Goal: Task Accomplishment & Management: Use online tool/utility

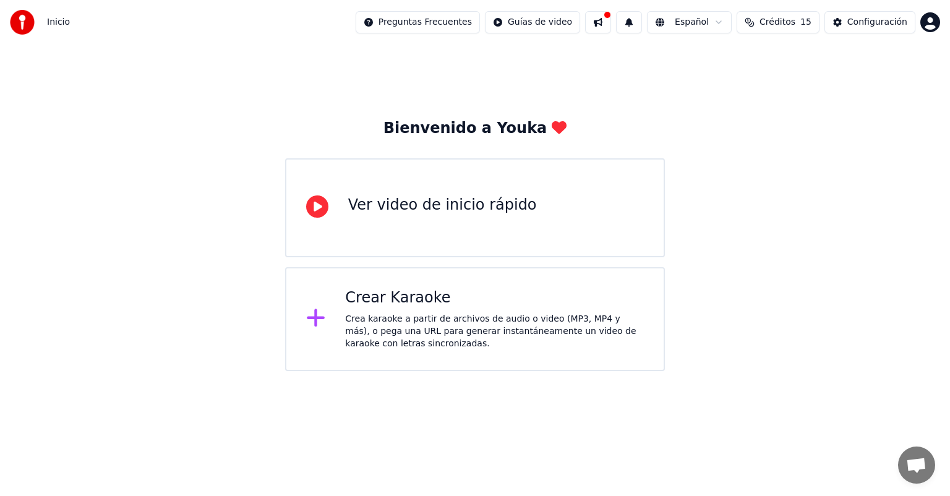
click at [398, 197] on div "Ver video de inicio rápido" at bounding box center [442, 205] width 189 height 20
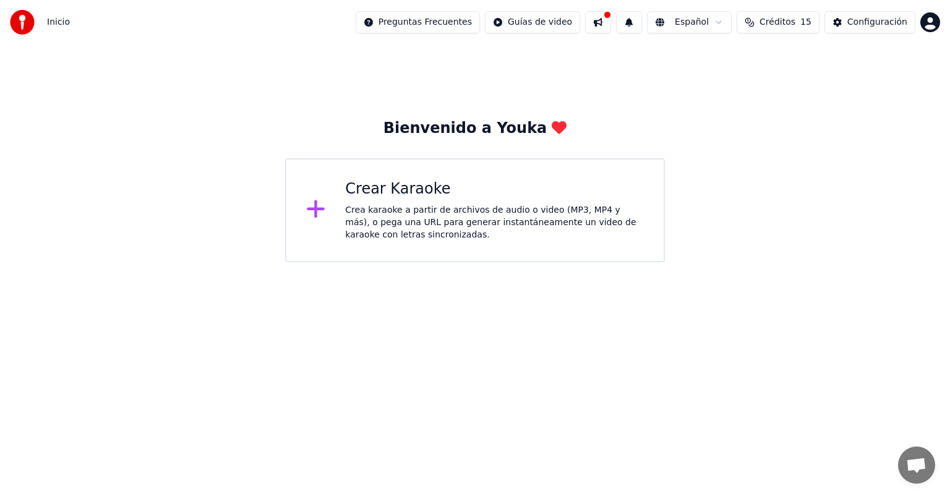
click at [388, 197] on div "Crear Karaoke" at bounding box center [494, 189] width 299 height 20
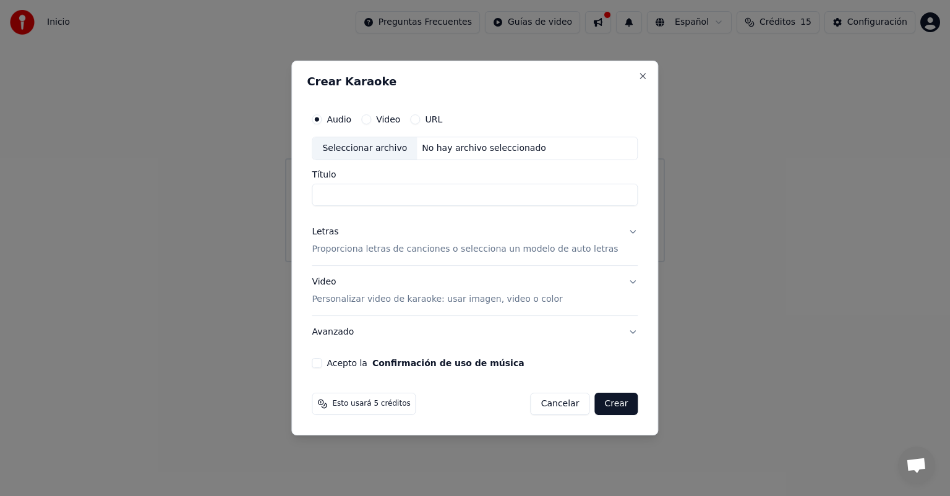
click at [442, 123] on label "URL" at bounding box center [433, 119] width 17 height 9
click at [420, 123] on button "URL" at bounding box center [415, 119] width 10 height 10
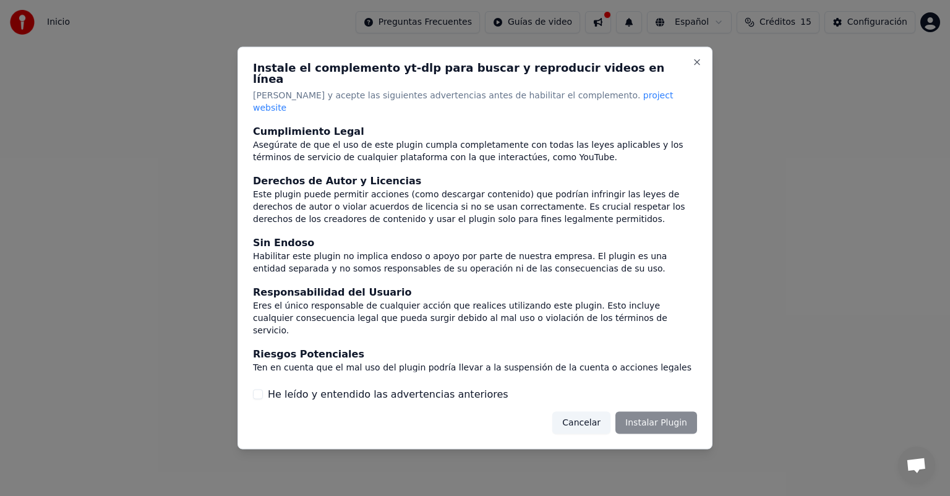
click at [593, 412] on button "Cancelar" at bounding box center [581, 422] width 58 height 22
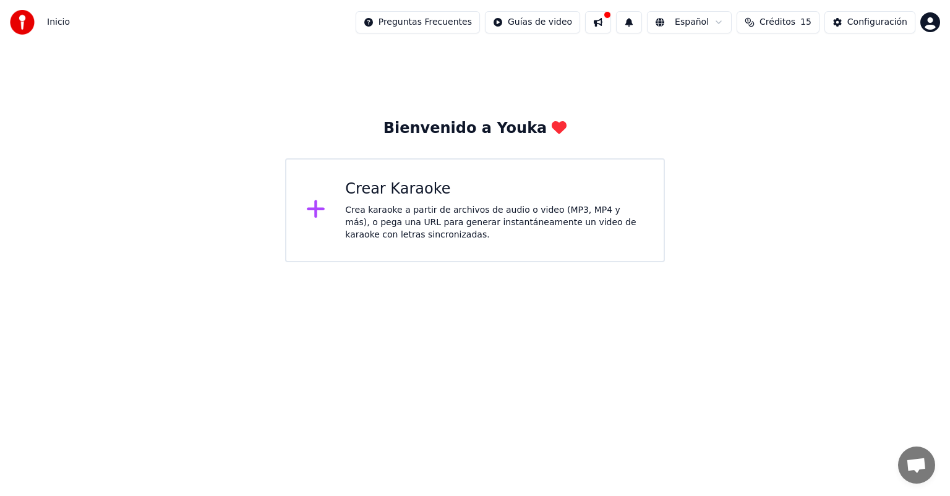
click at [413, 218] on div "Crea karaoke a partir de archivos de audio o video (MP3, MP4 y más), o pega una…" at bounding box center [494, 222] width 299 height 37
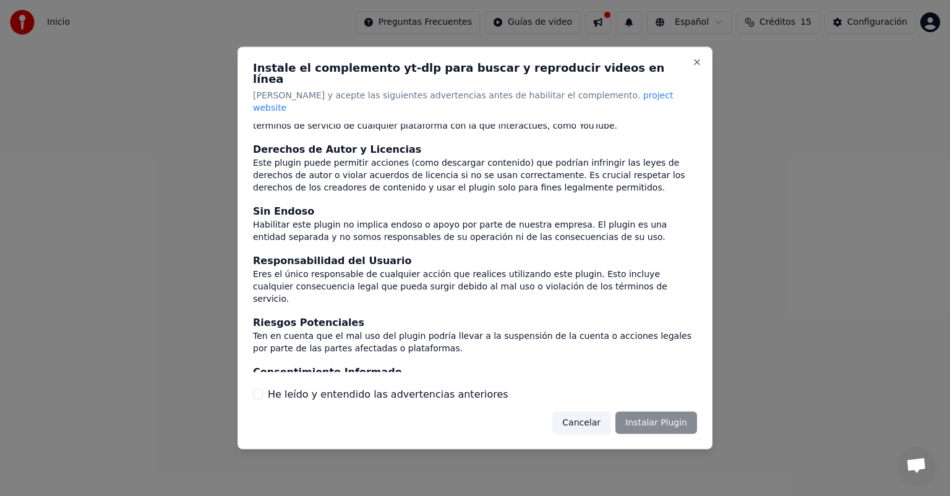
scroll to position [51, 0]
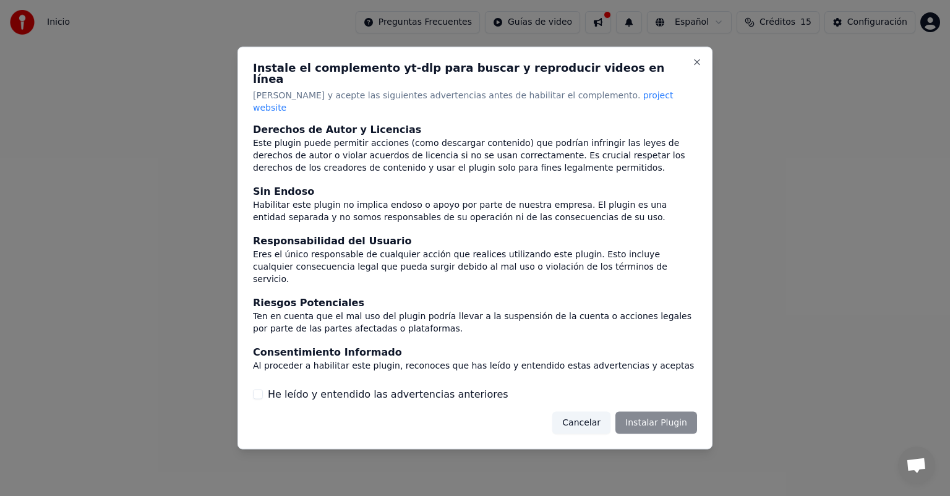
click at [450, 387] on label "He leído y entendido las advertencias anteriores" at bounding box center [388, 394] width 241 height 15
click at [263, 389] on button "He leído y entendido las advertencias anteriores" at bounding box center [258, 394] width 10 height 10
click at [675, 411] on button "Instalar Plugin" at bounding box center [656, 422] width 82 height 22
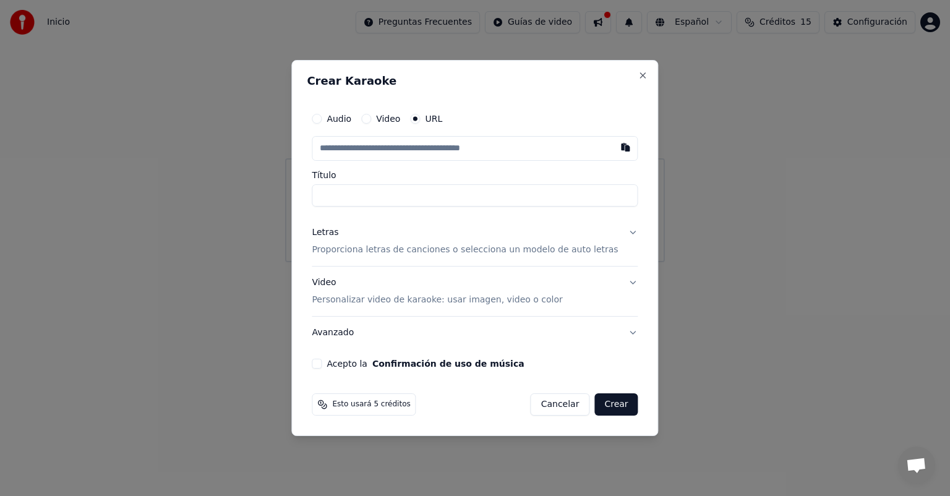
click at [383, 147] on input "text" at bounding box center [475, 148] width 326 height 25
paste input "**********"
type input "**********"
type input "*******"
click at [383, 147] on input "text" at bounding box center [475, 148] width 326 height 25
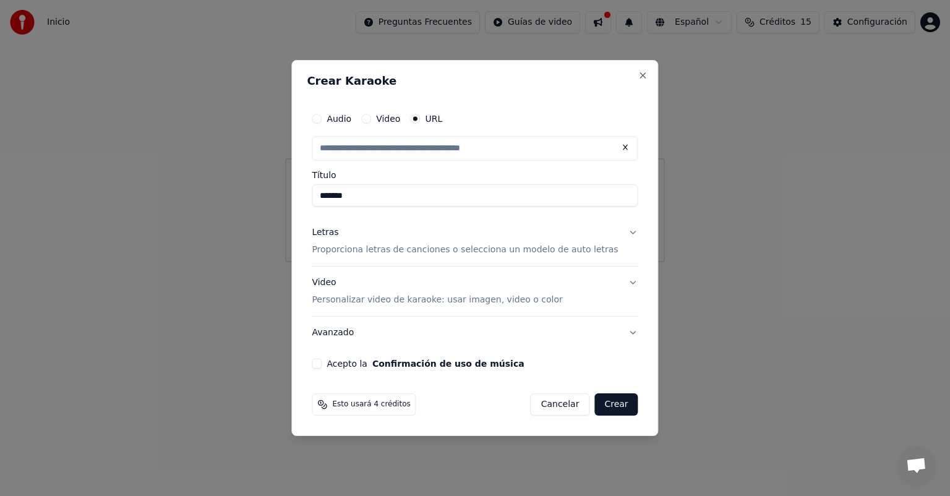
paste input "**********"
type input "**********"
click at [404, 248] on p "Proporciona letras de canciones o selecciona un modelo de auto letras" at bounding box center [465, 250] width 306 height 12
type input "**********"
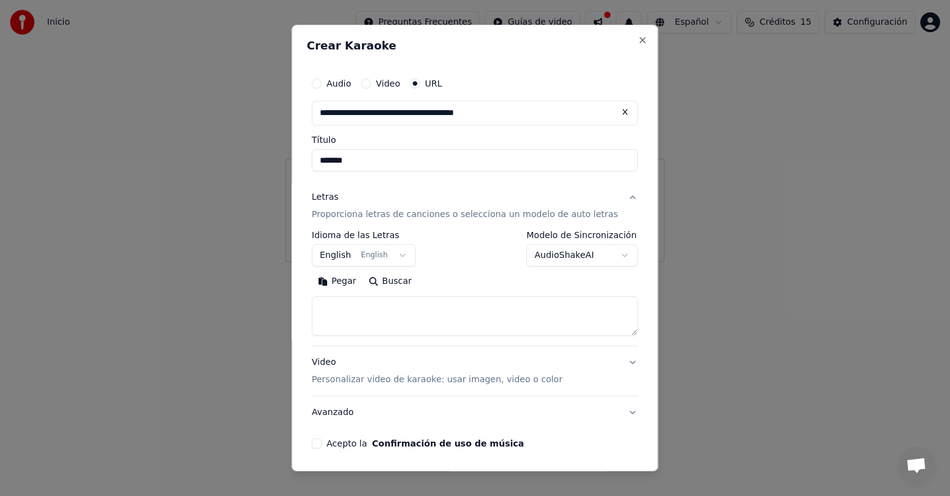
click at [372, 257] on body "**********" at bounding box center [475, 131] width 950 height 262
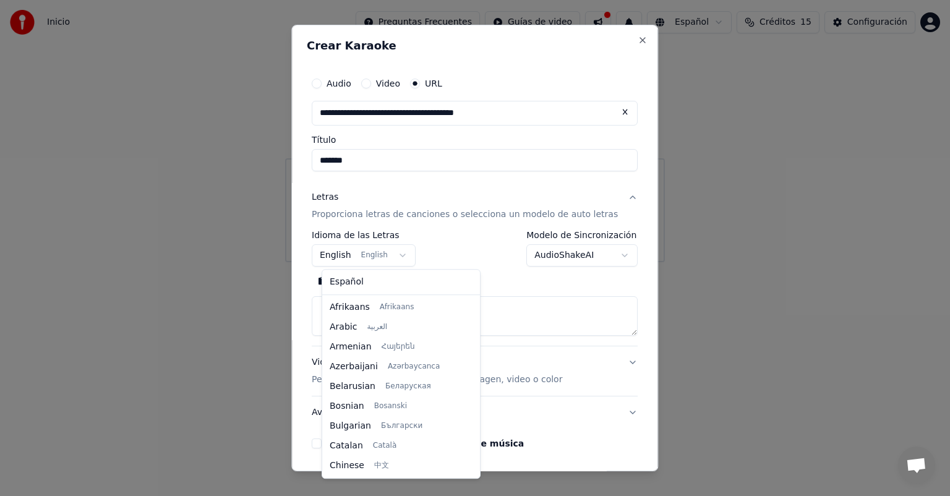
scroll to position [99, 0]
select select "**"
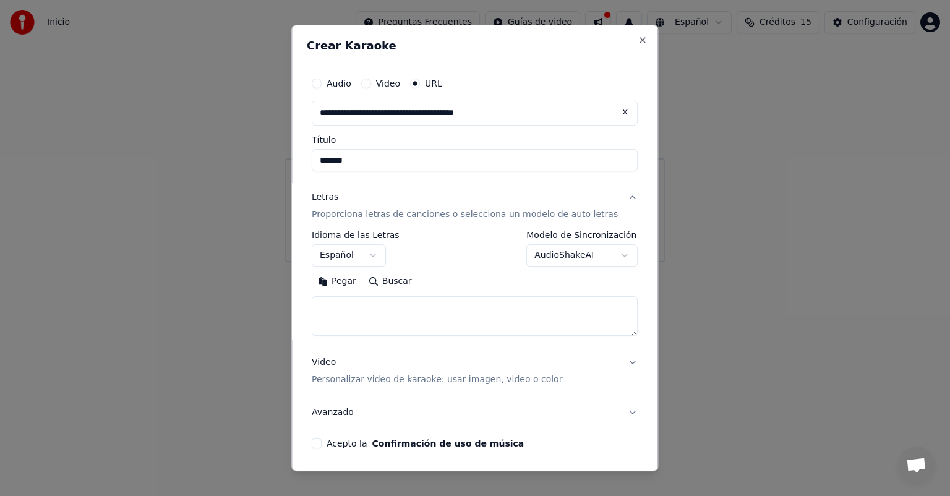
click at [518, 250] on body "**********" at bounding box center [475, 131] width 950 height 262
click at [438, 262] on body "**********" at bounding box center [475, 131] width 950 height 262
click at [375, 313] on textarea at bounding box center [475, 316] width 326 height 40
click at [403, 284] on button "Buscar" at bounding box center [390, 281] width 56 height 20
click at [355, 280] on button "Pegar" at bounding box center [337, 281] width 51 height 20
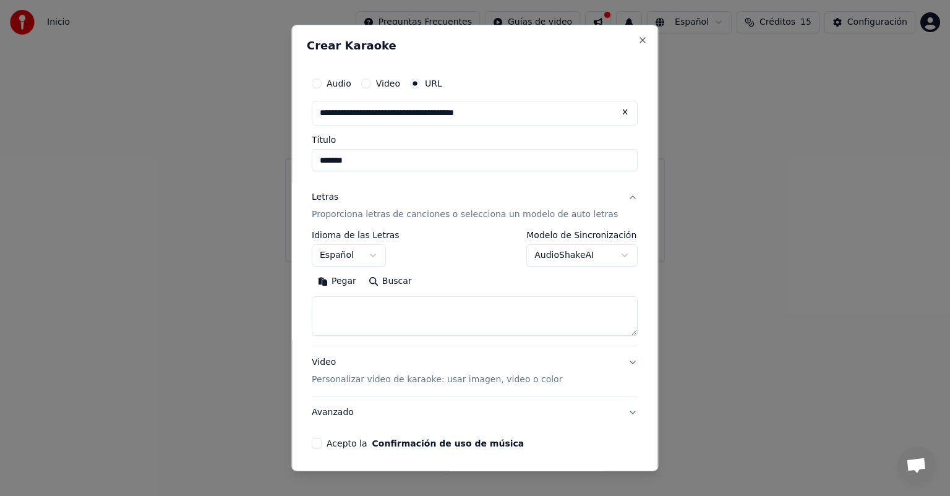
type textarea "**********"
drag, startPoint x: 515, startPoint y: 317, endPoint x: 306, endPoint y: 320, distance: 208.4
click at [306, 320] on div "**********" at bounding box center [474, 248] width 367 height 446
paste textarea "**********"
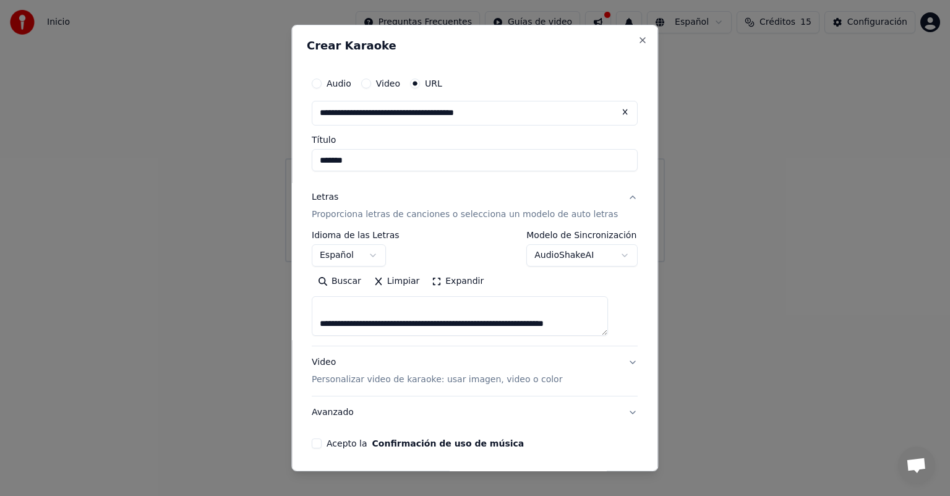
paste textarea "**********"
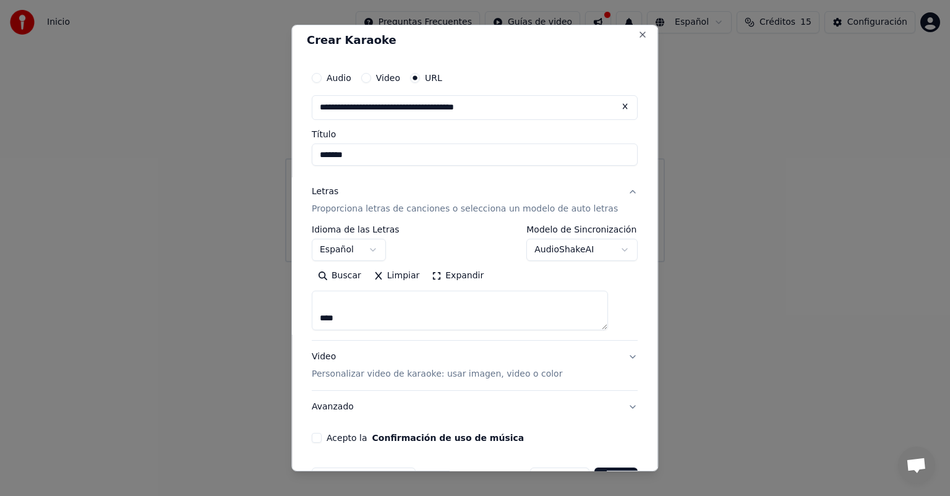
scroll to position [0, 0]
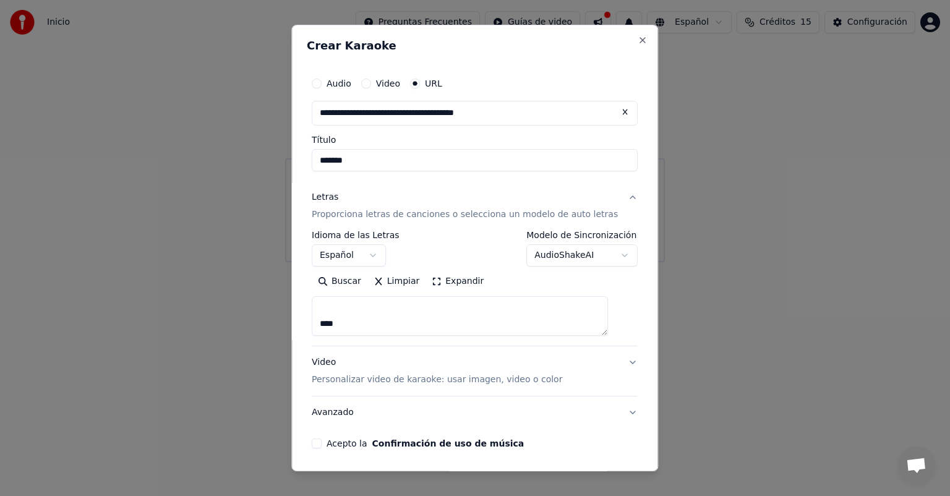
click at [443, 285] on button "Expandir" at bounding box center [458, 281] width 64 height 20
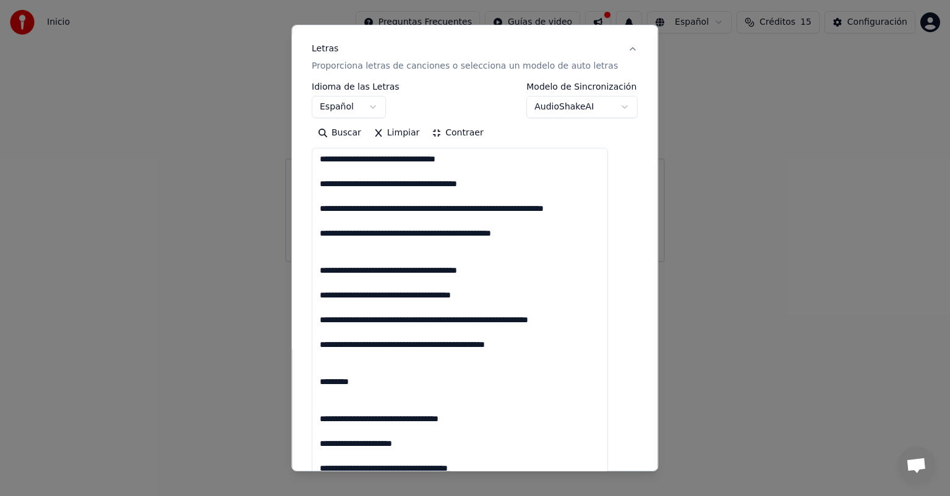
scroll to position [181, 0]
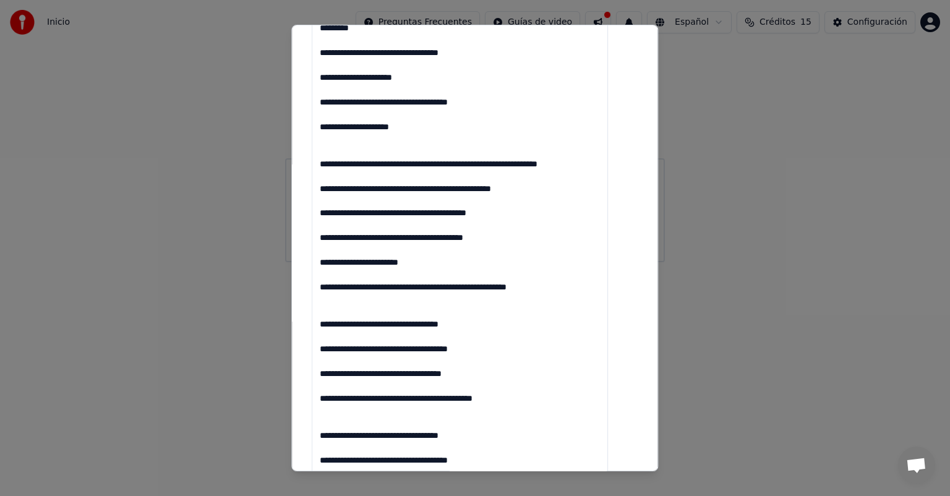
scroll to position [490, 0]
click at [341, 305] on textarea at bounding box center [460, 219] width 296 height 826
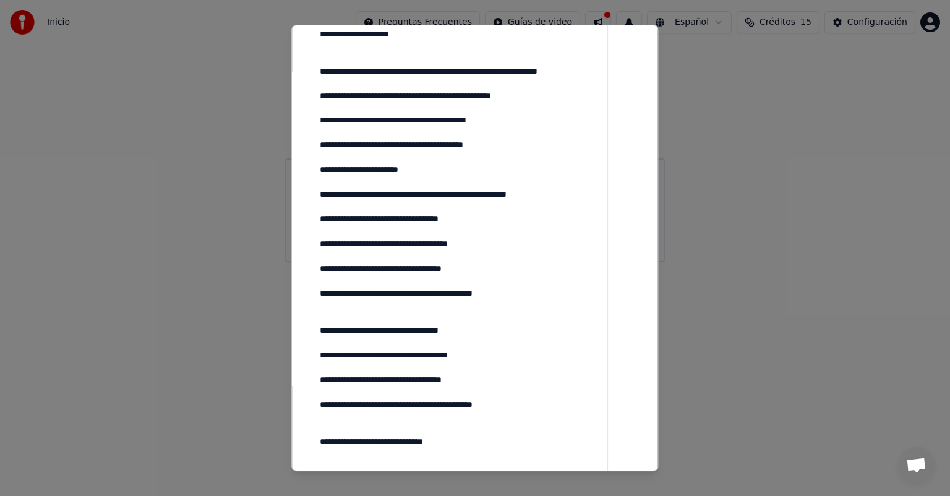
scroll to position [585, 0]
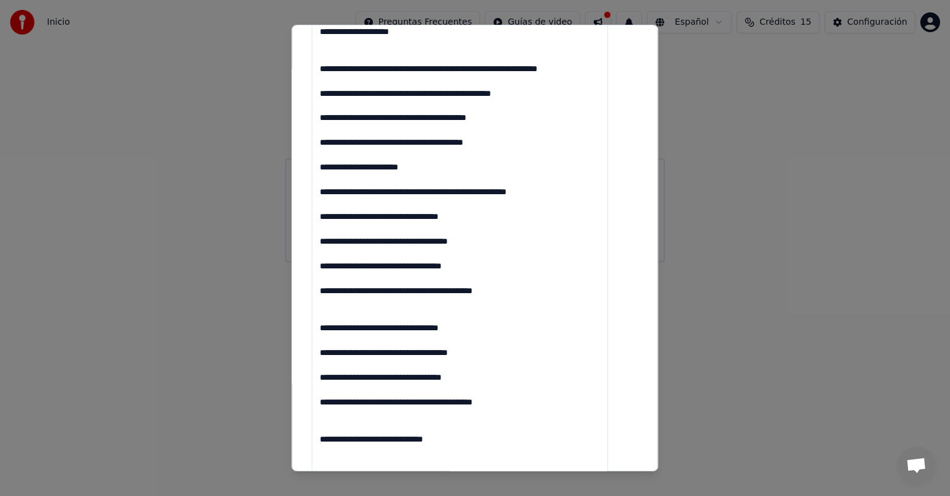
click at [341, 305] on textarea at bounding box center [460, 124] width 296 height 826
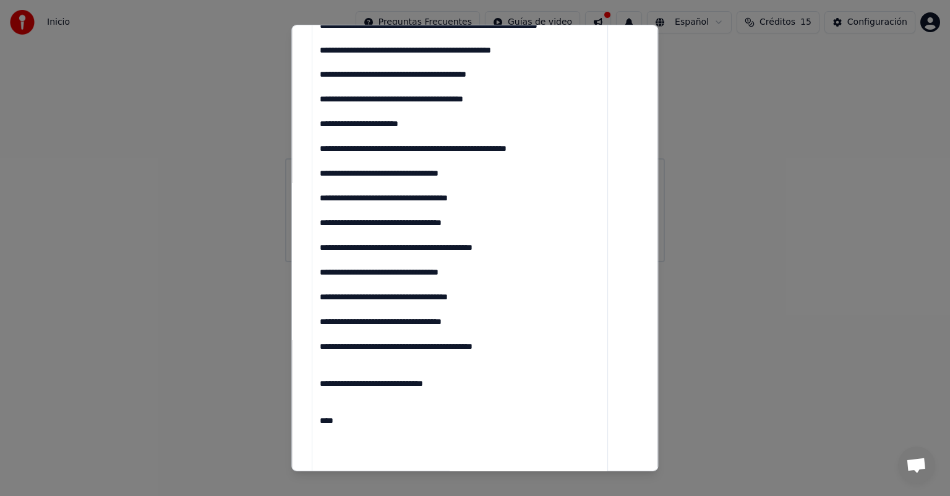
scroll to position [643, 0]
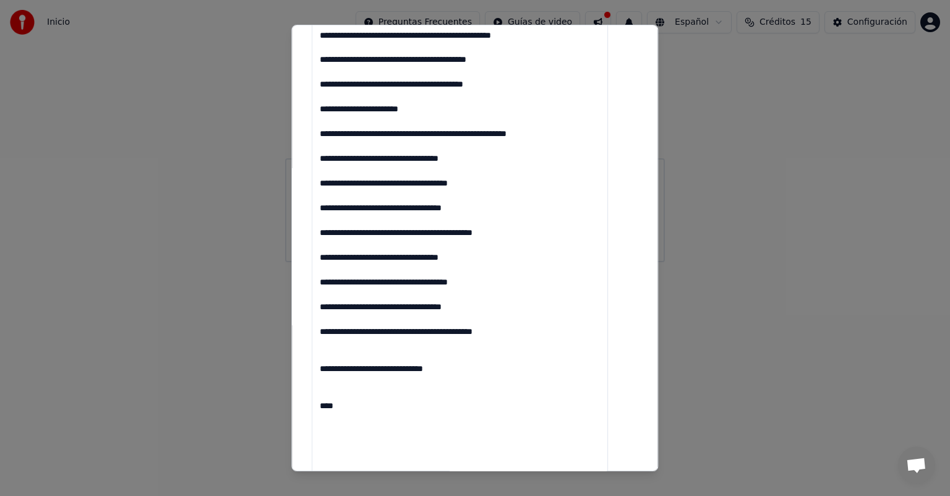
click at [335, 351] on textarea at bounding box center [460, 66] width 296 height 826
click at [367, 429] on textarea at bounding box center [460, 66] width 296 height 826
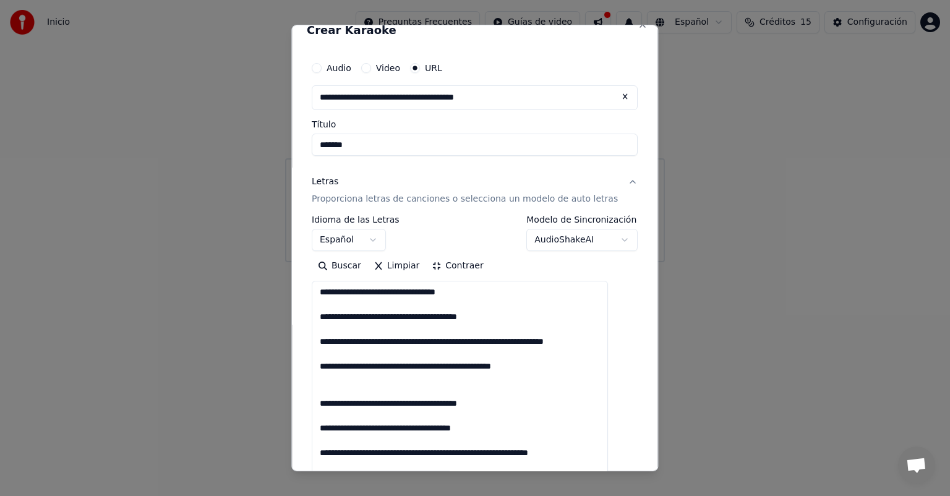
scroll to position [0, 0]
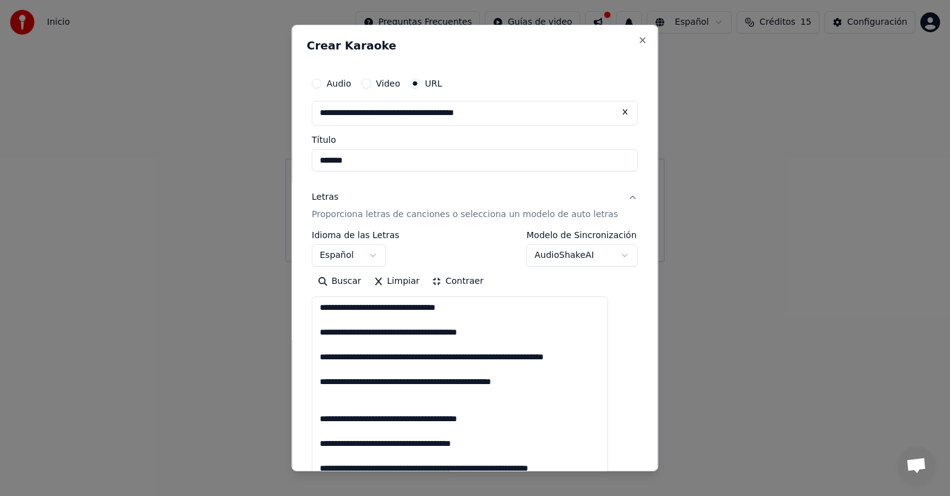
type textarea "**********"
click at [461, 284] on button "Contraer" at bounding box center [458, 281] width 64 height 20
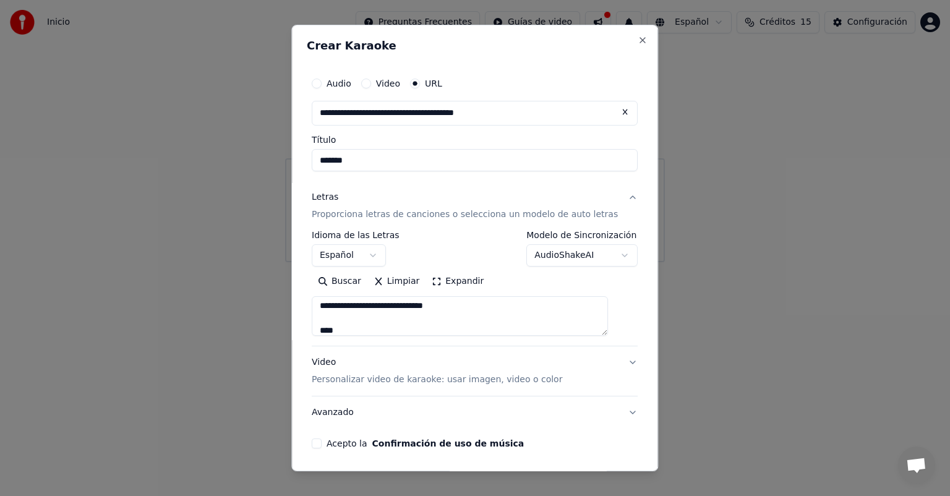
scroll to position [712, 0]
drag, startPoint x: 328, startPoint y: 307, endPoint x: 359, endPoint y: 330, distance: 38.5
click at [359, 330] on textarea at bounding box center [460, 316] width 296 height 40
click at [351, 284] on button "Buscar" at bounding box center [340, 281] width 56 height 20
click at [369, 378] on p "Personalizar video de karaoke: usar imagen, video o color" at bounding box center [437, 380] width 250 height 12
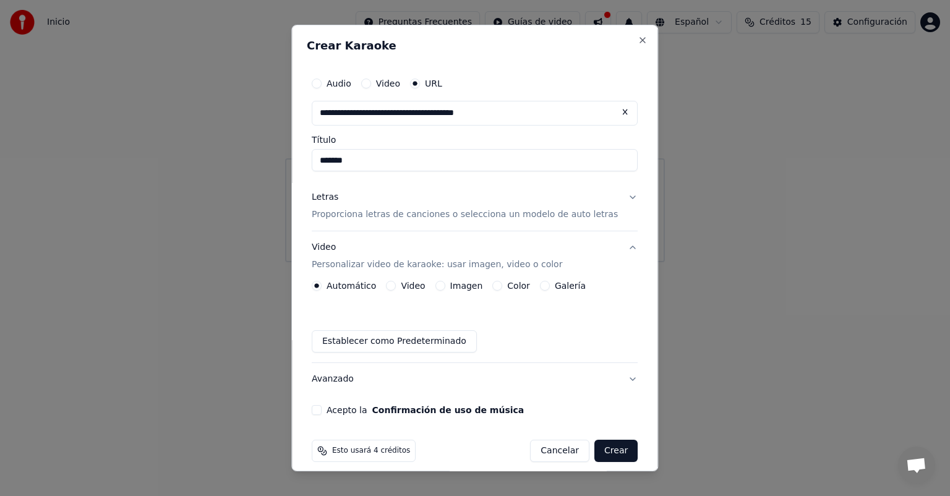
click at [418, 285] on label "Video" at bounding box center [413, 285] width 24 height 9
click at [396, 285] on button "Video" at bounding box center [392, 286] width 10 height 10
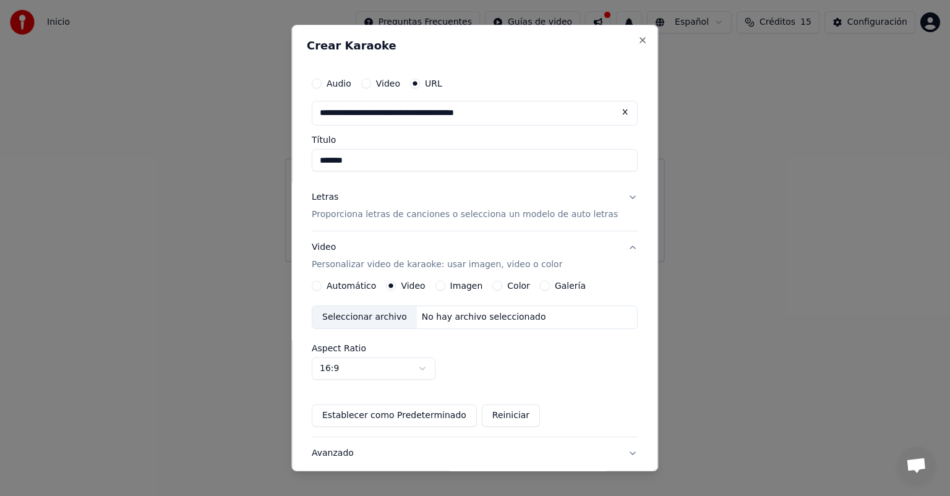
click at [390, 314] on div "Seleccionar archivo" at bounding box center [364, 317] width 105 height 22
click at [348, 287] on label "Automático" at bounding box center [351, 285] width 49 height 9
click at [322, 287] on button "Automático" at bounding box center [317, 286] width 10 height 10
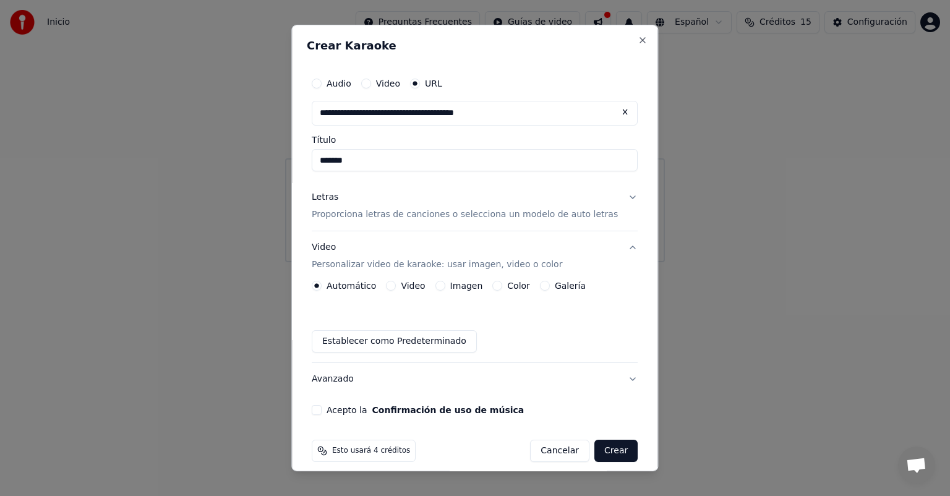
scroll to position [11, 0]
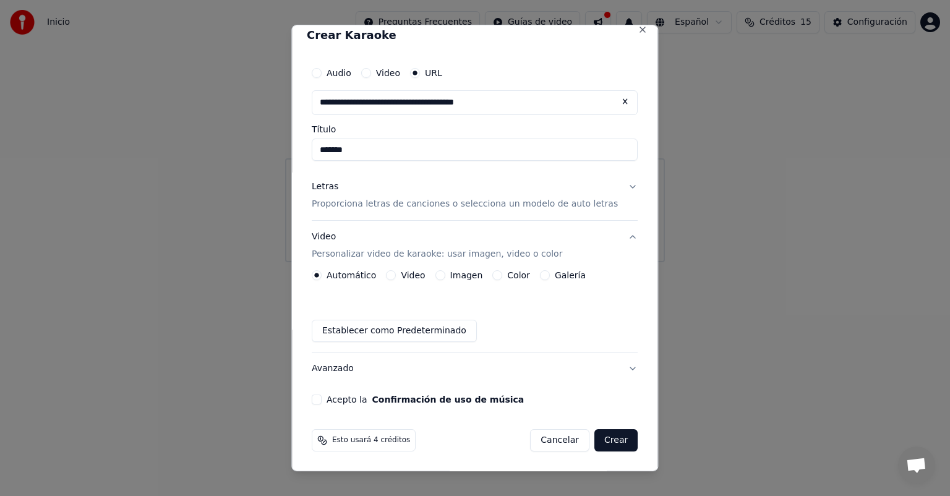
click at [348, 371] on button "Avanzado" at bounding box center [475, 368] width 326 height 32
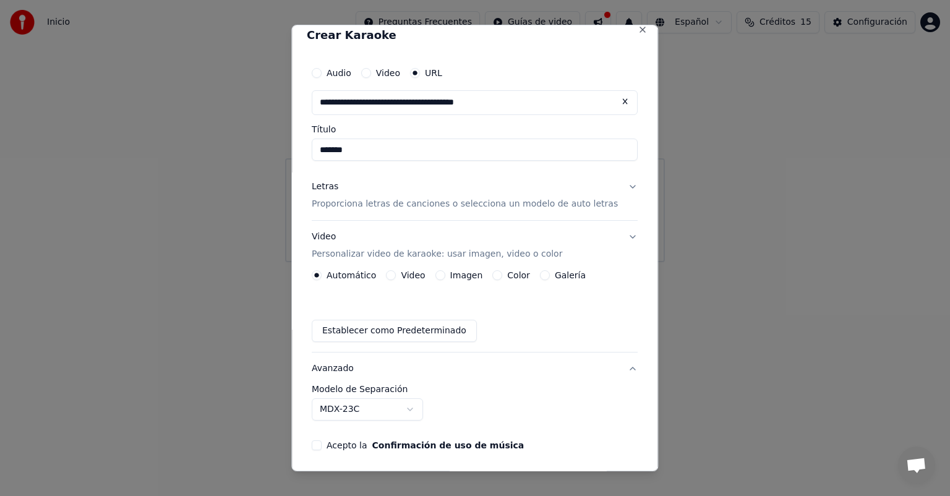
scroll to position [0, 0]
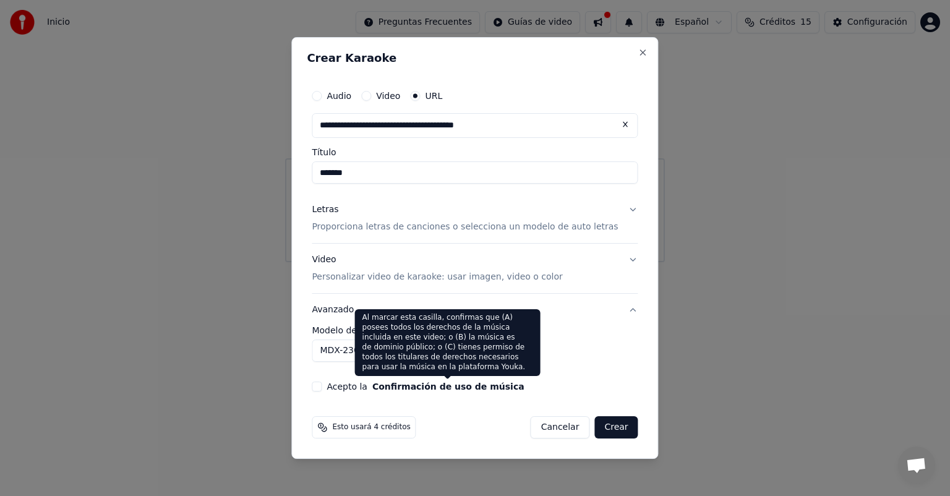
click at [442, 384] on button "Confirmación de uso de música" at bounding box center [448, 386] width 152 height 9
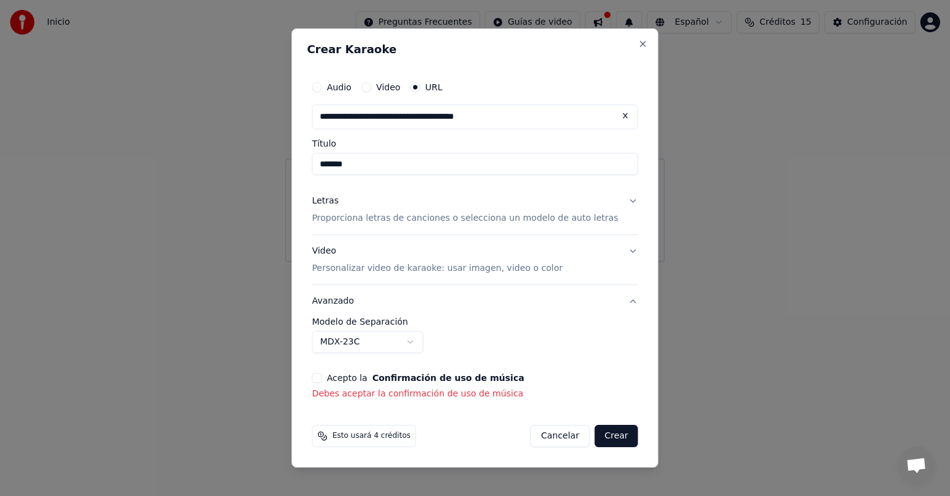
click at [442, 384] on div "Acepto la Confirmación de uso de música Debes aceptar la confirmación de uso de…" at bounding box center [475, 386] width 326 height 27
click at [322, 378] on button "Acepto la Confirmación de uso de música" at bounding box center [317, 378] width 10 height 10
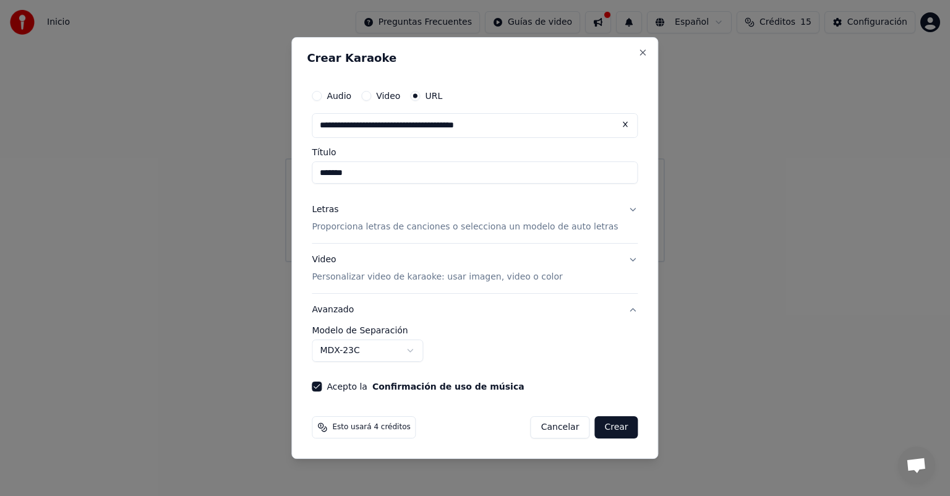
click at [601, 425] on button "Crear" at bounding box center [615, 427] width 43 height 22
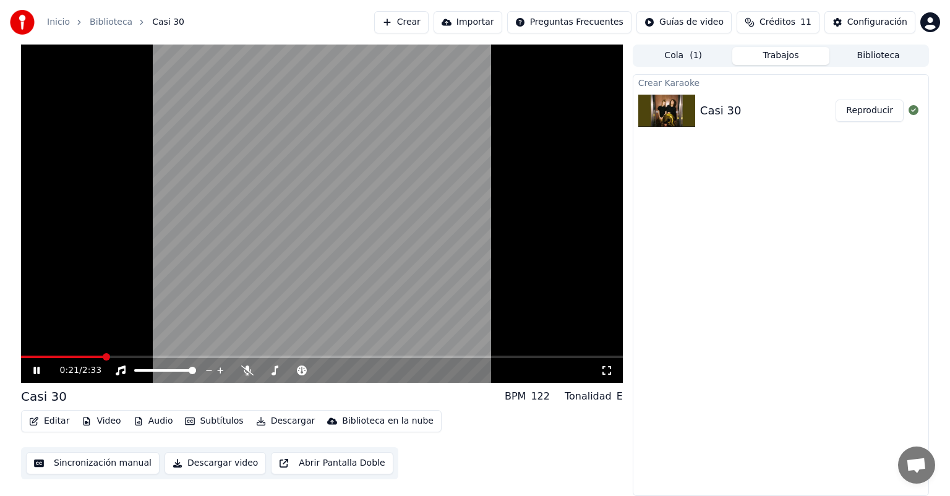
click at [333, 220] on video at bounding box center [322, 214] width 602 height 338
click at [61, 421] on button "Editar" at bounding box center [49, 420] width 50 height 17
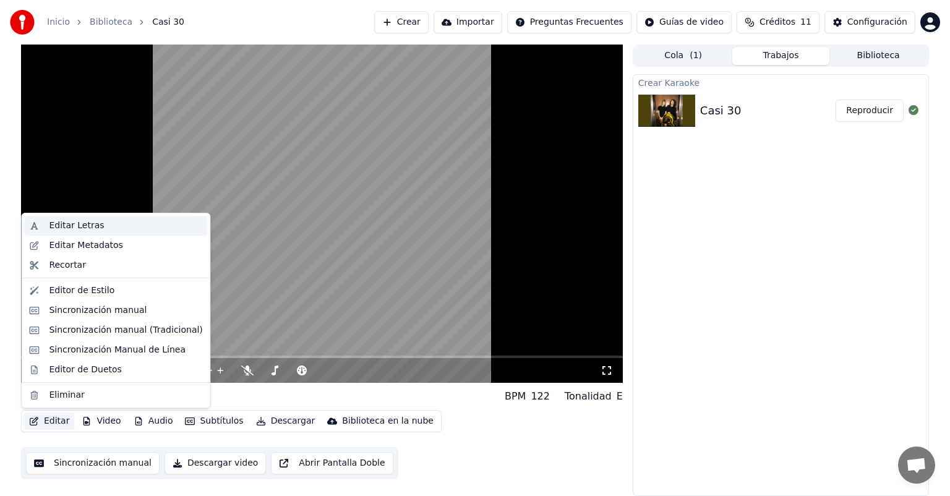
click at [96, 223] on div "Editar Letras" at bounding box center [125, 226] width 153 height 12
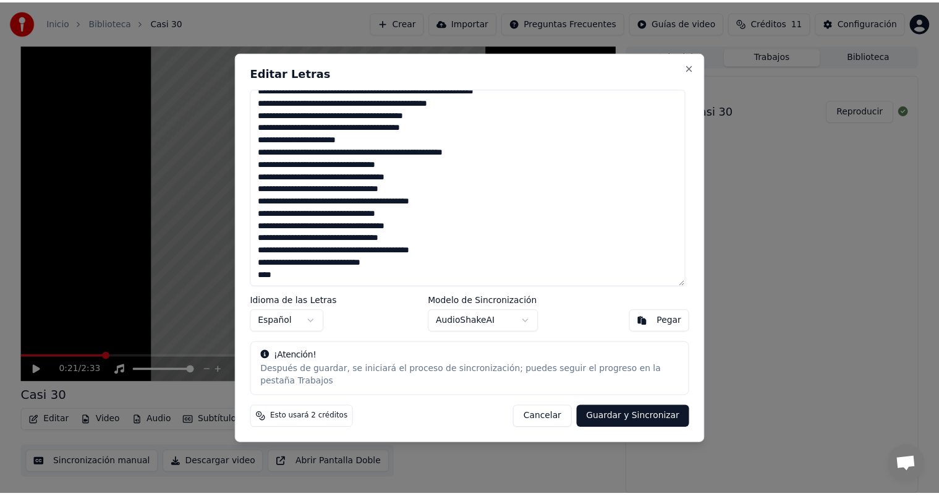
scroll to position [171, 0]
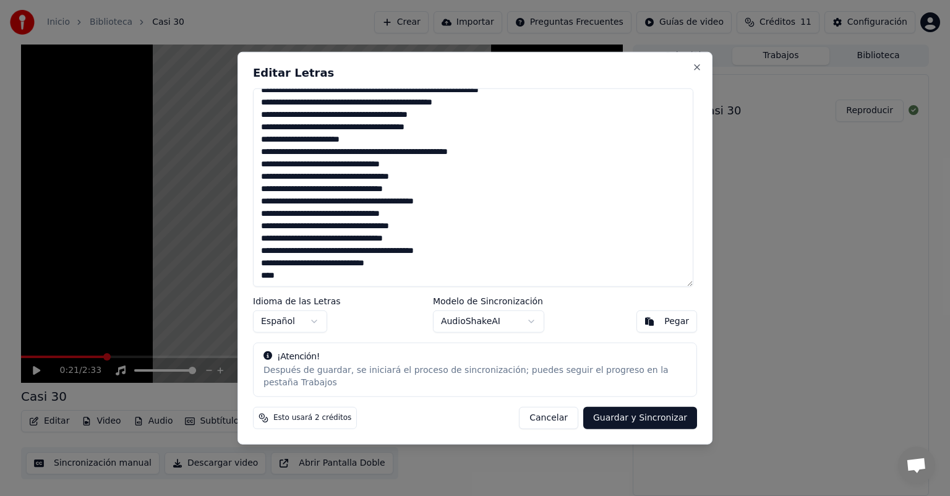
click at [605, 413] on button "Guardar y Sincronizar" at bounding box center [640, 417] width 114 height 22
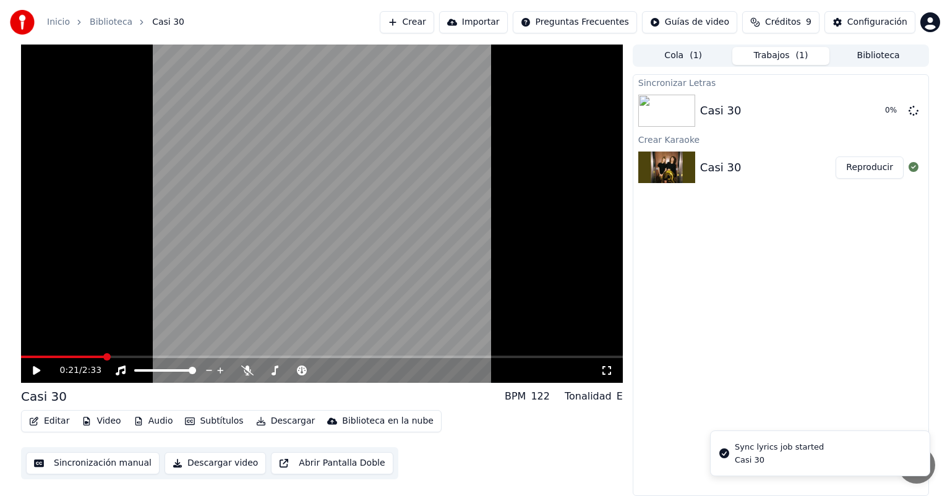
click at [121, 465] on button "Sincronización manual" at bounding box center [93, 463] width 134 height 22
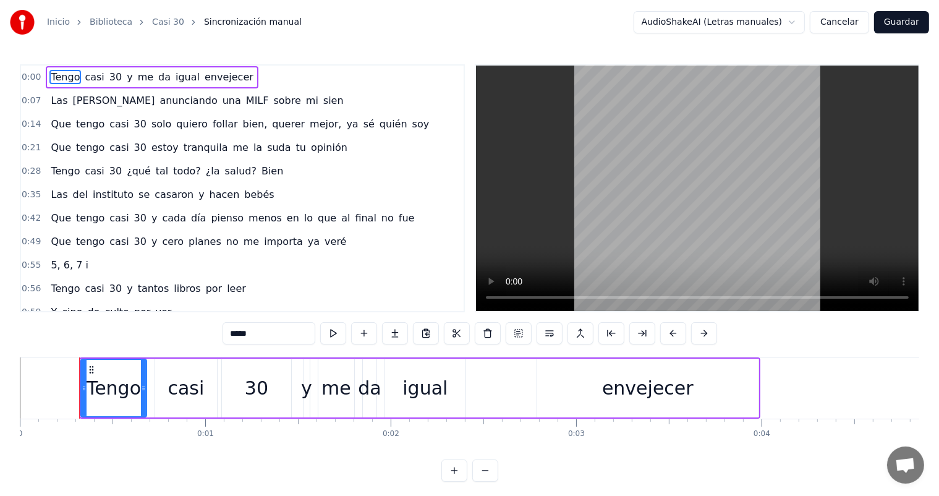
drag, startPoint x: 55, startPoint y: 460, endPoint x: 30, endPoint y: 455, distance: 25.8
click at [30, 455] on div "0:00 Tengo casi 30 y me da igual envejecer 0:07 Las [PERSON_NAME] anunciando un…" at bounding box center [470, 272] width 900 height 417
click at [123, 399] on div "Tengo" at bounding box center [114, 388] width 54 height 28
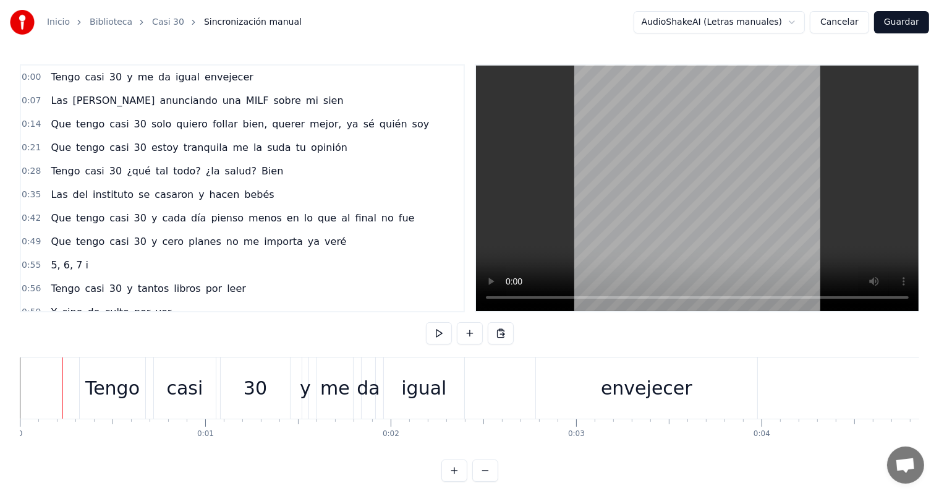
click at [101, 386] on div "Tengo" at bounding box center [112, 388] width 54 height 28
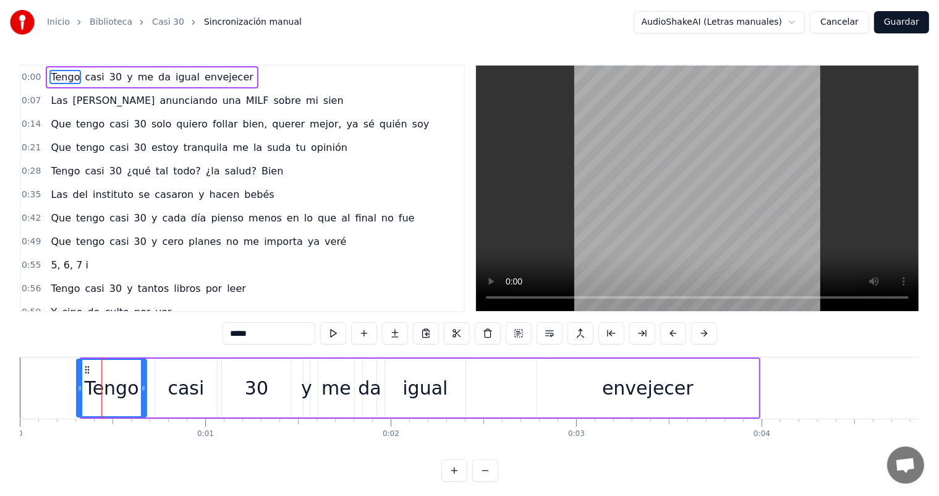
click at [79, 387] on icon at bounding box center [79, 388] width 5 height 10
drag, startPoint x: 109, startPoint y: 388, endPoint x: 88, endPoint y: 386, distance: 21.8
click at [88, 386] on div "Tengo" at bounding box center [111, 388] width 54 height 28
drag, startPoint x: 121, startPoint y: 389, endPoint x: 75, endPoint y: 385, distance: 45.9
click at [76, 385] on div "Tengo" at bounding box center [111, 388] width 71 height 59
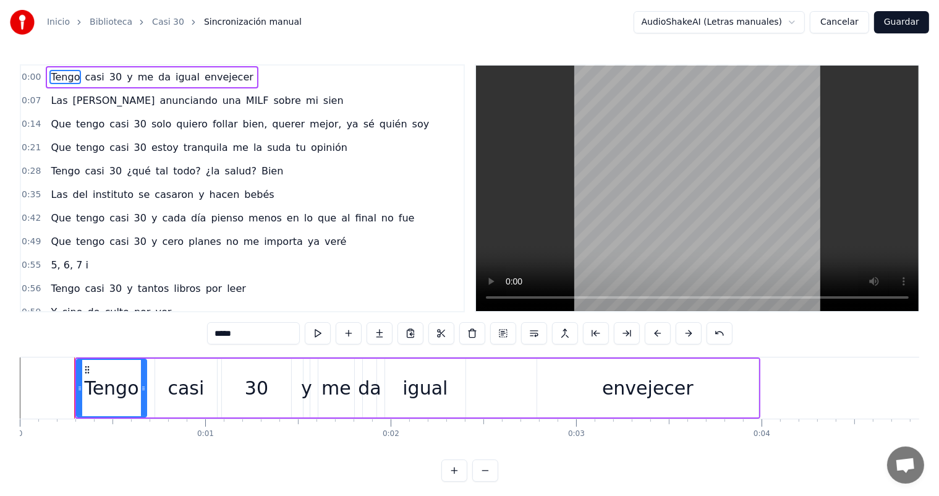
click at [751, 375] on div "envejecer" at bounding box center [647, 388] width 221 height 59
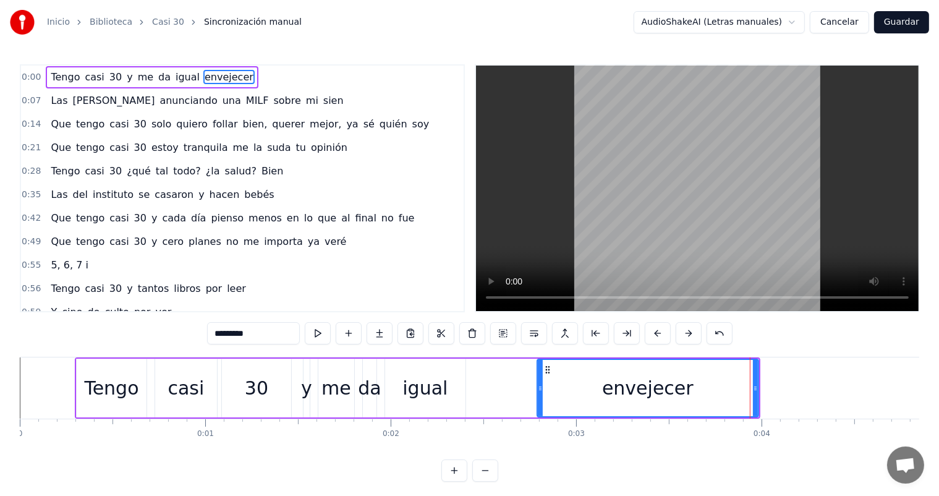
drag, startPoint x: 703, startPoint y: 381, endPoint x: 659, endPoint y: 379, distance: 43.3
click at [659, 379] on div "envejecer" at bounding box center [648, 388] width 220 height 56
drag, startPoint x: 388, startPoint y: 395, endPoint x: 376, endPoint y: 392, distance: 12.7
click at [386, 395] on div "igual" at bounding box center [425, 388] width 80 height 59
type input "*****"
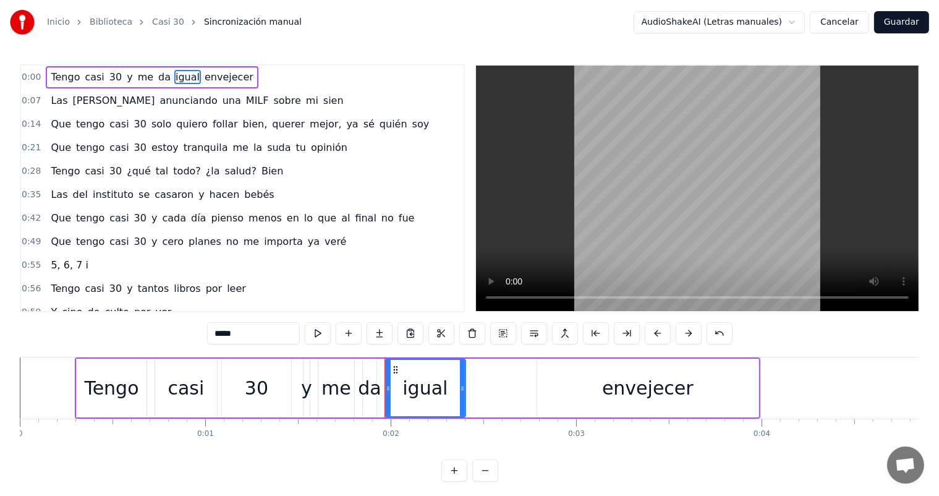
drag, startPoint x: 328, startPoint y: 385, endPoint x: 245, endPoint y: 385, distance: 83.5
click at [245, 385] on div "Tengo casi 30 y me da igual envejecer" at bounding box center [418, 387] width 686 height 61
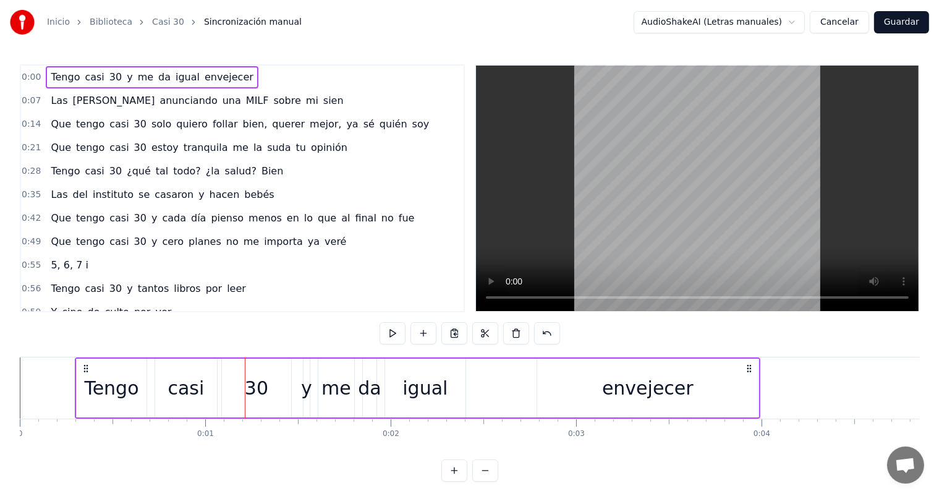
click at [99, 371] on div "Tengo" at bounding box center [112, 388] width 70 height 59
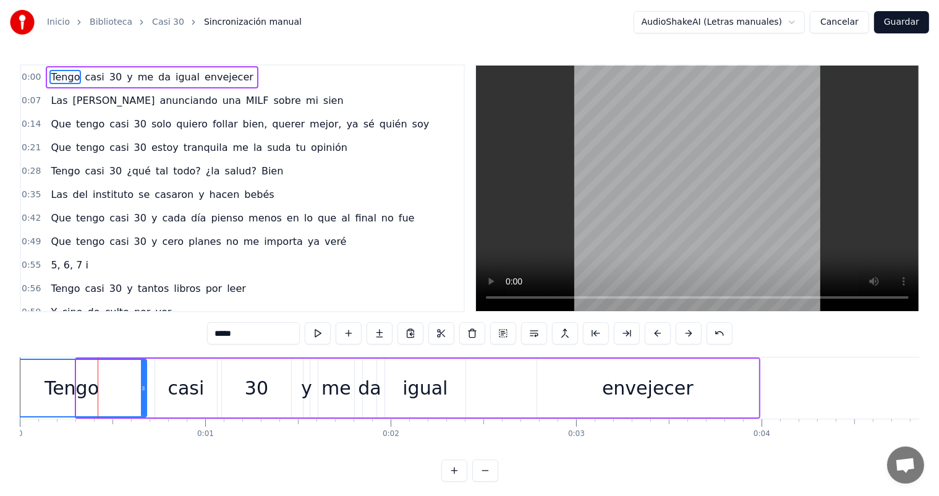
drag, startPoint x: 80, startPoint y: 388, endPoint x: 0, endPoint y: 378, distance: 80.3
click at [0, 378] on div "Inicio Biblioteca Casi 30 Sincronización manual AudioShakeAI (Letras manuales) …" at bounding box center [469, 241] width 939 height 482
drag, startPoint x: 142, startPoint y: 389, endPoint x: 100, endPoint y: 390, distance: 42.1
click at [100, 390] on icon at bounding box center [101, 388] width 5 height 10
click at [182, 393] on div "casi" at bounding box center [186, 388] width 36 height 28
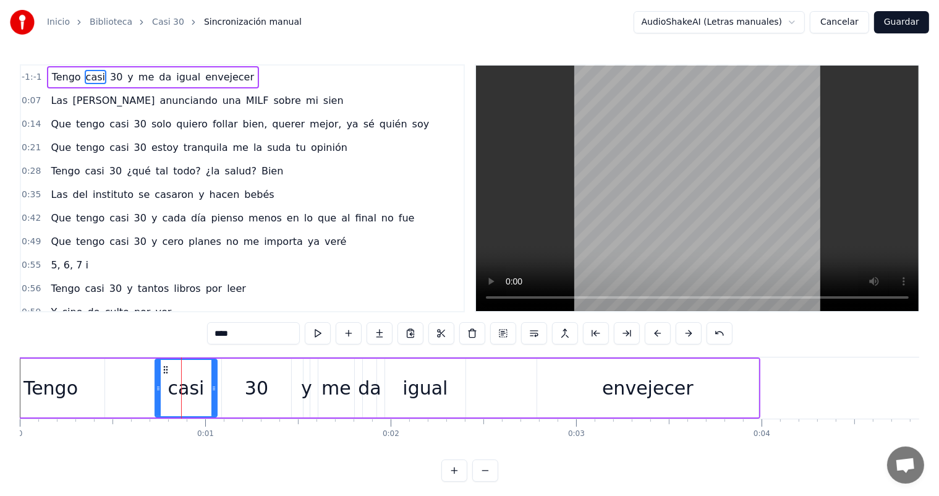
drag, startPoint x: 182, startPoint y: 393, endPoint x: 158, endPoint y: 393, distance: 24.7
click at [158, 393] on div "casi" at bounding box center [186, 388] width 61 height 56
drag, startPoint x: 158, startPoint y: 393, endPoint x: 113, endPoint y: 390, distance: 45.2
click at [113, 390] on div at bounding box center [113, 388] width 5 height 56
click at [475, 293] on div at bounding box center [697, 188] width 445 height 248
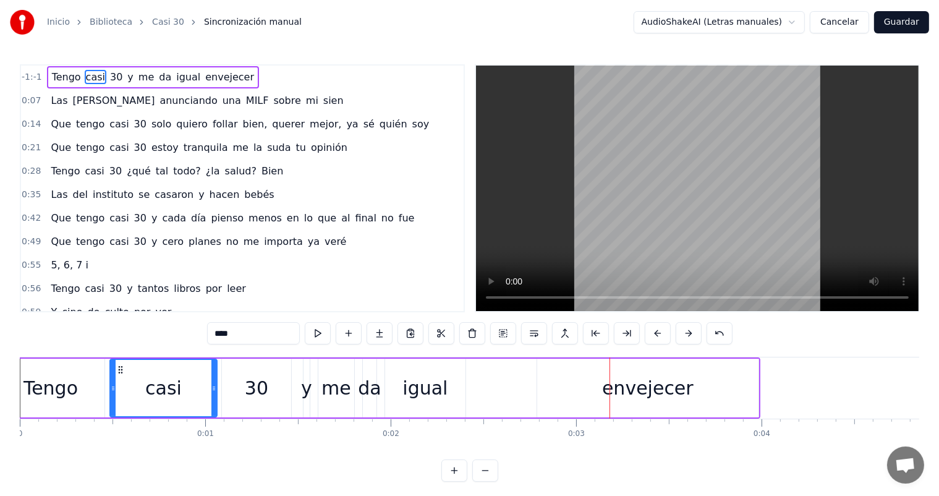
click at [663, 395] on div "envejecer" at bounding box center [648, 388] width 92 height 28
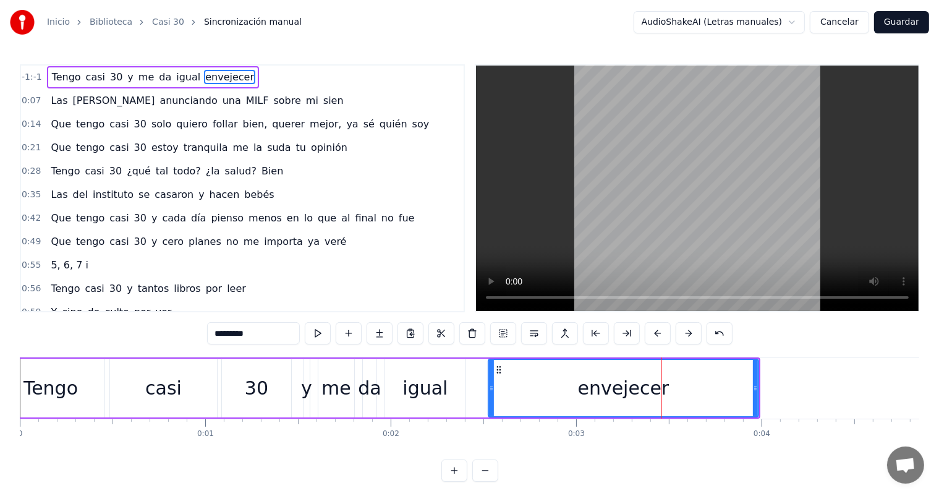
drag, startPoint x: 541, startPoint y: 391, endPoint x: 492, endPoint y: 393, distance: 48.9
click at [492, 393] on div at bounding box center [491, 388] width 5 height 56
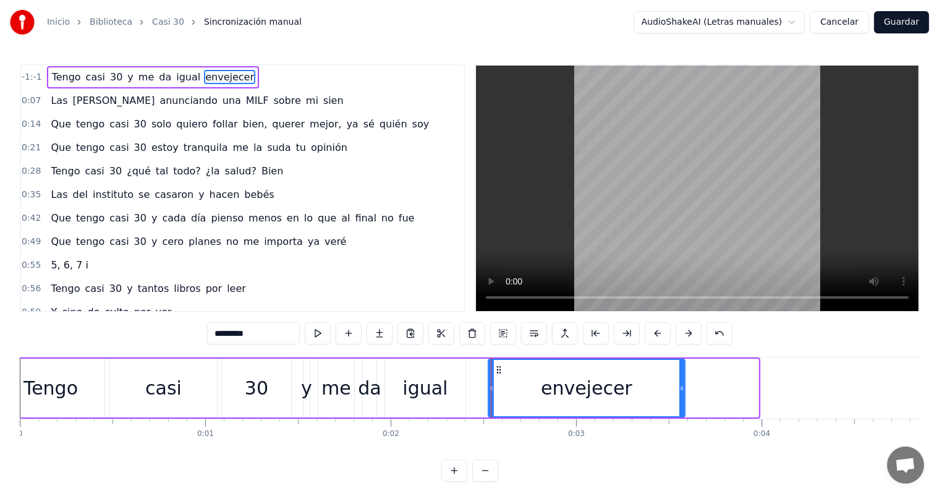
drag, startPoint x: 754, startPoint y: 385, endPoint x: 680, endPoint y: 383, distance: 73.6
click at [680, 383] on icon at bounding box center [682, 388] width 5 height 10
click at [124, 401] on div "casi" at bounding box center [163, 388] width 107 height 59
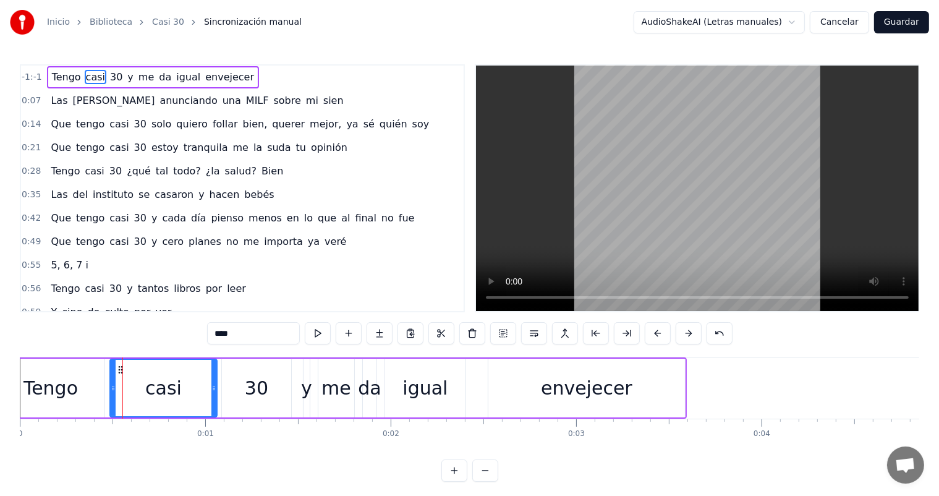
click at [74, 390] on div "Tengo" at bounding box center [50, 388] width 54 height 28
type input "*****"
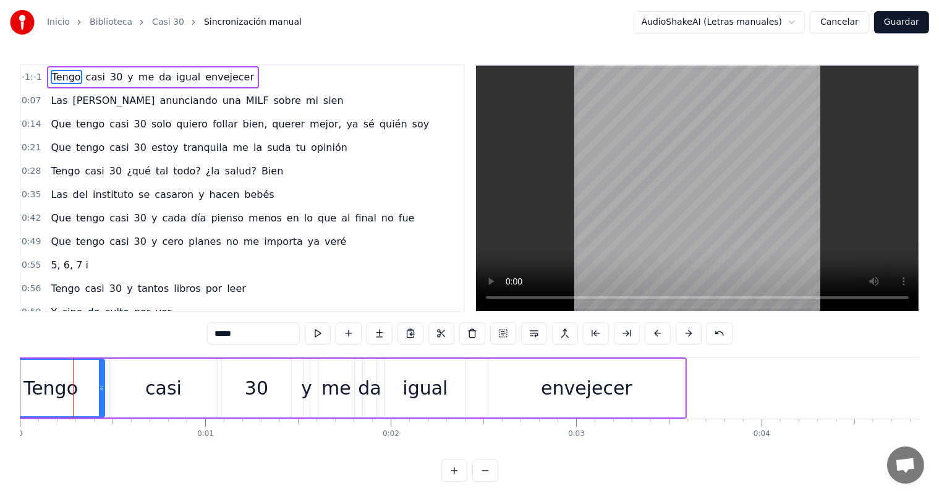
drag, startPoint x: 69, startPoint y: 393, endPoint x: 7, endPoint y: 393, distance: 61.8
click at [7, 393] on div "Inicio Biblioteca Casi 30 Sincronización manual AudioShakeAI (Letras manuales) …" at bounding box center [469, 241] width 939 height 482
click at [56, 408] on div "Tengo" at bounding box center [51, 388] width 106 height 56
drag, startPoint x: 27, startPoint y: 393, endPoint x: 58, endPoint y: 392, distance: 30.9
click at [58, 392] on div "Tengo" at bounding box center [50, 388] width 54 height 28
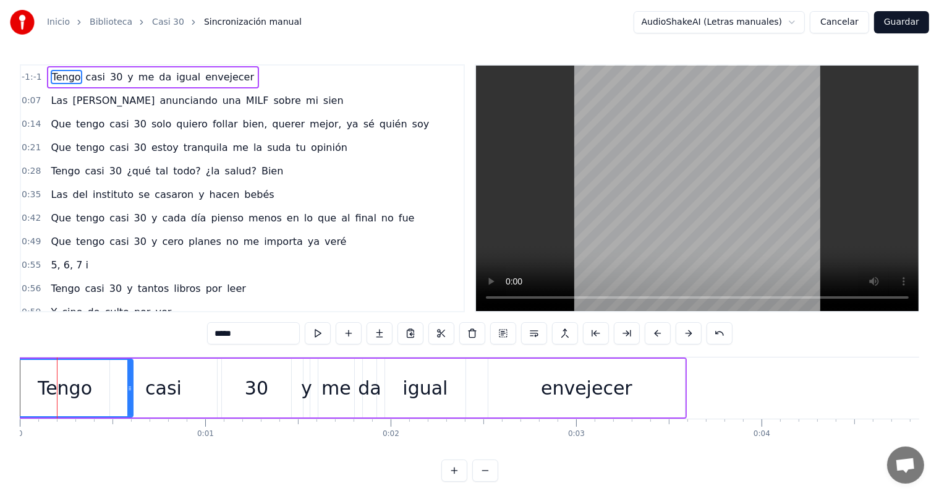
drag, startPoint x: 100, startPoint y: 391, endPoint x: 129, endPoint y: 390, distance: 28.5
click at [129, 390] on icon at bounding box center [129, 388] width 5 height 10
click at [35, 404] on div "Tengo" at bounding box center [65, 388] width 135 height 56
click at [48, 393] on div "Tengo" at bounding box center [65, 388] width 54 height 28
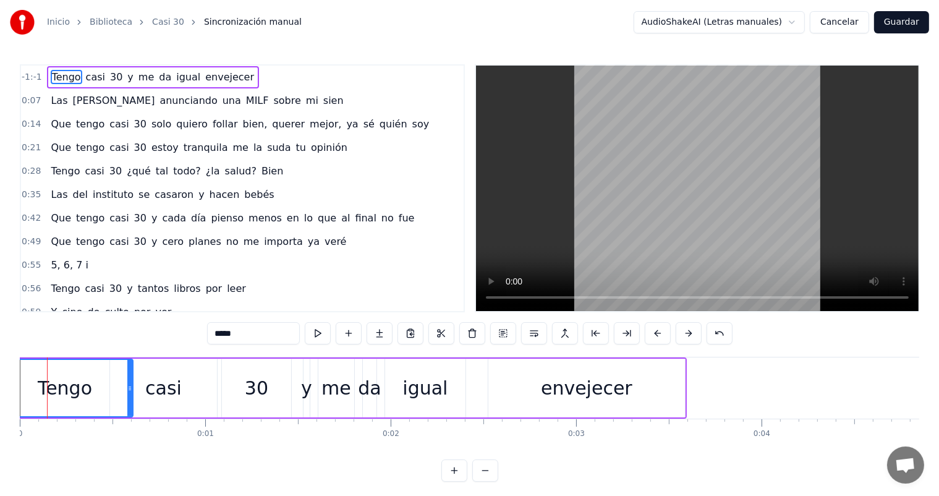
drag, startPoint x: 62, startPoint y: 74, endPoint x: 73, endPoint y: 74, distance: 11.1
click at [73, 74] on span "Tengo" at bounding box center [67, 77] width 32 height 14
click at [34, 76] on span "-1:-1" at bounding box center [32, 77] width 20 height 12
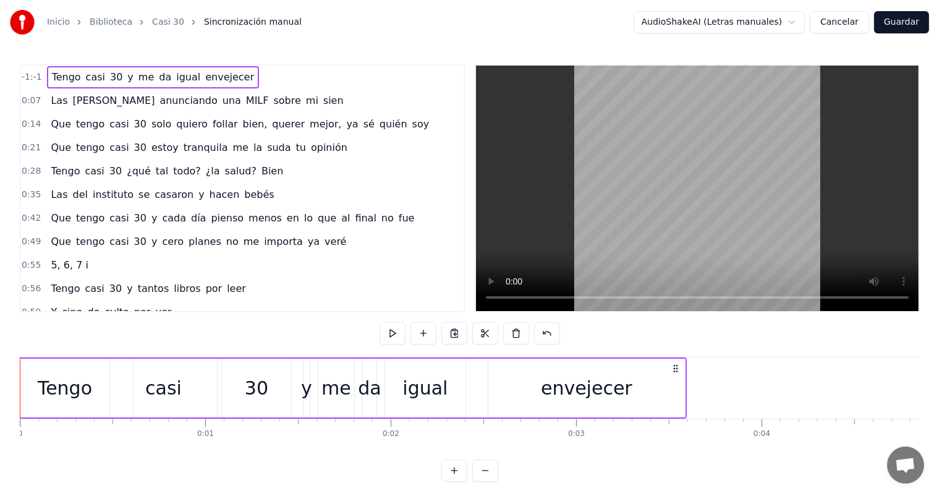
click at [34, 76] on span "-1:-1" at bounding box center [32, 77] width 20 height 12
click at [129, 381] on div "casi" at bounding box center [163, 388] width 107 height 59
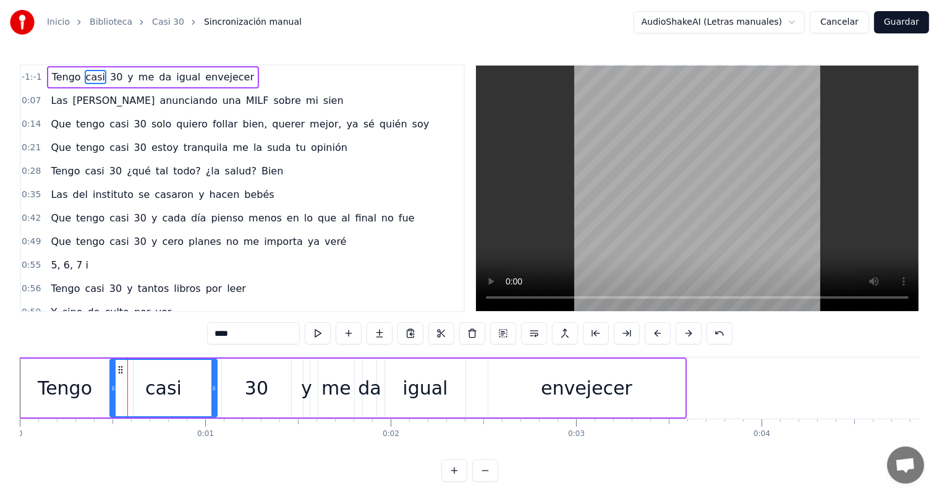
click at [83, 383] on div "Tengo" at bounding box center [65, 388] width 54 height 28
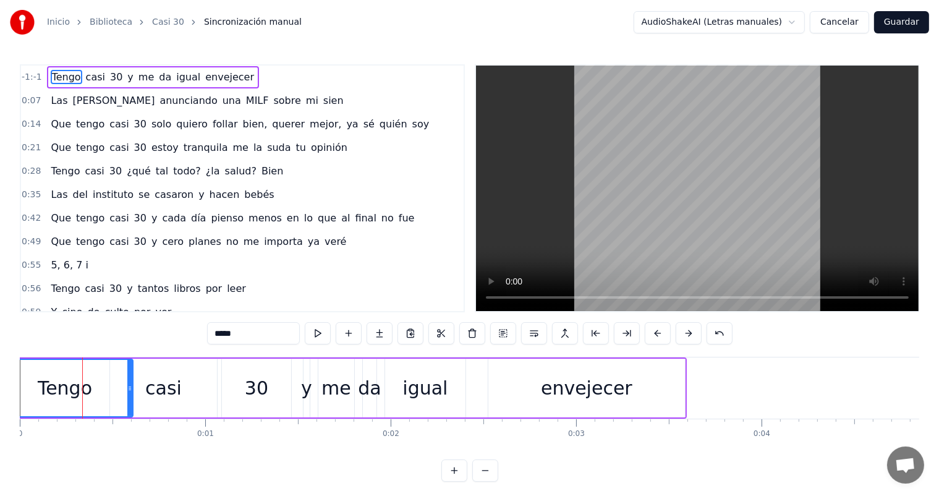
drag, startPoint x: 58, startPoint y: 382, endPoint x: 77, endPoint y: 382, distance: 19.2
click at [77, 382] on div "Tengo" at bounding box center [65, 388] width 54 height 28
drag, startPoint x: 17, startPoint y: 381, endPoint x: 41, endPoint y: 376, distance: 24.0
click at [41, 376] on div "Inicio Biblioteca Casi 30 Sincronización manual AudioShakeAI (Letras manuales) …" at bounding box center [469, 241] width 939 height 482
click at [662, 333] on button at bounding box center [658, 333] width 26 height 22
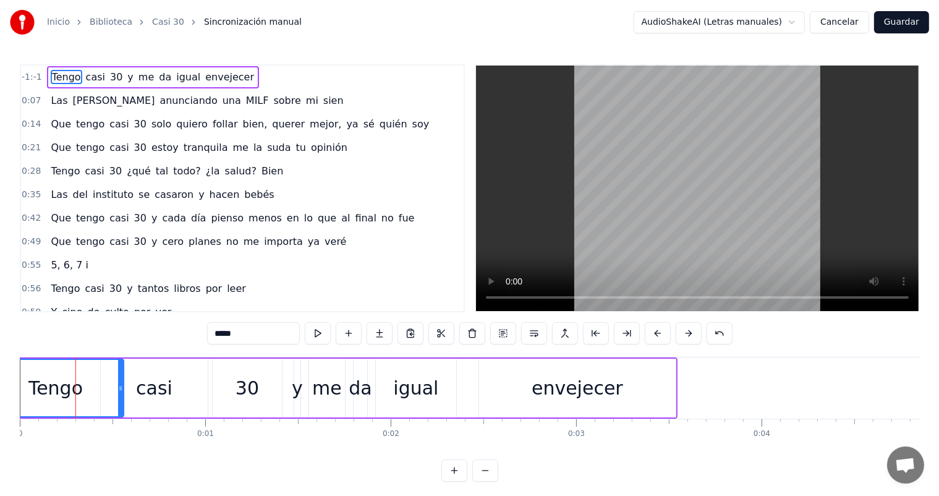
click at [662, 333] on button at bounding box center [658, 333] width 26 height 22
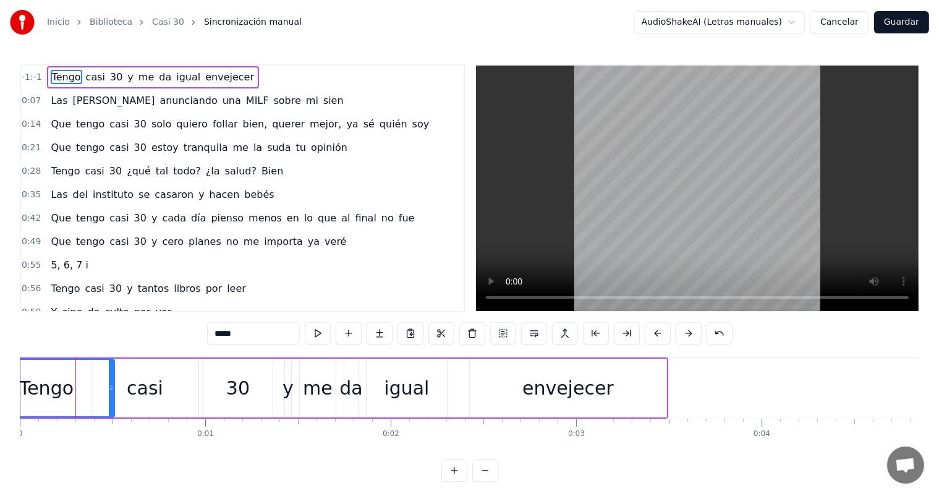
click at [662, 333] on button at bounding box center [658, 333] width 26 height 22
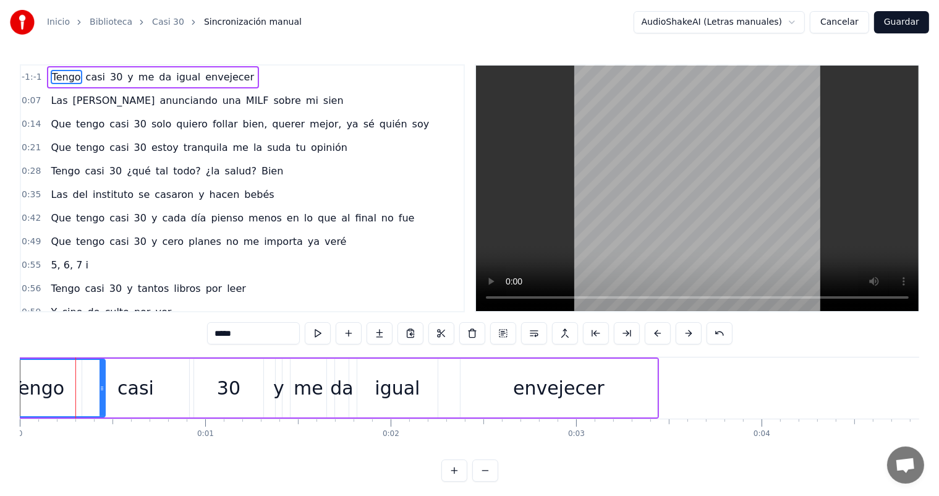
click at [662, 333] on button at bounding box center [658, 333] width 26 height 22
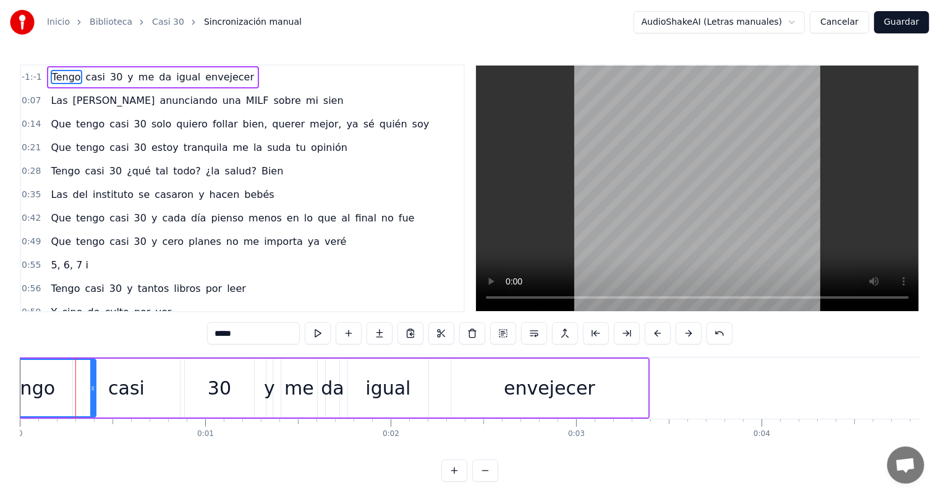
click at [662, 333] on button at bounding box center [658, 333] width 26 height 22
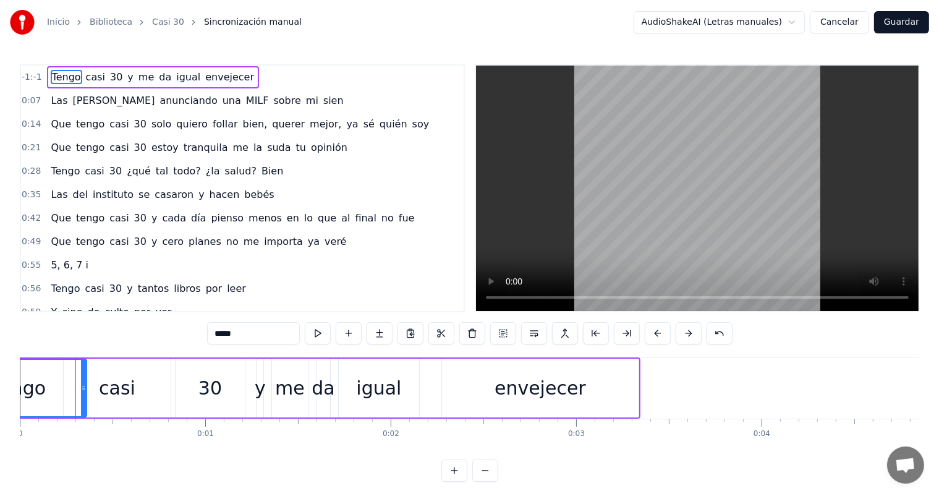
click at [662, 333] on button at bounding box center [658, 333] width 26 height 22
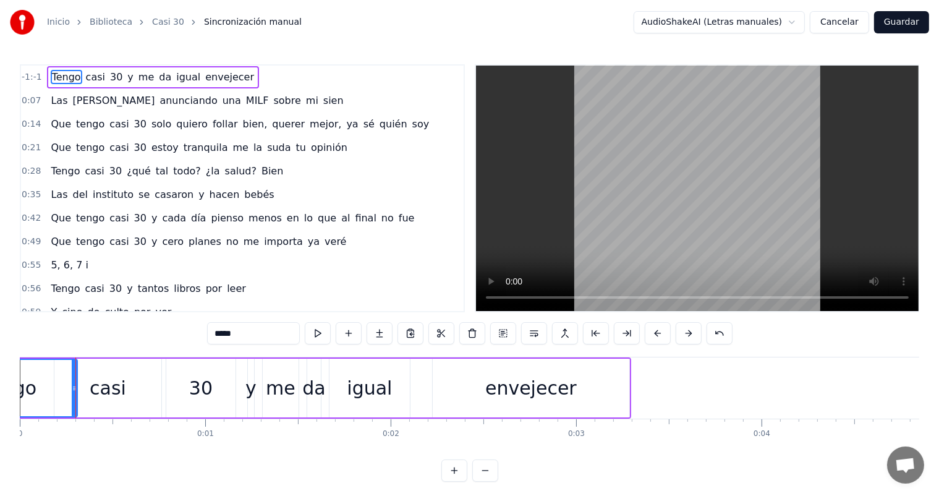
click at [662, 333] on button at bounding box center [658, 333] width 26 height 22
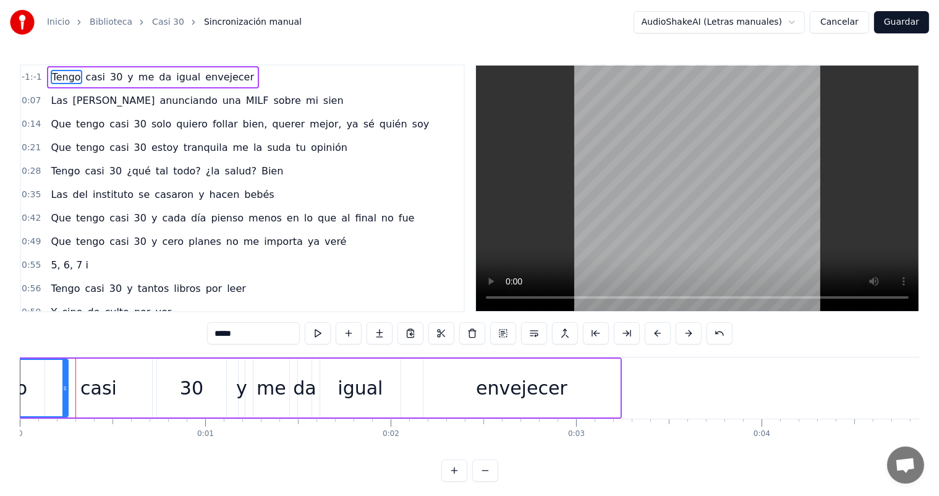
click at [662, 333] on button at bounding box center [658, 333] width 26 height 22
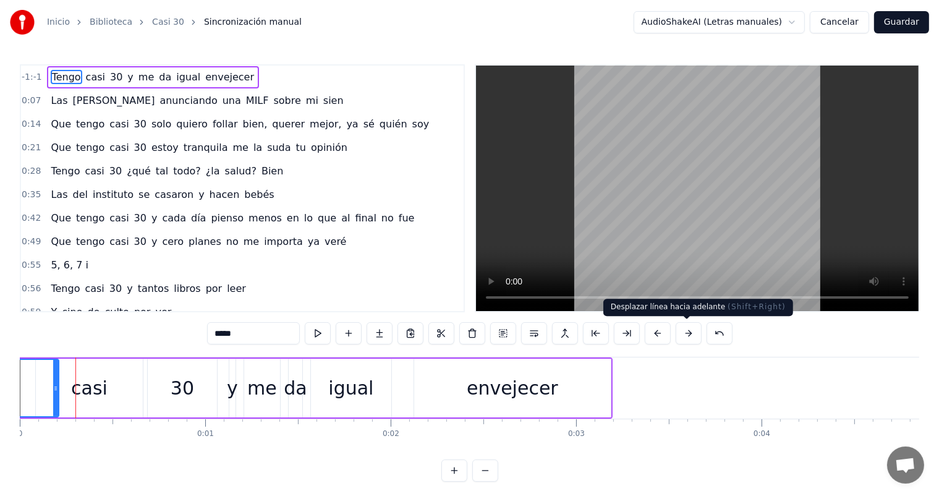
click at [691, 333] on button at bounding box center [689, 333] width 26 height 22
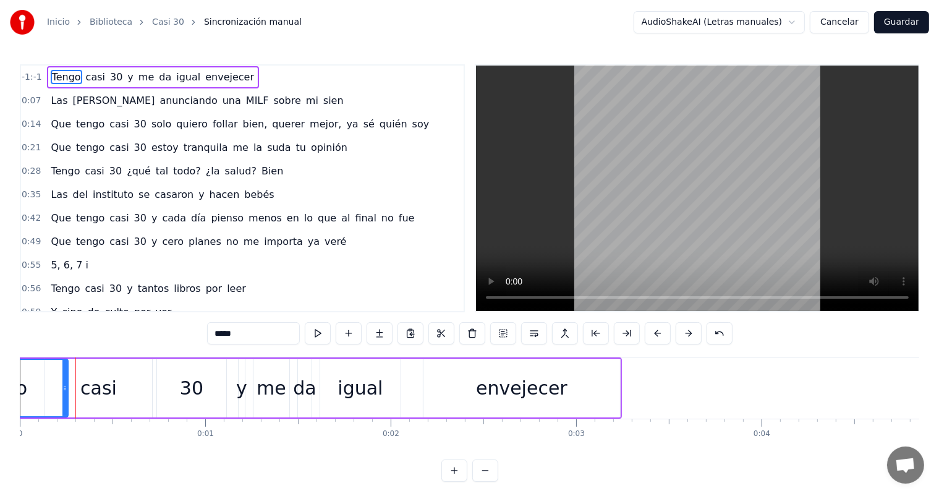
click at [691, 333] on button at bounding box center [689, 333] width 26 height 22
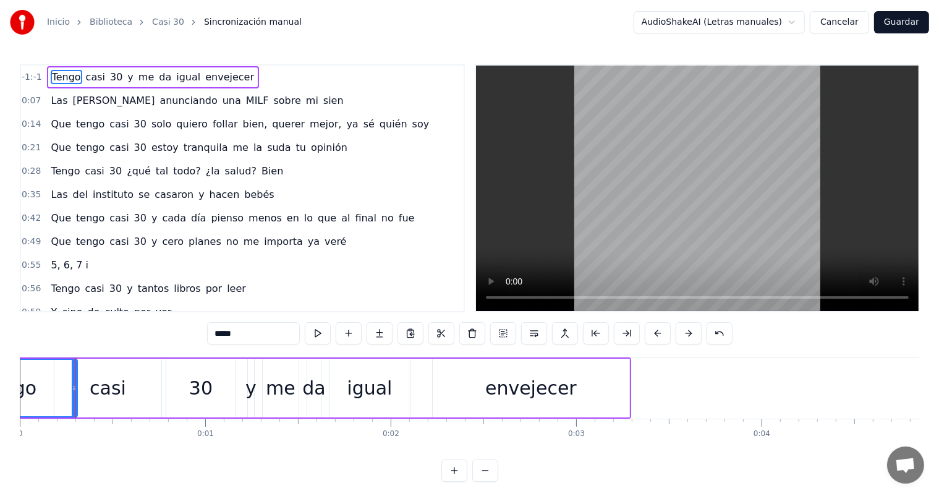
click at [691, 333] on button at bounding box center [689, 333] width 26 height 22
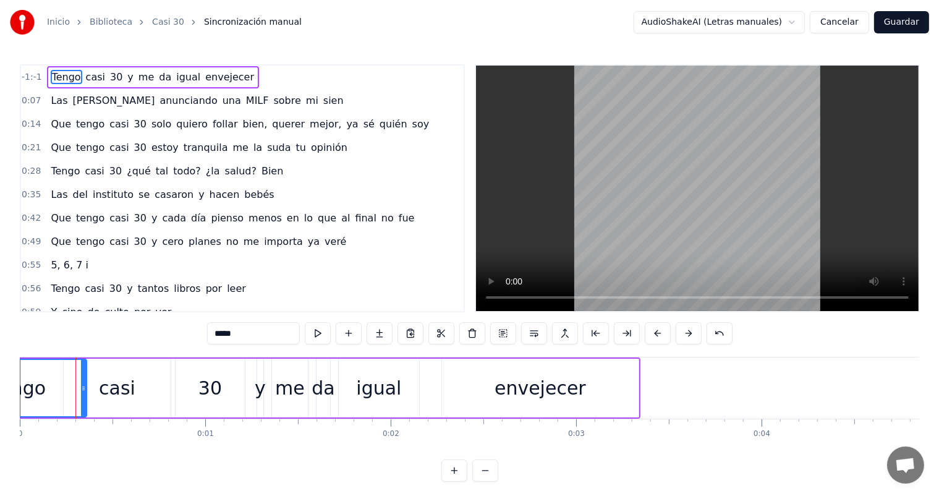
click at [691, 333] on button at bounding box center [689, 333] width 26 height 22
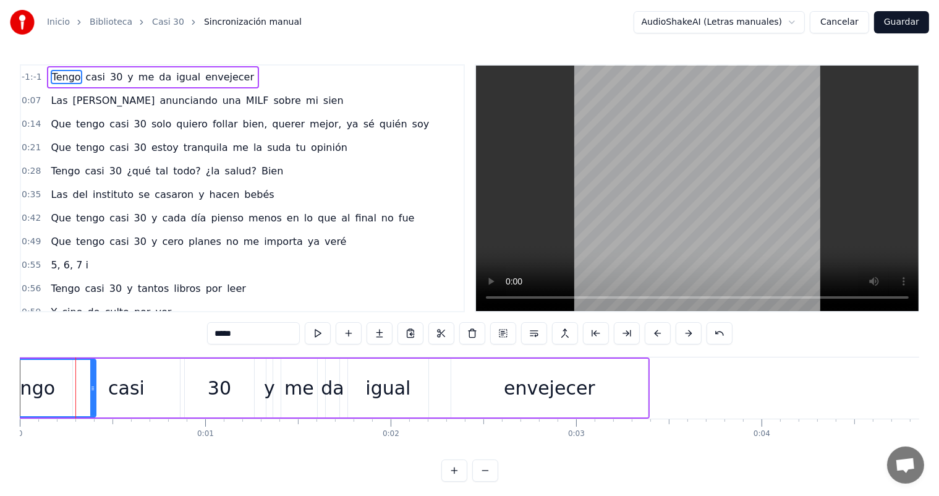
click at [691, 333] on button at bounding box center [689, 333] width 26 height 22
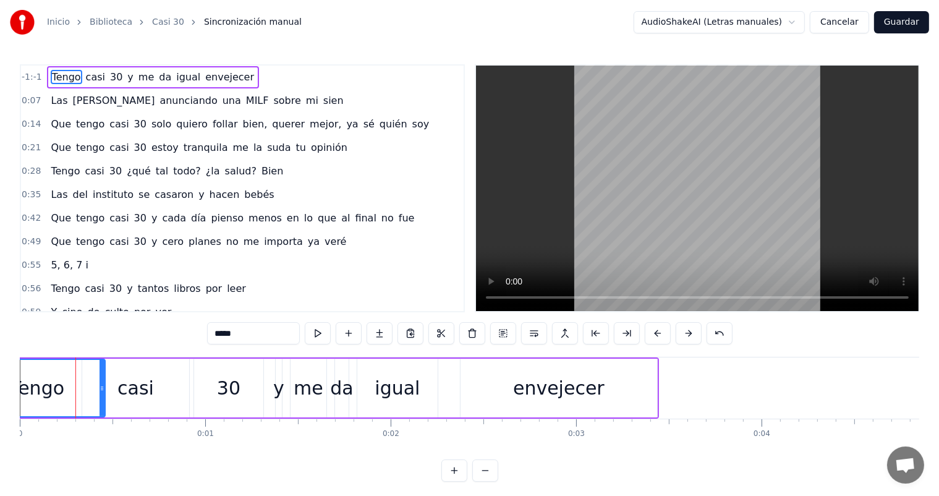
click at [691, 333] on button at bounding box center [689, 333] width 26 height 22
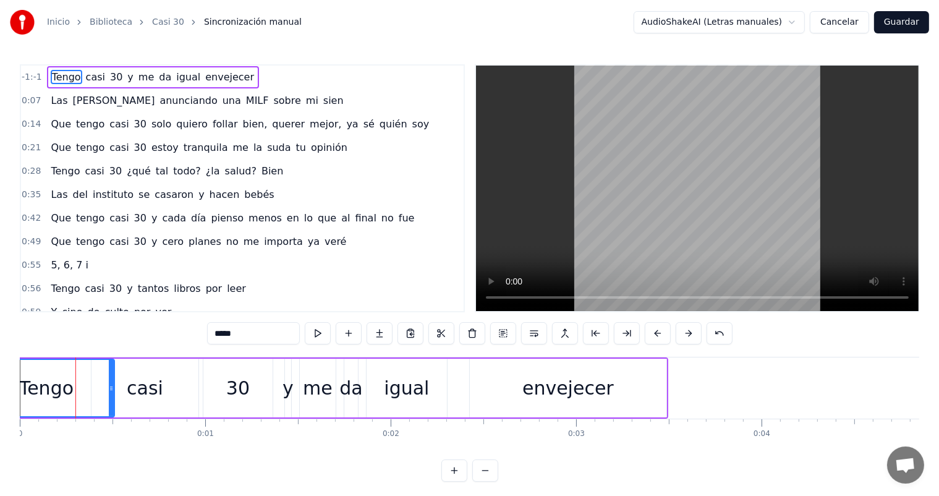
click at [691, 333] on button at bounding box center [689, 333] width 26 height 22
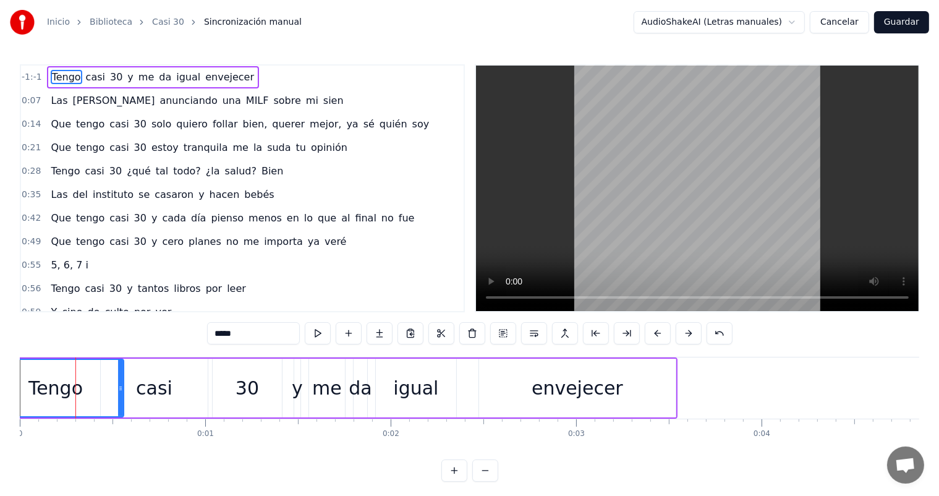
click at [691, 333] on button at bounding box center [689, 333] width 26 height 22
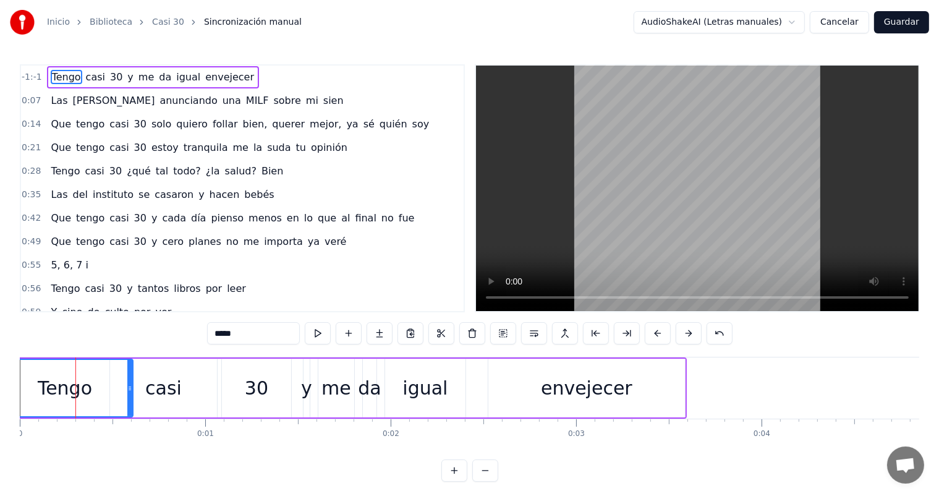
click at [691, 333] on button at bounding box center [689, 333] width 26 height 22
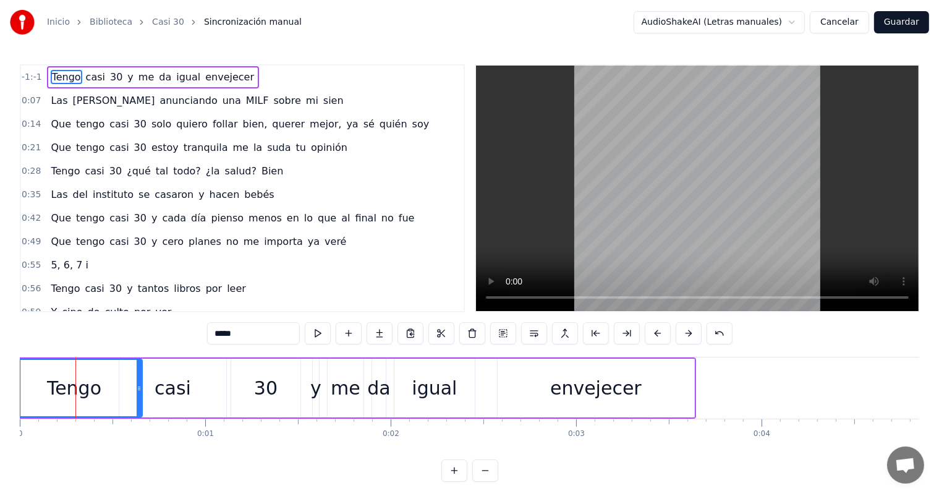
click at [691, 333] on button at bounding box center [689, 333] width 26 height 22
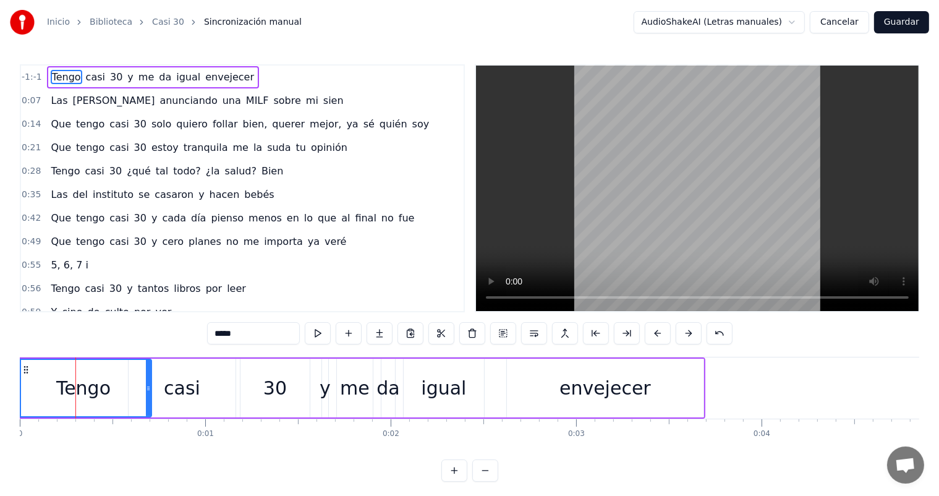
click at [691, 333] on button at bounding box center [689, 333] width 26 height 22
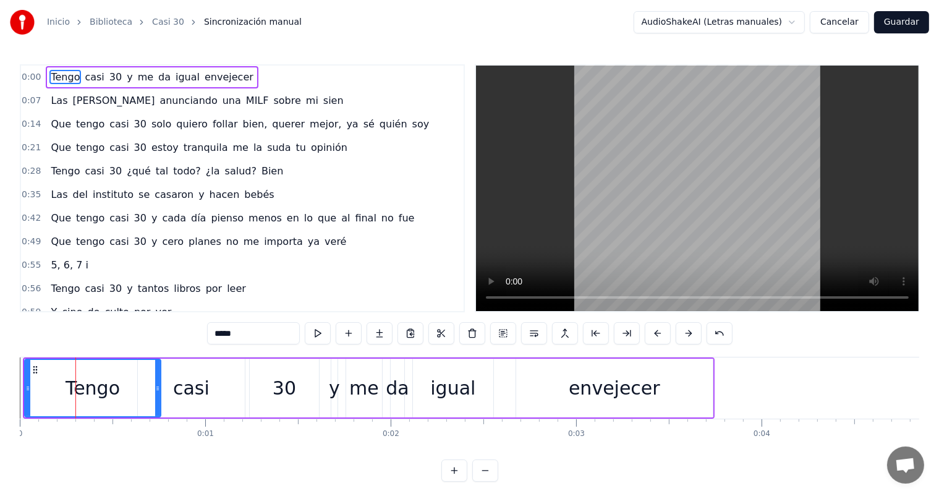
click at [691, 333] on button at bounding box center [689, 333] width 26 height 22
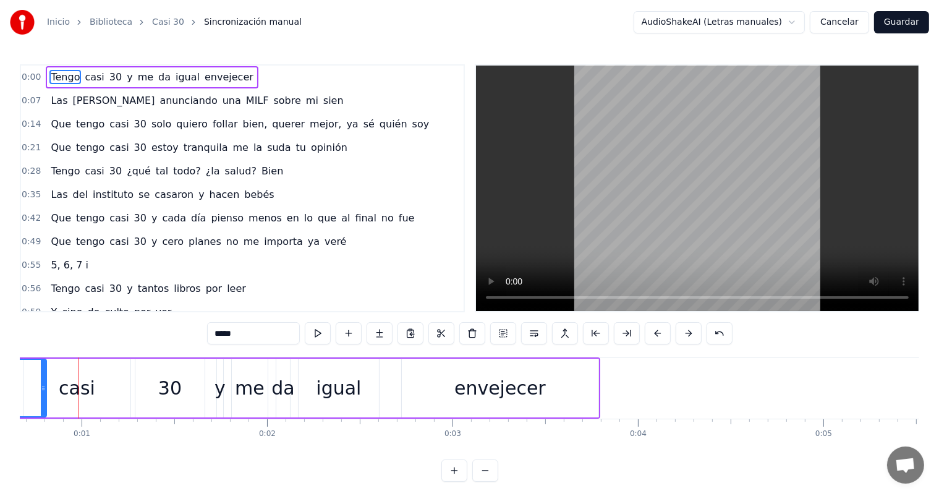
scroll to position [0, 120]
drag, startPoint x: 47, startPoint y: 388, endPoint x: 40, endPoint y: 387, distance: 6.9
click at [40, 387] on icon at bounding box center [40, 388] width 5 height 10
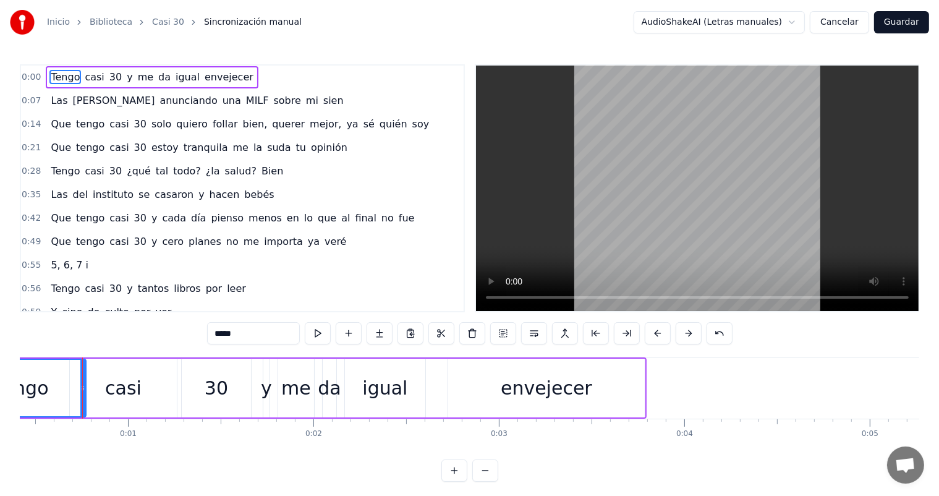
click at [111, 393] on div "casi" at bounding box center [123, 388] width 36 height 28
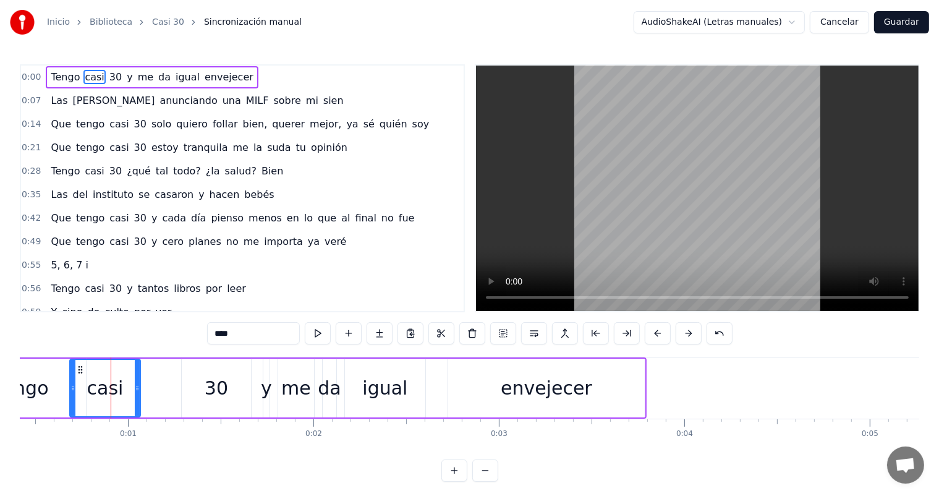
drag, startPoint x: 175, startPoint y: 396, endPoint x: 136, endPoint y: 393, distance: 39.0
click at [136, 393] on div at bounding box center [137, 388] width 5 height 56
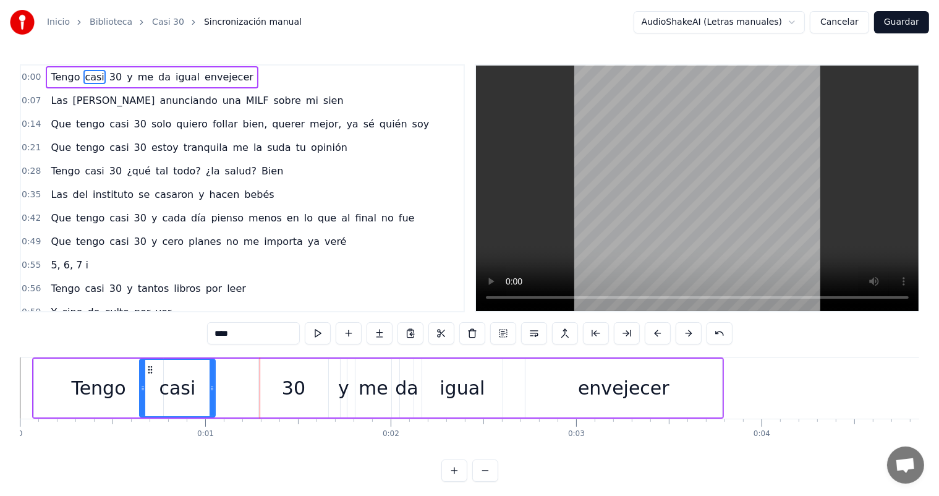
drag, startPoint x: 150, startPoint y: 388, endPoint x: 142, endPoint y: 387, distance: 7.6
click at [142, 387] on icon at bounding box center [142, 388] width 5 height 10
drag, startPoint x: 210, startPoint y: 404, endPoint x: 190, endPoint y: 403, distance: 20.4
click at [190, 403] on div at bounding box center [191, 388] width 5 height 56
click at [199, 390] on icon at bounding box center [197, 388] width 5 height 10
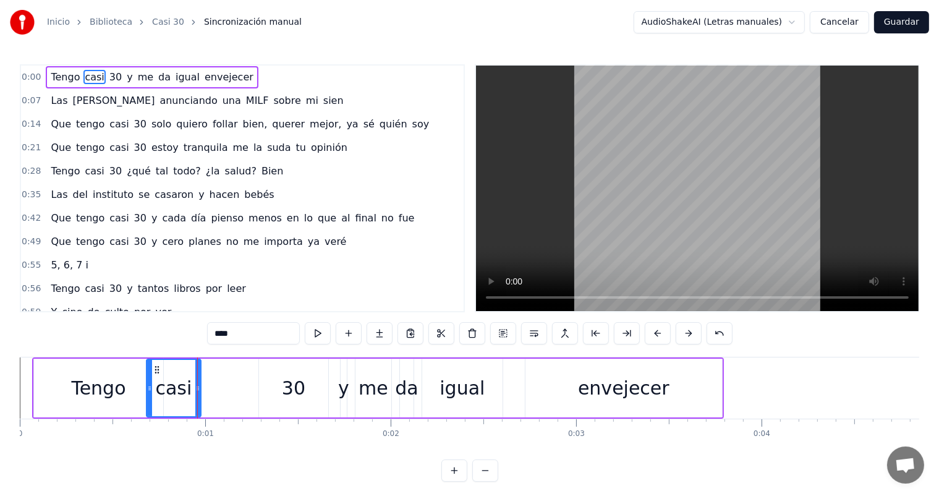
drag, startPoint x: 143, startPoint y: 388, endPoint x: 150, endPoint y: 388, distance: 6.8
click at [150, 388] on icon at bounding box center [149, 388] width 5 height 10
drag, startPoint x: 150, startPoint y: 395, endPoint x: 136, endPoint y: 396, distance: 13.7
click at [136, 396] on div at bounding box center [136, 388] width 5 height 56
click at [276, 382] on div "30" at bounding box center [293, 388] width 69 height 59
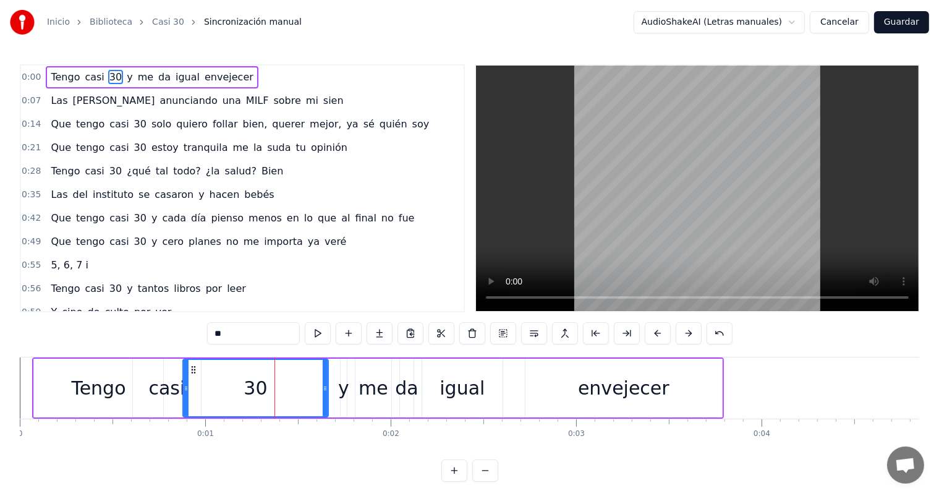
drag, startPoint x: 261, startPoint y: 396, endPoint x: 185, endPoint y: 389, distance: 76.4
click at [185, 389] on div at bounding box center [186, 388] width 5 height 56
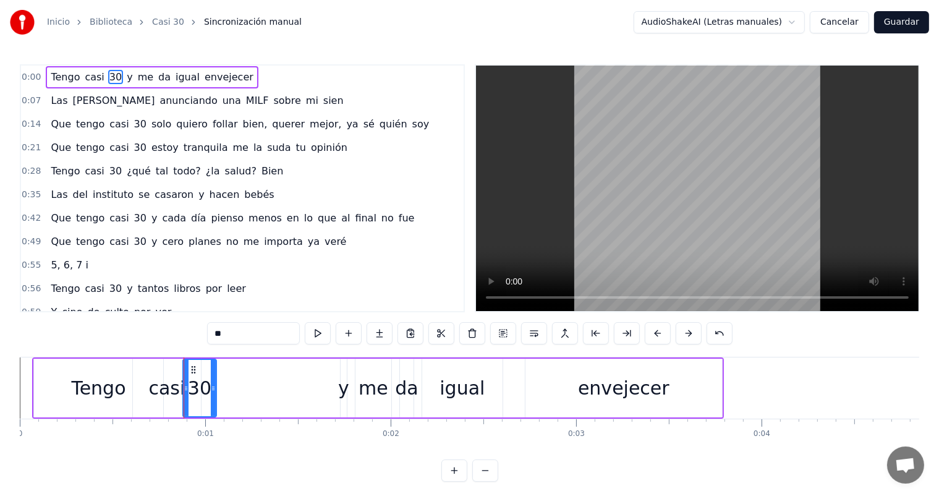
drag, startPoint x: 327, startPoint y: 382, endPoint x: 215, endPoint y: 369, distance: 112.7
click at [215, 369] on div at bounding box center [213, 388] width 5 height 56
click at [375, 393] on div "me" at bounding box center [374, 388] width 30 height 28
type input "**"
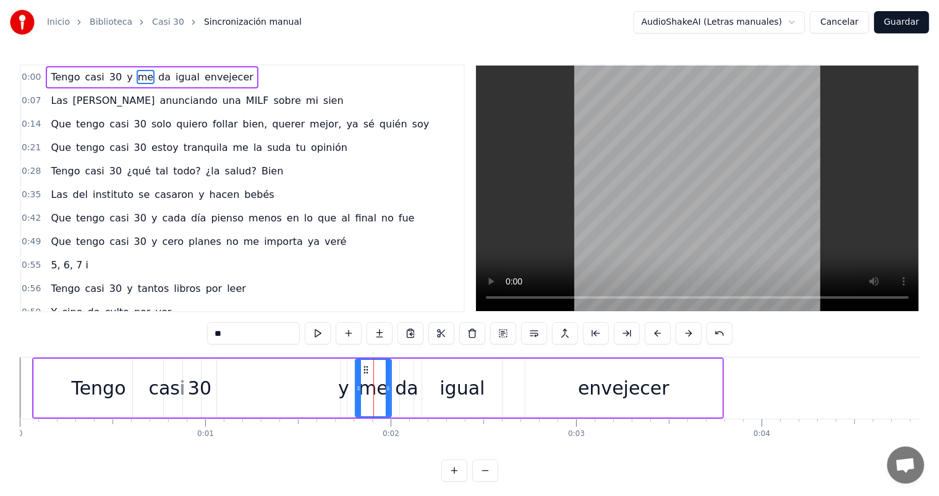
click at [349, 391] on div "Tengo casi 30 y me da igual envejecer" at bounding box center [378, 387] width 692 height 61
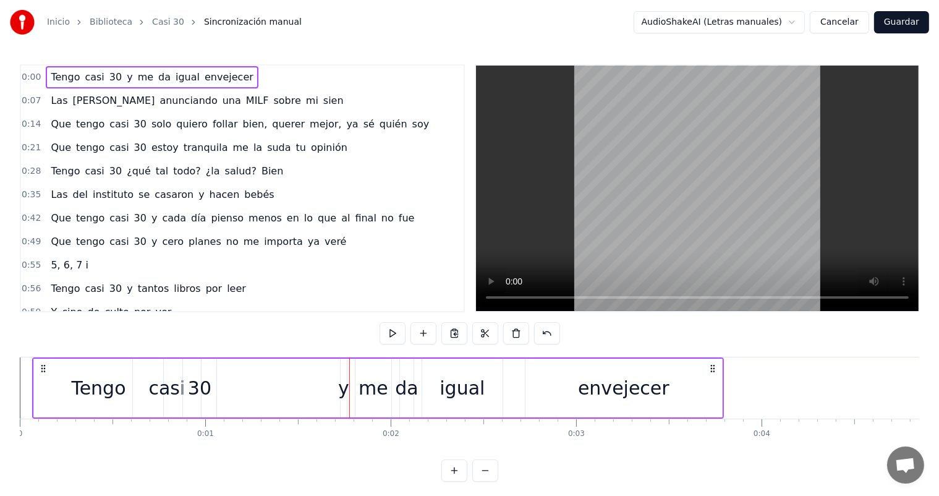
click at [343, 391] on div "y" at bounding box center [343, 388] width 11 height 28
drag, startPoint x: 343, startPoint y: 386, endPoint x: 284, endPoint y: 386, distance: 58.7
click at [287, 386] on div "Tengo casi 30 y me da igual envejecer" at bounding box center [378, 387] width 692 height 61
click at [341, 390] on div "y" at bounding box center [340, 388] width 11 height 28
drag, startPoint x: 336, startPoint y: 388, endPoint x: 319, endPoint y: 388, distance: 17.3
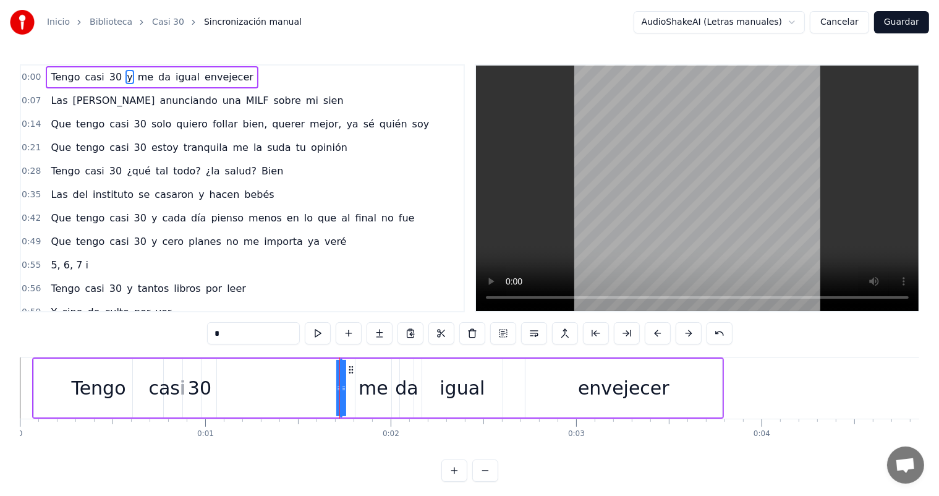
click at [315, 388] on div "Tengo casi 30 y me da igual envejecer" at bounding box center [378, 387] width 692 height 61
click at [344, 388] on div "y" at bounding box center [340, 388] width 11 height 28
click at [372, 387] on div "me" at bounding box center [374, 388] width 30 height 28
click at [722, 396] on div "envejecer" at bounding box center [624, 388] width 198 height 59
type input "*********"
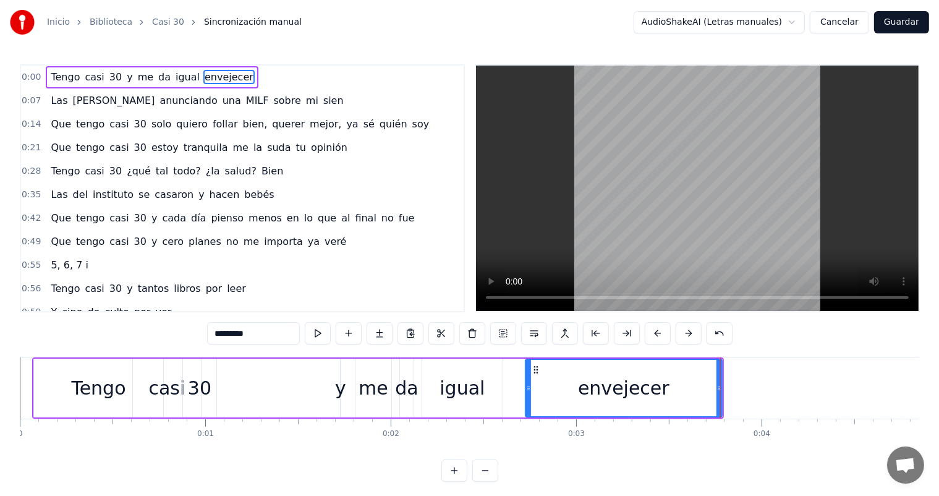
drag, startPoint x: 720, startPoint y: 396, endPoint x: 688, endPoint y: 401, distance: 32.4
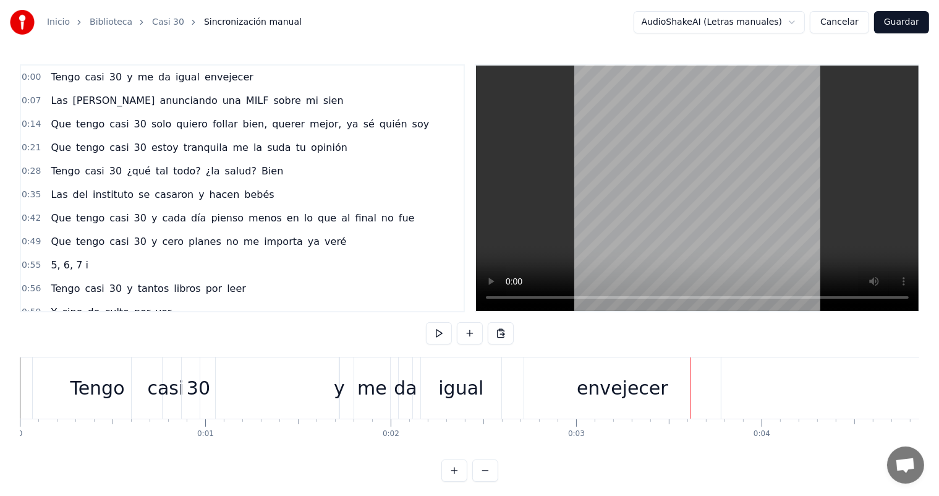
click at [701, 395] on div "envejecer" at bounding box center [622, 387] width 197 height 61
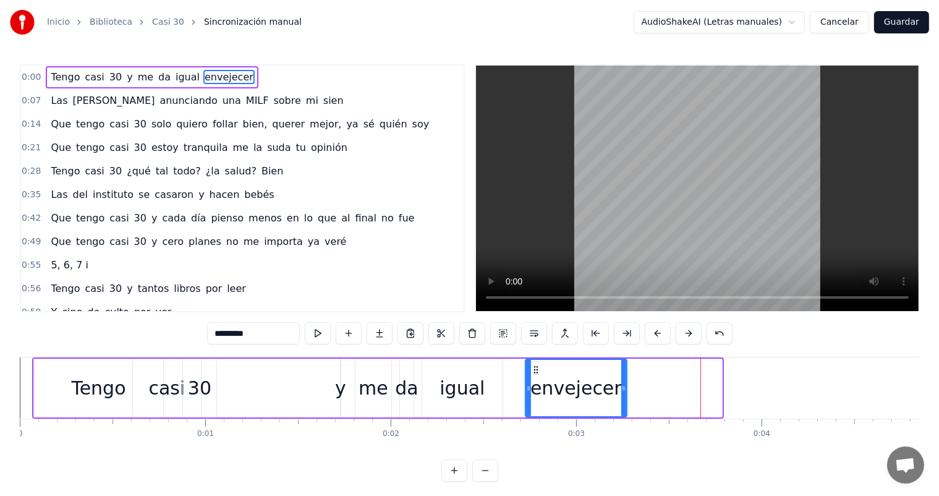
drag, startPoint x: 719, startPoint y: 396, endPoint x: 615, endPoint y: 401, distance: 103.4
click at [621, 401] on div at bounding box center [623, 388] width 5 height 56
click at [174, 380] on div "casi" at bounding box center [167, 388] width 36 height 28
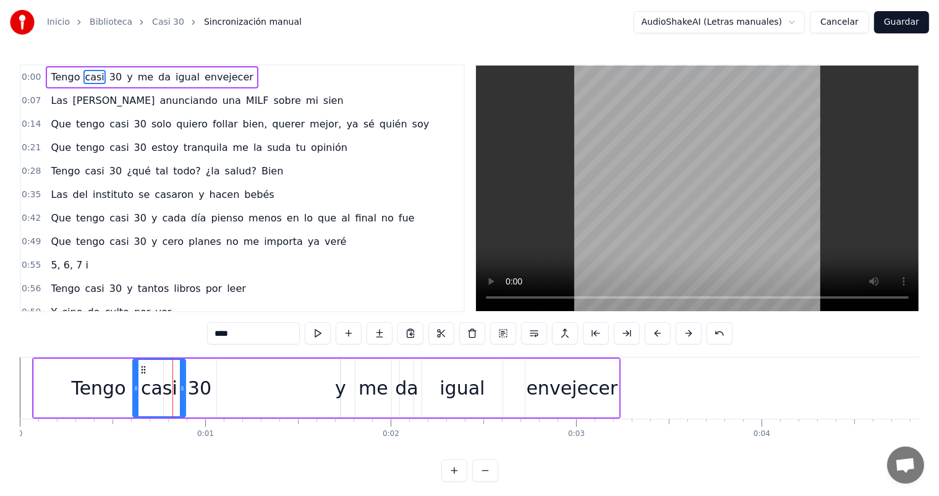
drag, startPoint x: 197, startPoint y: 381, endPoint x: 182, endPoint y: 380, distance: 15.5
click at [182, 380] on div at bounding box center [182, 388] width 5 height 56
drag, startPoint x: 133, startPoint y: 384, endPoint x: 125, endPoint y: 386, distance: 8.3
click at [126, 386] on icon at bounding box center [128, 388] width 5 height 10
drag, startPoint x: 125, startPoint y: 386, endPoint x: 111, endPoint y: 386, distance: 13.6
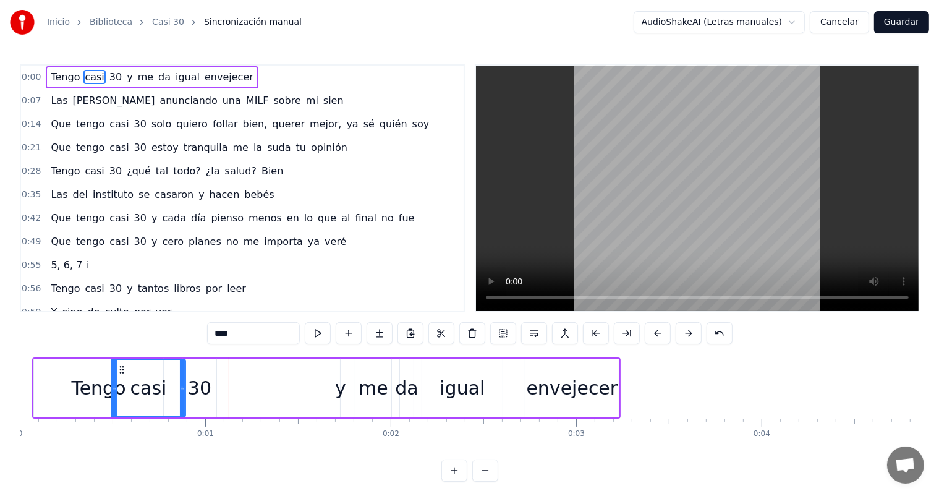
click at [112, 386] on icon at bounding box center [114, 388] width 5 height 10
click at [205, 401] on div "30" at bounding box center [199, 388] width 23 height 28
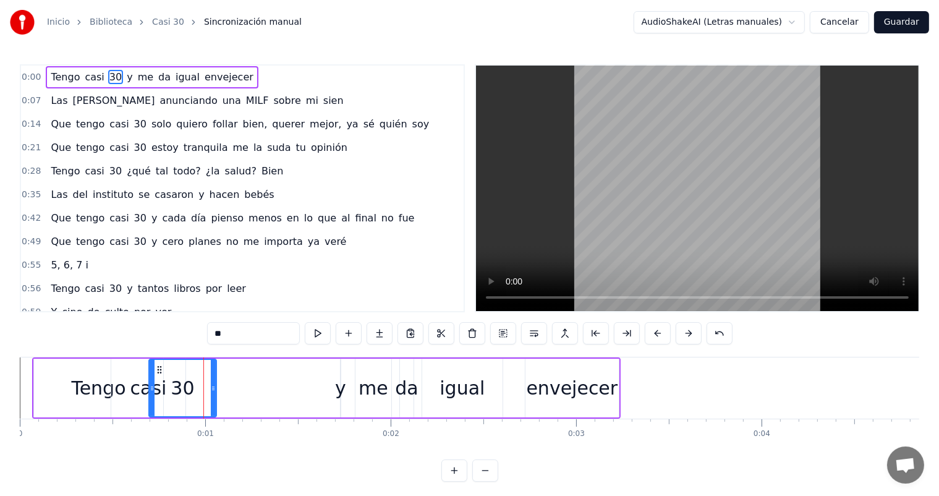
drag, startPoint x: 186, startPoint y: 398, endPoint x: 152, endPoint y: 393, distance: 34.4
click at [152, 393] on div at bounding box center [152, 388] width 5 height 56
click at [159, 393] on div "30" at bounding box center [183, 388] width 66 height 56
click at [466, 293] on div "0:00 Tengo casi 30 y me da igual envejecer 0:07 Las [PERSON_NAME] anunciando un…" at bounding box center [470, 188] width 900 height 248
drag, startPoint x: 213, startPoint y: 389, endPoint x: 189, endPoint y: 390, distance: 24.7
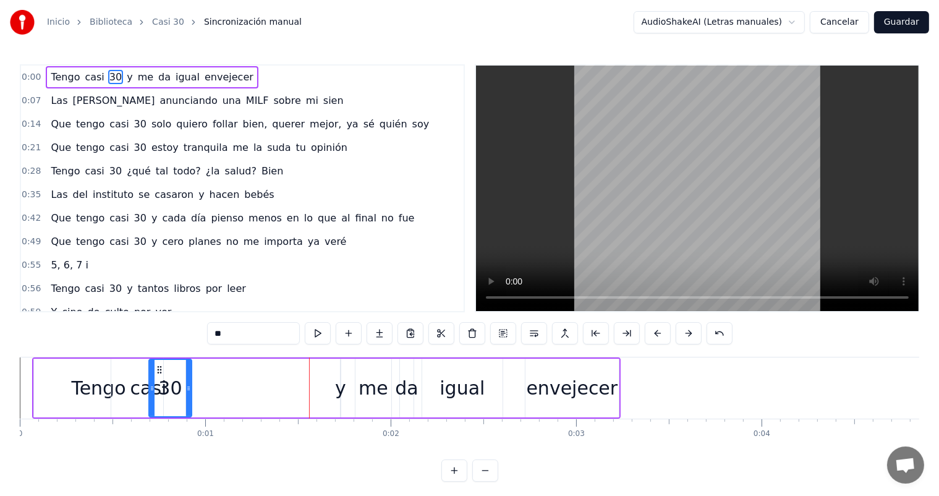
click at [189, 390] on icon at bounding box center [188, 388] width 5 height 10
click at [138, 390] on div "casi" at bounding box center [148, 388] width 36 height 28
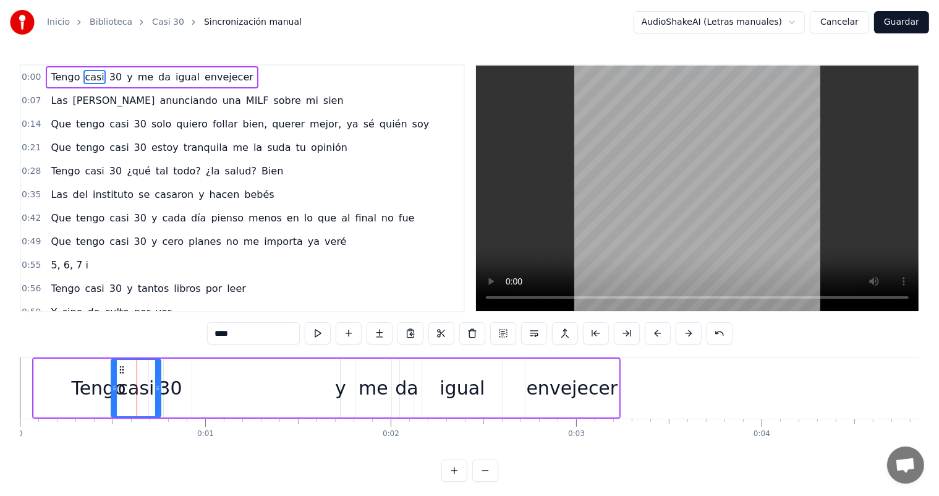
drag, startPoint x: 181, startPoint y: 393, endPoint x: 156, endPoint y: 390, distance: 24.9
click at [156, 390] on div at bounding box center [157, 388] width 5 height 56
click at [79, 396] on div "Tengo" at bounding box center [98, 388] width 54 height 28
type input "*****"
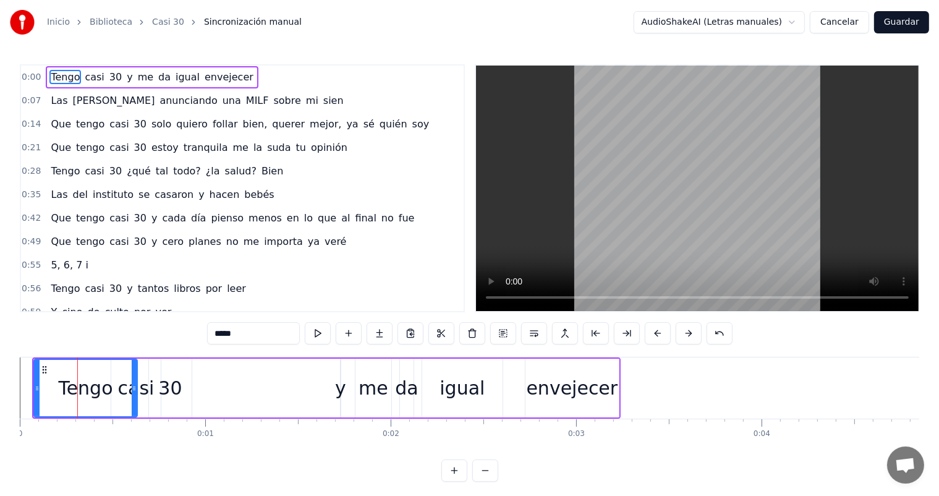
drag, startPoint x: 160, startPoint y: 396, endPoint x: 134, endPoint y: 393, distance: 26.2
click at [134, 393] on div at bounding box center [134, 388] width 5 height 56
click at [351, 395] on div "Tengo casi 30 y me da igual envejecer" at bounding box center [326, 387] width 589 height 61
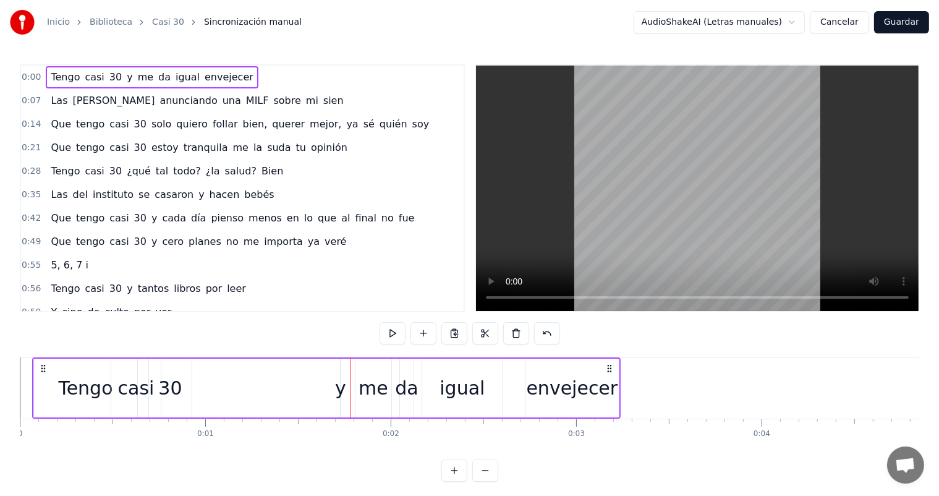
click at [342, 393] on div "y" at bounding box center [340, 388] width 11 height 28
click at [335, 392] on div "Tengo casi 30 y me da igual envejecer" at bounding box center [326, 387] width 589 height 61
click at [339, 393] on div "y" at bounding box center [340, 388] width 11 height 28
drag, startPoint x: 339, startPoint y: 393, endPoint x: 318, endPoint y: 393, distance: 21.0
click at [318, 393] on div "Tengo casi 30 y me da igual envejecer" at bounding box center [326, 387] width 589 height 61
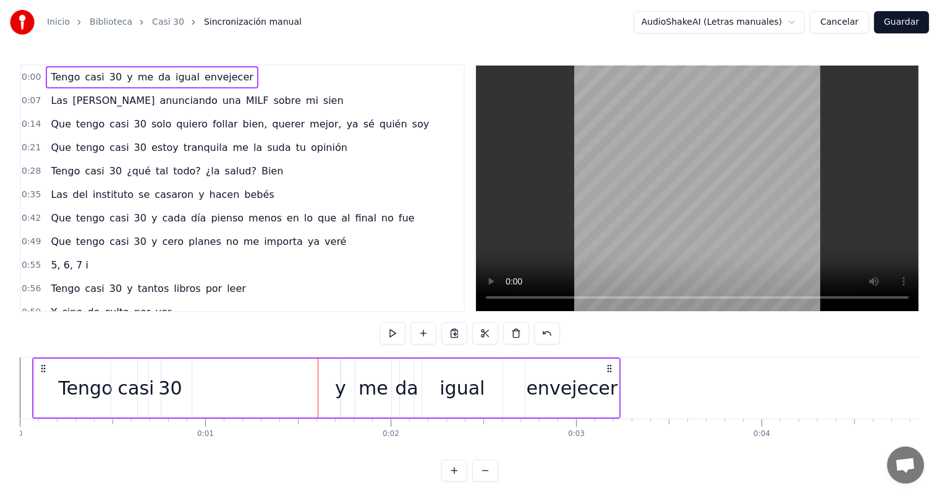
click at [338, 388] on div "y" at bounding box center [340, 388] width 11 height 28
drag, startPoint x: 338, startPoint y: 386, endPoint x: 308, endPoint y: 382, distance: 30.0
click at [308, 382] on div "Tengo casi 30 y me da igual envejecer" at bounding box center [326, 387] width 589 height 61
click at [343, 387] on div "y" at bounding box center [340, 388] width 11 height 28
drag, startPoint x: 343, startPoint y: 387, endPoint x: 361, endPoint y: 387, distance: 18.6
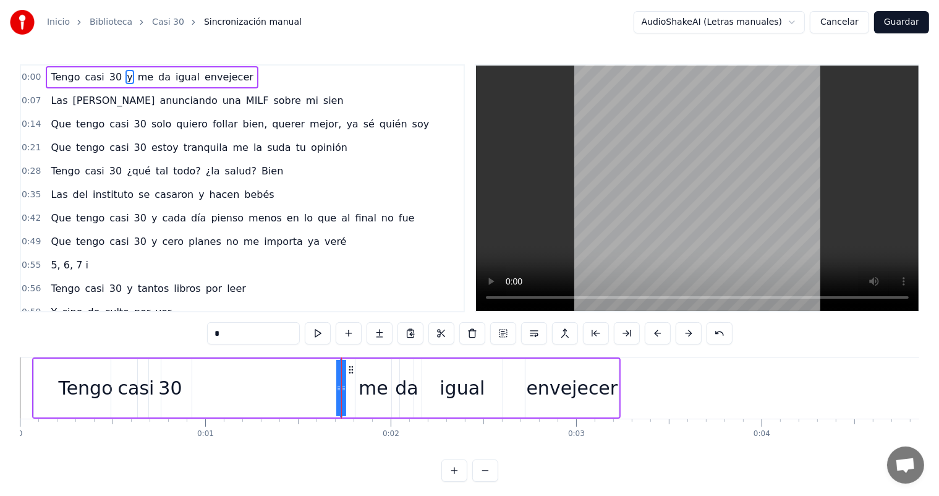
click at [361, 387] on div "Tengo casi 30 y me da igual envejecer" at bounding box center [326, 387] width 589 height 61
click at [344, 388] on div "y" at bounding box center [340, 388] width 11 height 28
drag, startPoint x: 339, startPoint y: 387, endPoint x: 247, endPoint y: 384, distance: 91.6
click at [252, 384] on div "Tengo casi 30 y me da igual envejecer" at bounding box center [326, 387] width 589 height 61
click at [339, 385] on div "y" at bounding box center [340, 388] width 11 height 28
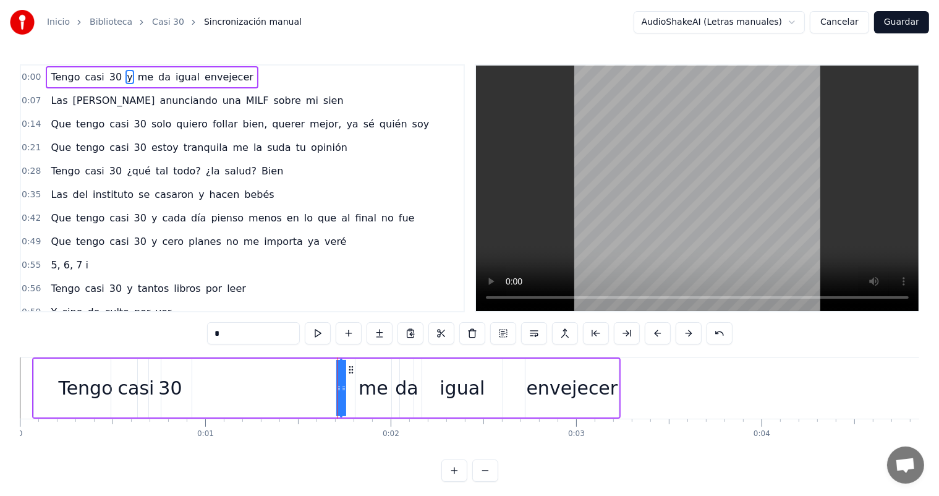
drag, startPoint x: 339, startPoint y: 385, endPoint x: 275, endPoint y: 374, distance: 65.3
click at [275, 374] on div "Tengo casi 30 y me da igual envejecer" at bounding box center [326, 387] width 589 height 61
click at [610, 369] on icon at bounding box center [610, 369] width 10 height 10
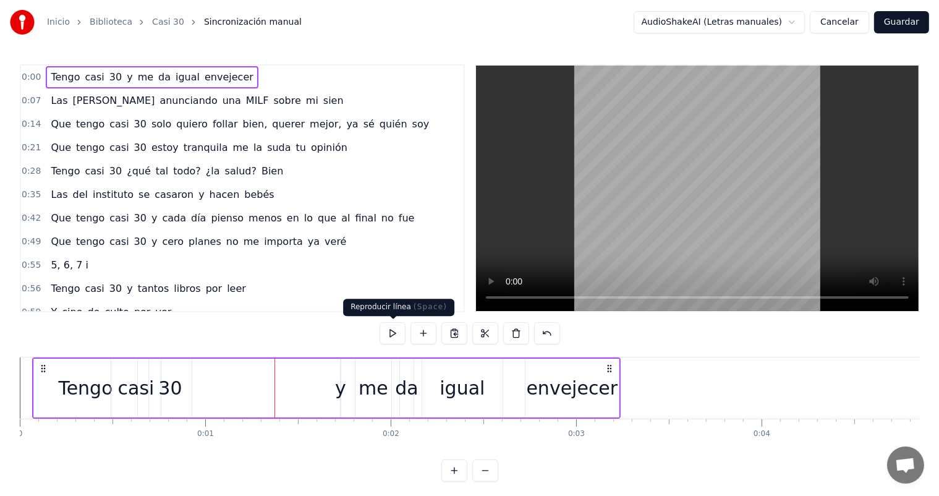
click at [394, 336] on button at bounding box center [393, 333] width 26 height 22
click at [339, 381] on div "y" at bounding box center [340, 388] width 11 height 28
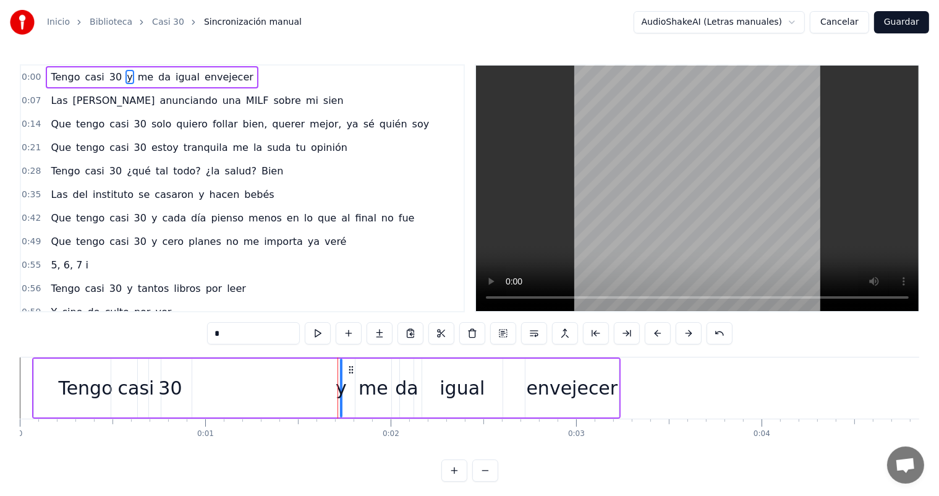
click at [372, 376] on div "me" at bounding box center [374, 388] width 30 height 28
click at [371, 383] on div at bounding box center [371, 387] width 1 height 61
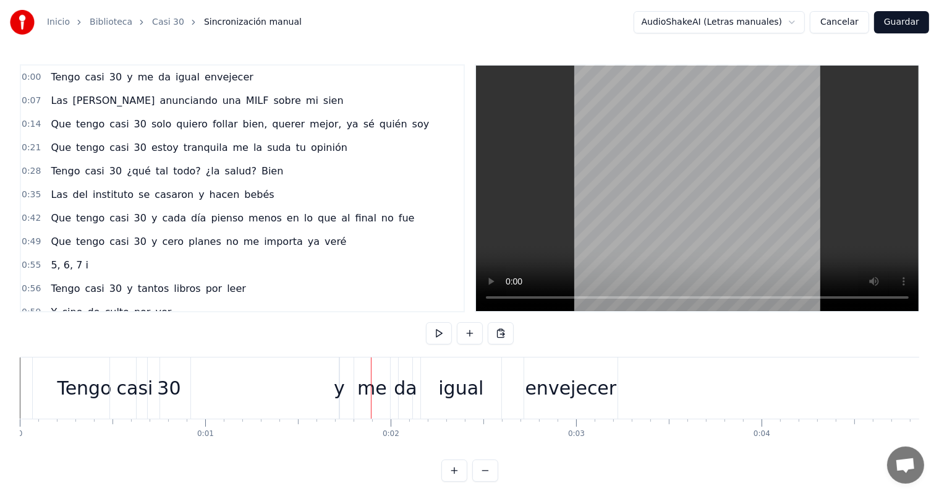
click at [343, 386] on div "y" at bounding box center [339, 388] width 11 height 28
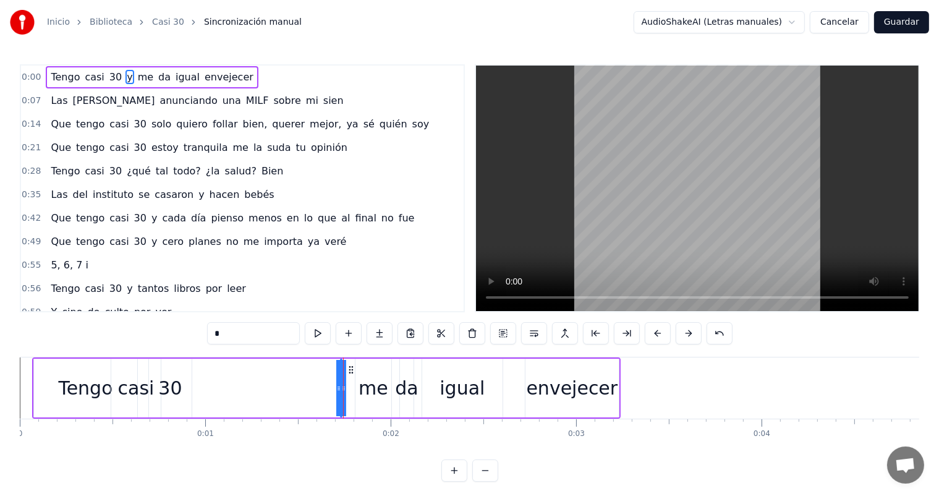
click at [352, 369] on icon at bounding box center [351, 370] width 10 height 10
click at [438, 333] on button at bounding box center [442, 333] width 26 height 22
click at [304, 398] on div "Tengo casi 30 y me da igual envejecer" at bounding box center [326, 387] width 589 height 61
click at [340, 396] on div "y" at bounding box center [340, 388] width 11 height 28
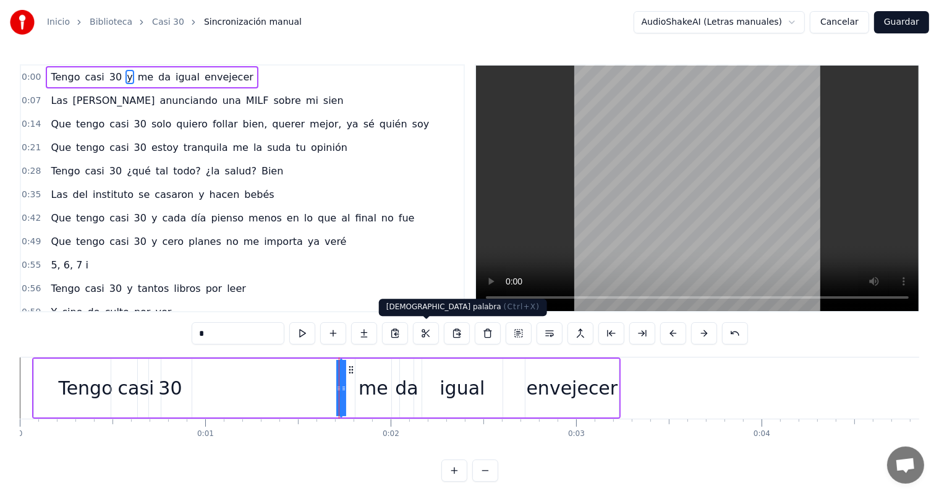
click at [424, 337] on button at bounding box center [426, 333] width 26 height 22
click at [307, 383] on div "Tengo casi 30 y me da igual envejecer" at bounding box center [326, 387] width 589 height 61
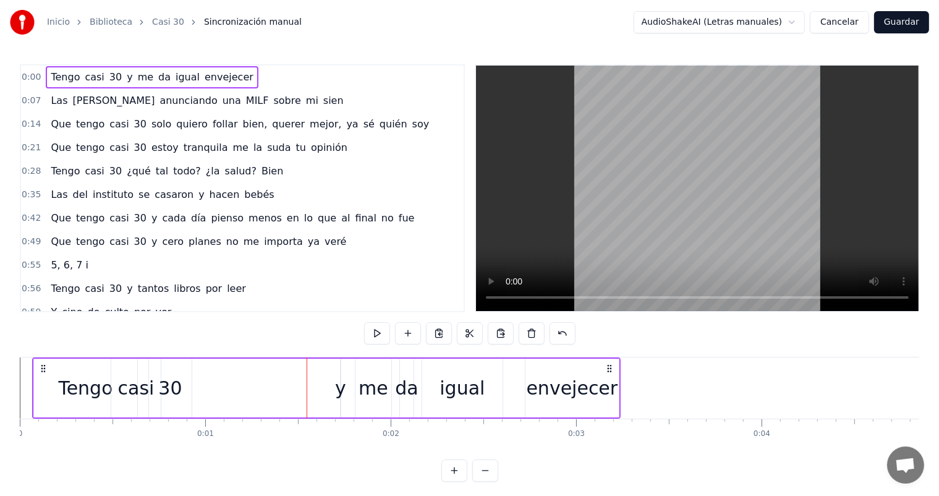
click at [195, 383] on div "Tengo casi 30 y me da igual envejecer" at bounding box center [326, 387] width 589 height 61
click at [93, 349] on div "0:00 Tengo casi 30 y me da igual envejecer 0:07 Las [PERSON_NAME] anunciando un…" at bounding box center [470, 272] width 900 height 417
click at [58, 365] on div "Tengo" at bounding box center [85, 388] width 103 height 59
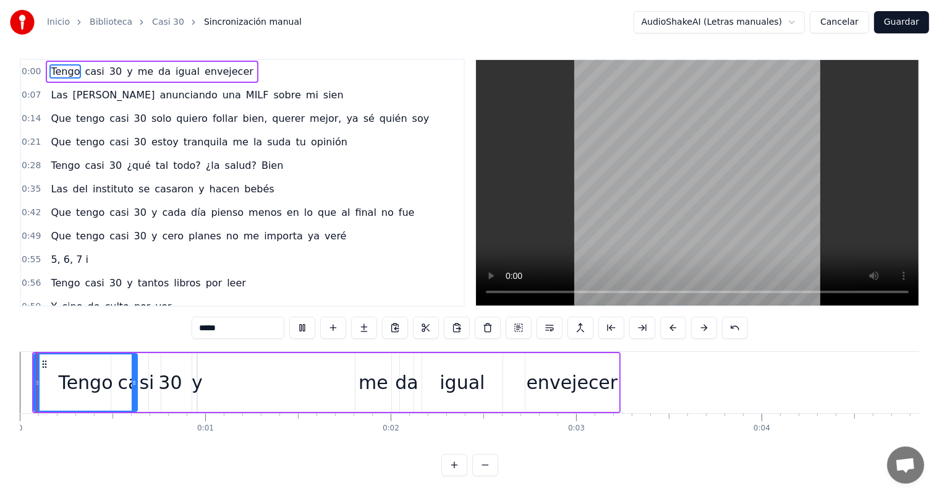
scroll to position [16, 0]
click at [264, 374] on div "Tengo casi 30 y me da igual envejecer" at bounding box center [326, 382] width 589 height 61
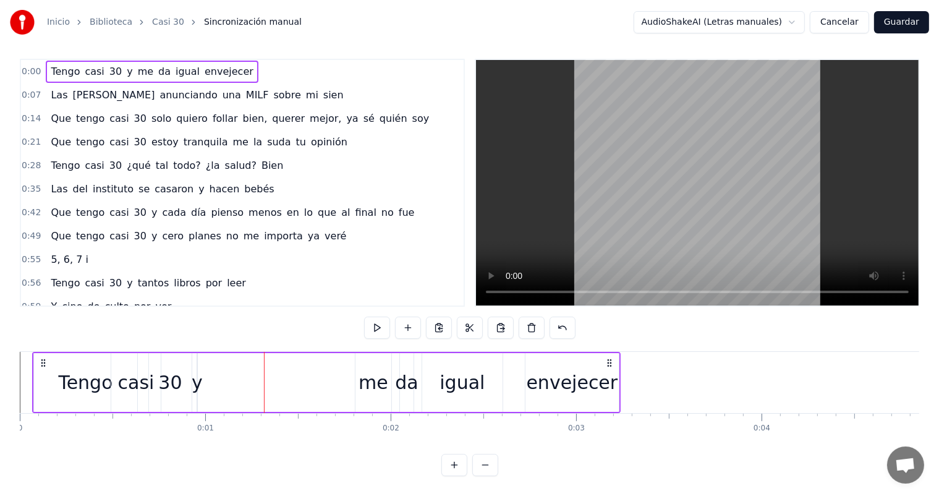
click at [465, 281] on div "0:00 Tengo casi 30 y me da igual envejecer 0:07 Las [PERSON_NAME] anunciando un…" at bounding box center [470, 183] width 900 height 248
click at [378, 378] on div "me" at bounding box center [374, 383] width 30 height 28
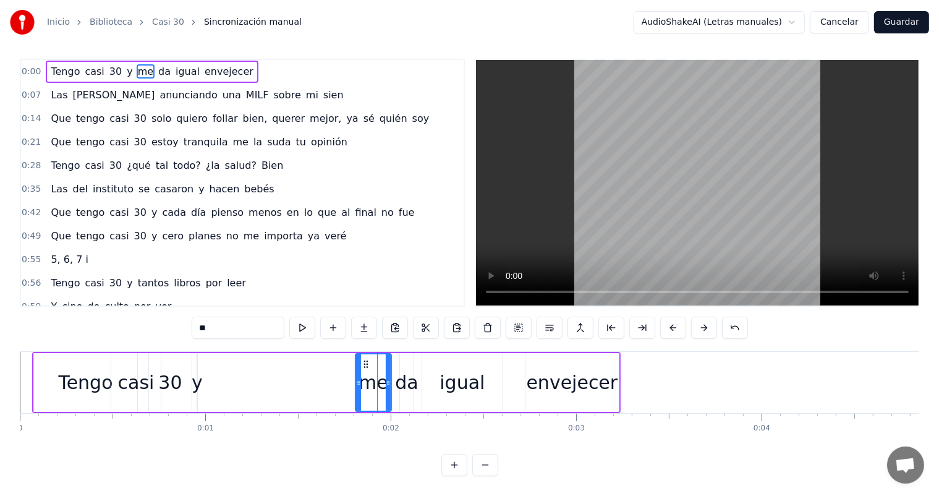
scroll to position [0, 0]
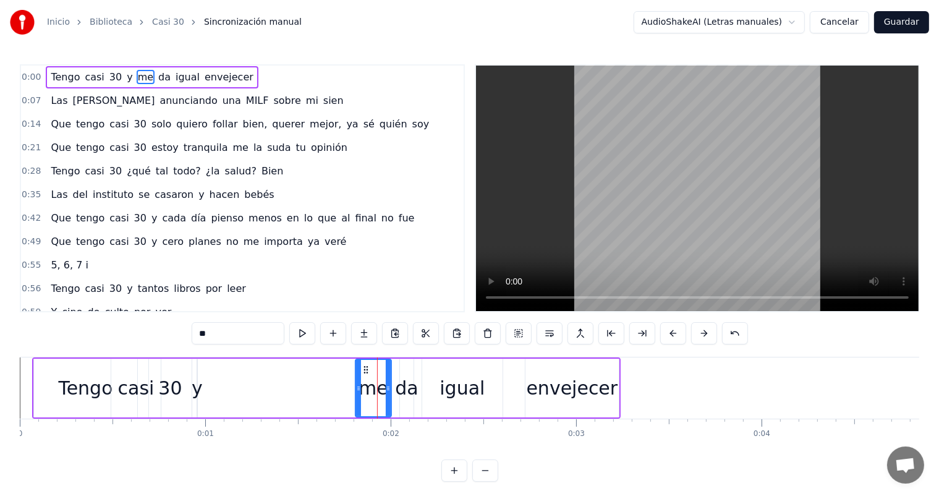
click at [430, 333] on button at bounding box center [426, 333] width 26 height 22
click at [219, 381] on div "Tengo casi 30 y me da igual envejecer" at bounding box center [326, 387] width 589 height 61
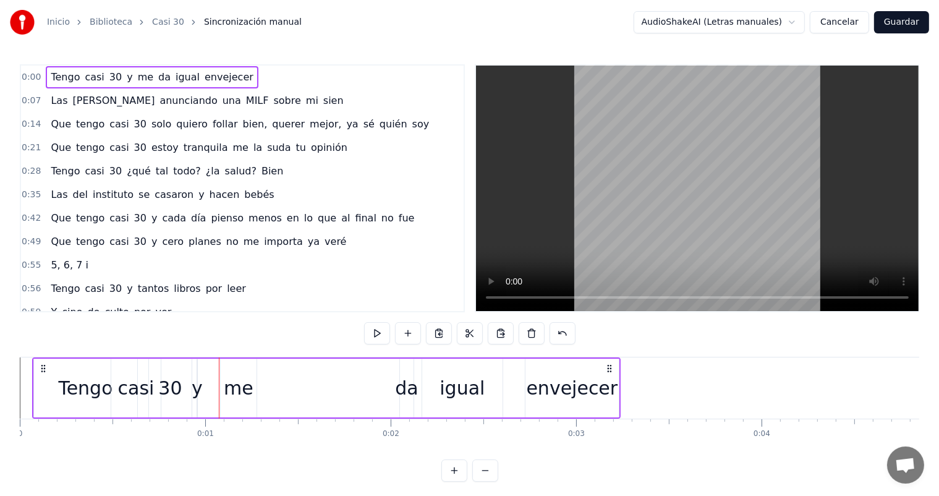
click at [404, 388] on div "da" at bounding box center [406, 388] width 23 height 28
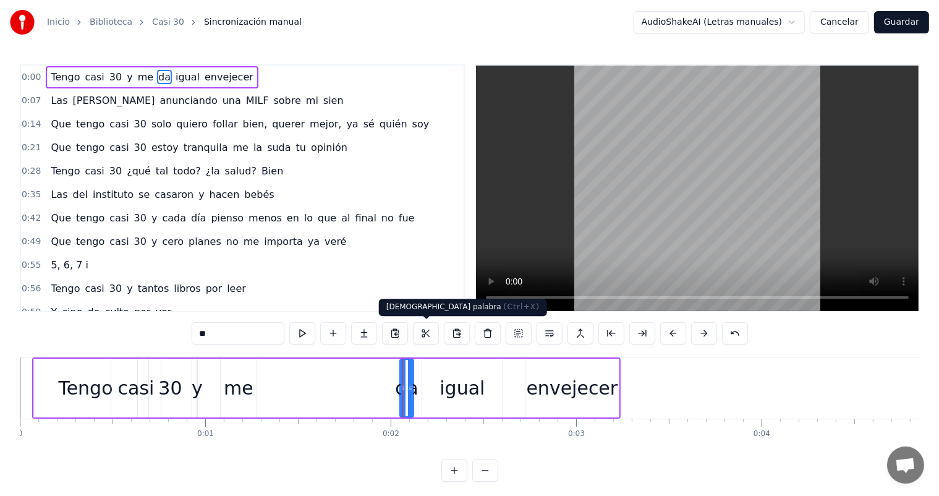
click at [428, 336] on button at bounding box center [426, 333] width 26 height 22
click at [267, 377] on div "Tengo casi 30 y me da igual envejecer" at bounding box center [326, 387] width 589 height 61
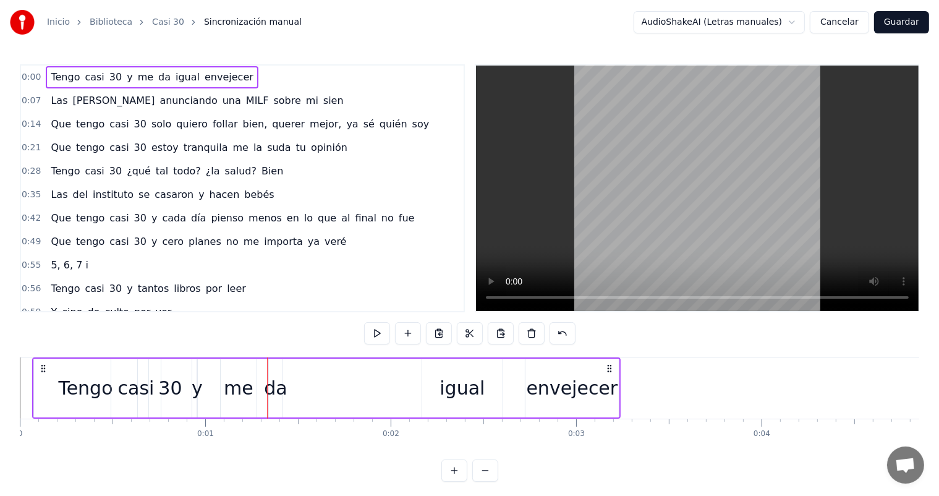
click at [454, 395] on div "igual" at bounding box center [462, 388] width 45 height 28
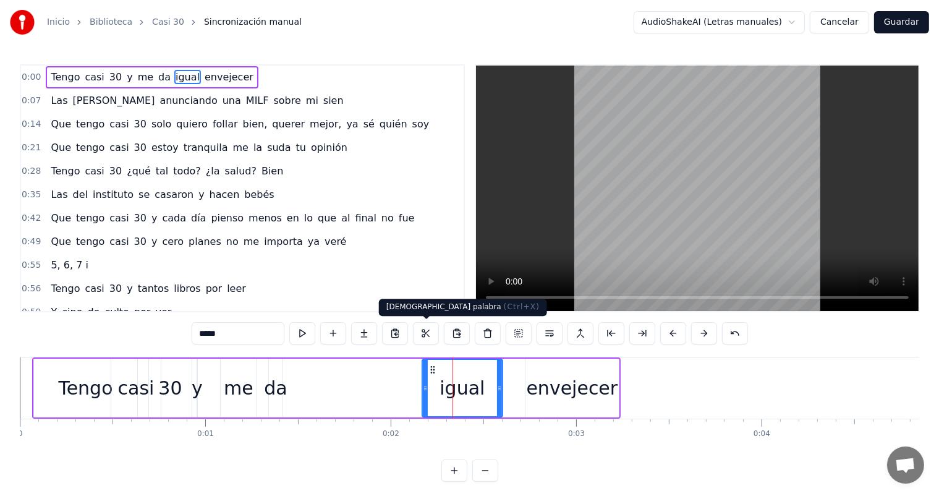
click at [430, 335] on button at bounding box center [426, 333] width 26 height 22
click at [314, 385] on div "Tengo casi 30 y me da igual envejecer" at bounding box center [326, 387] width 589 height 61
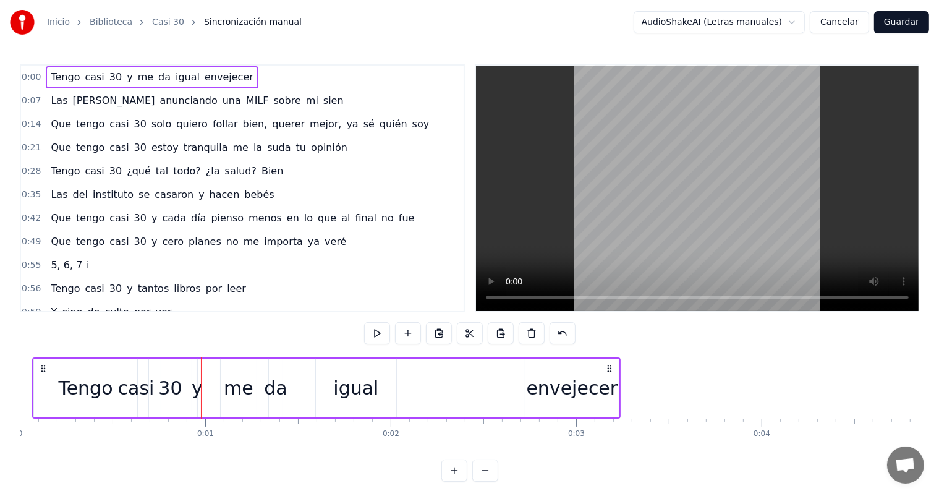
click at [97, 411] on div "Tengo" at bounding box center [85, 388] width 103 height 59
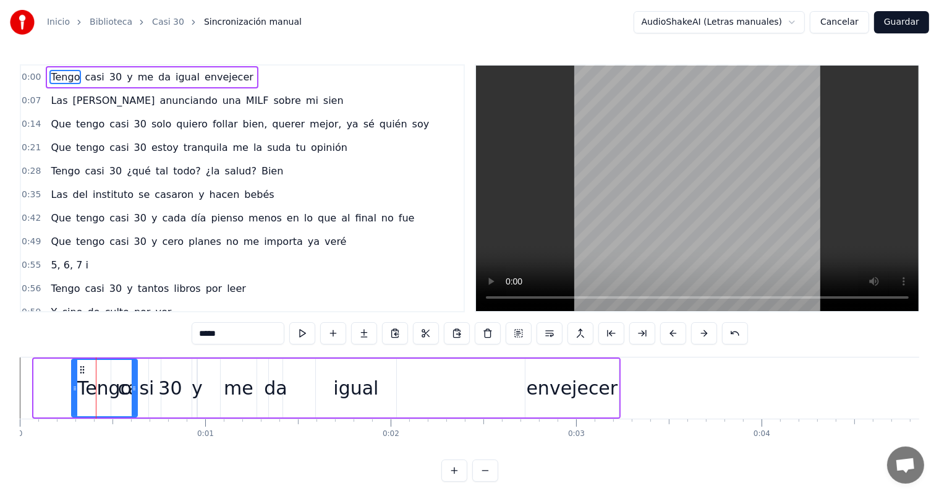
drag, startPoint x: 35, startPoint y: 392, endPoint x: 73, endPoint y: 395, distance: 37.8
click at [73, 395] on div at bounding box center [74, 388] width 5 height 56
click at [563, 382] on div "envejecer" at bounding box center [573, 388] width 92 height 28
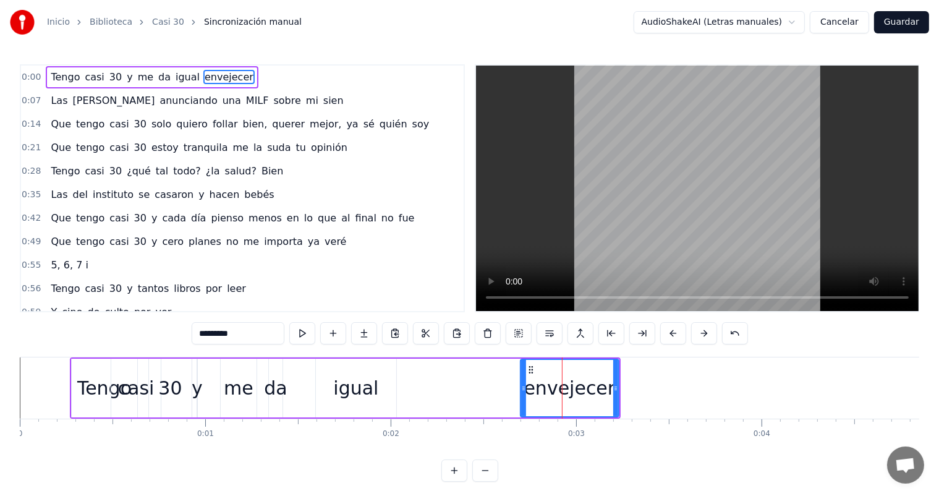
click at [524, 386] on icon at bounding box center [523, 388] width 5 height 10
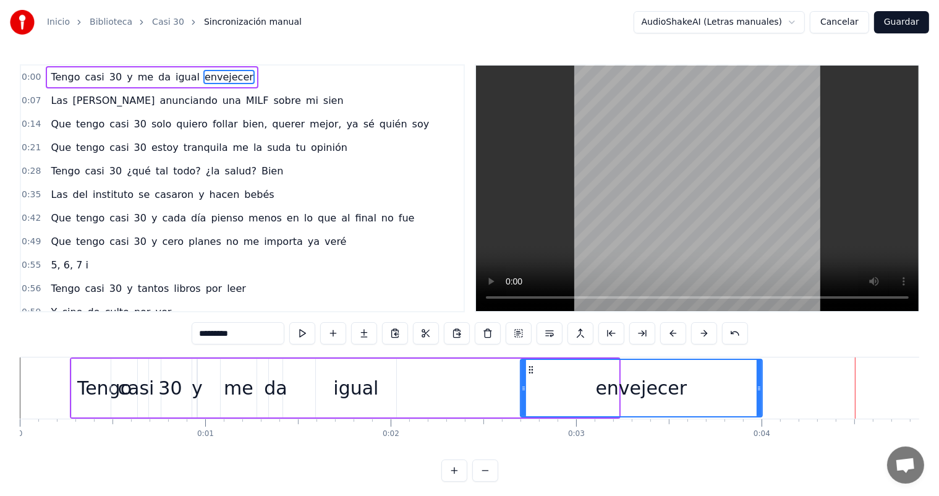
drag, startPoint x: 616, startPoint y: 395, endPoint x: 759, endPoint y: 396, distance: 143.5
click at [759, 396] on div at bounding box center [759, 388] width 5 height 56
click at [269, 399] on div "da" at bounding box center [275, 388] width 23 height 28
type input "**"
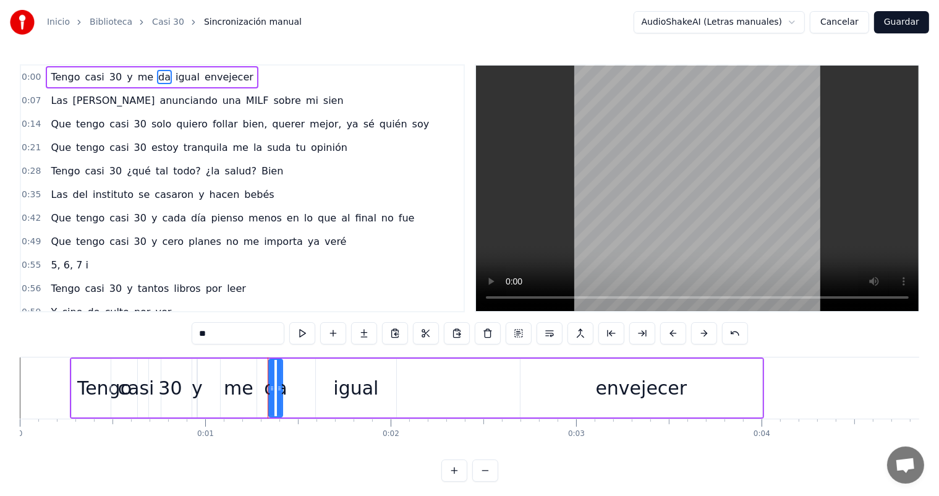
click at [270, 399] on div at bounding box center [272, 388] width 5 height 56
drag, startPoint x: 280, startPoint y: 399, endPoint x: 313, endPoint y: 402, distance: 33.5
click at [313, 402] on div at bounding box center [312, 388] width 5 height 56
drag, startPoint x: 273, startPoint y: 391, endPoint x: 285, endPoint y: 391, distance: 11.7
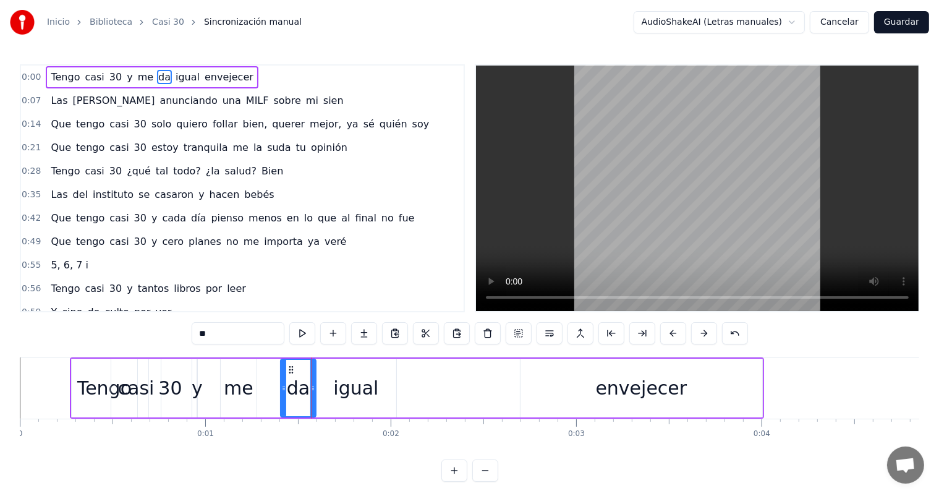
click at [285, 391] on icon at bounding box center [283, 388] width 5 height 10
click at [206, 362] on div "Tengo casi 30 y me da igual envejecer" at bounding box center [417, 387] width 694 height 61
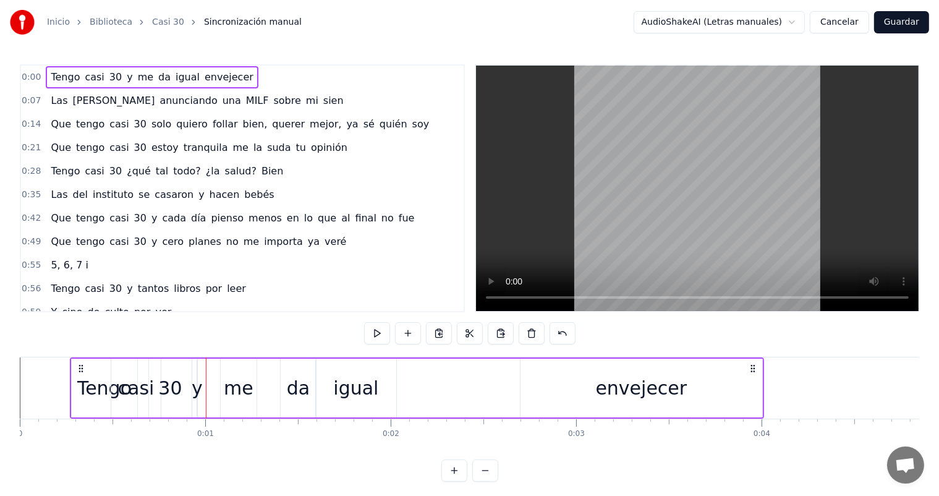
scroll to position [16, 0]
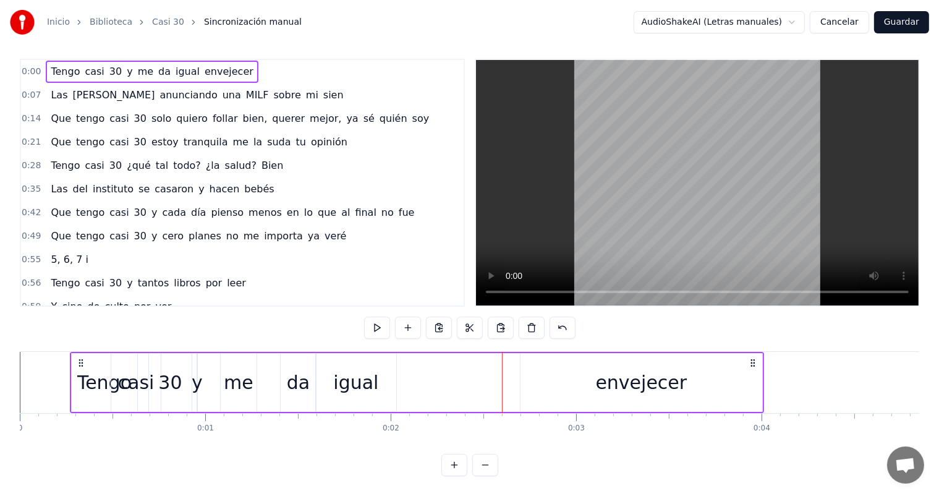
click at [336, 369] on div "igual" at bounding box center [355, 383] width 45 height 28
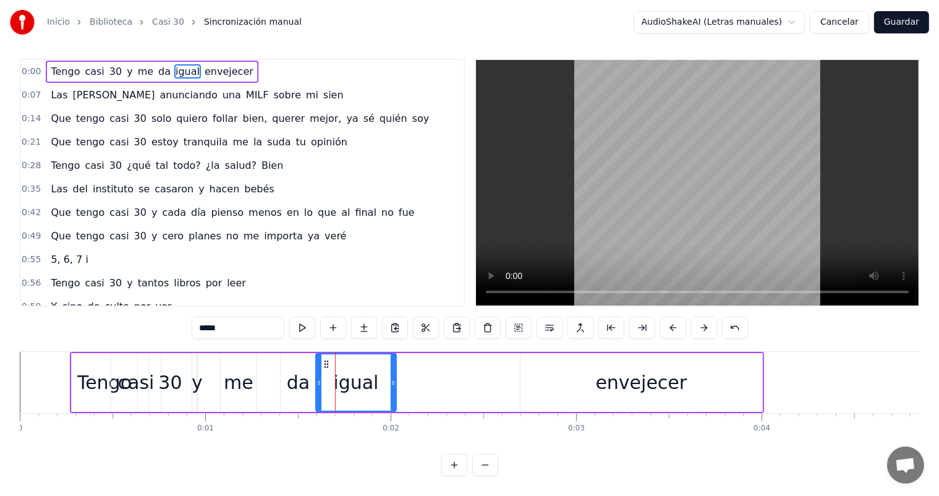
scroll to position [0, 0]
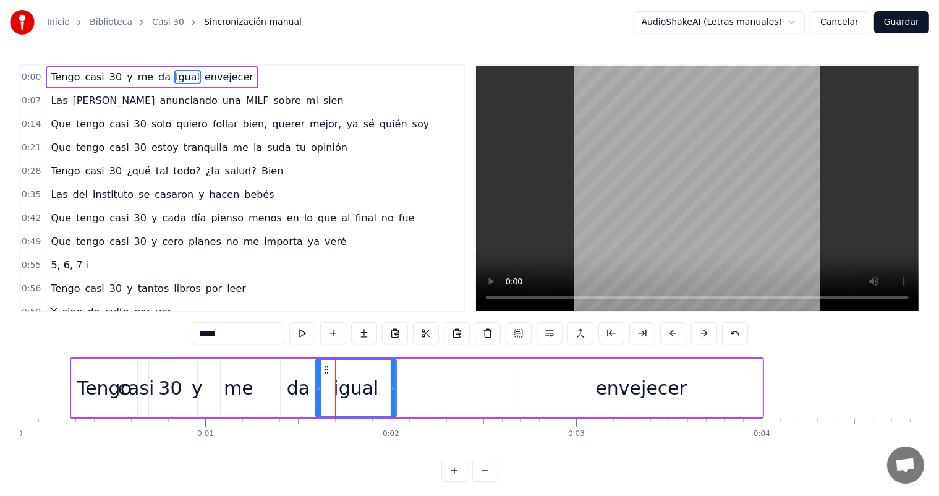
click at [307, 388] on div "da" at bounding box center [298, 388] width 23 height 28
type input "**"
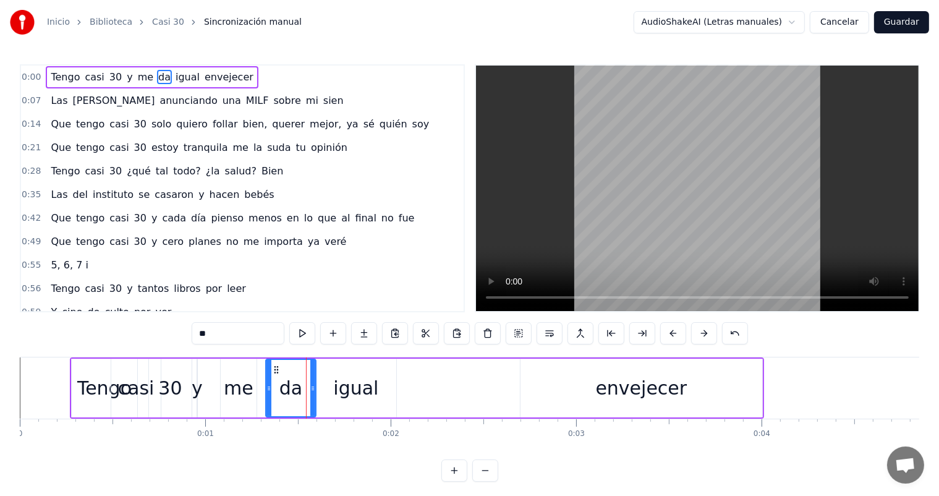
drag, startPoint x: 282, startPoint y: 386, endPoint x: 267, endPoint y: 383, distance: 15.0
click at [267, 383] on icon at bounding box center [269, 388] width 5 height 10
click at [764, 398] on div "Tengo casi 30 y me da igual envejecer" at bounding box center [417, 387] width 694 height 61
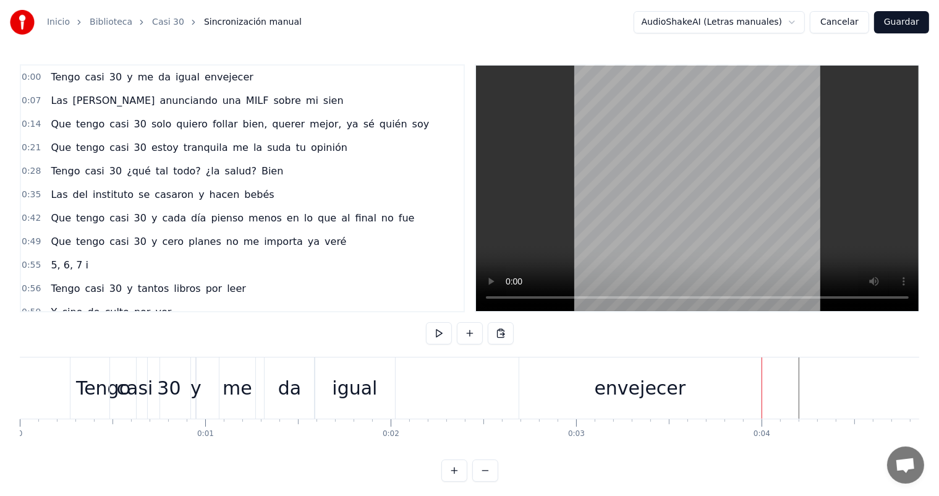
click at [482, 480] on button at bounding box center [485, 470] width 26 height 22
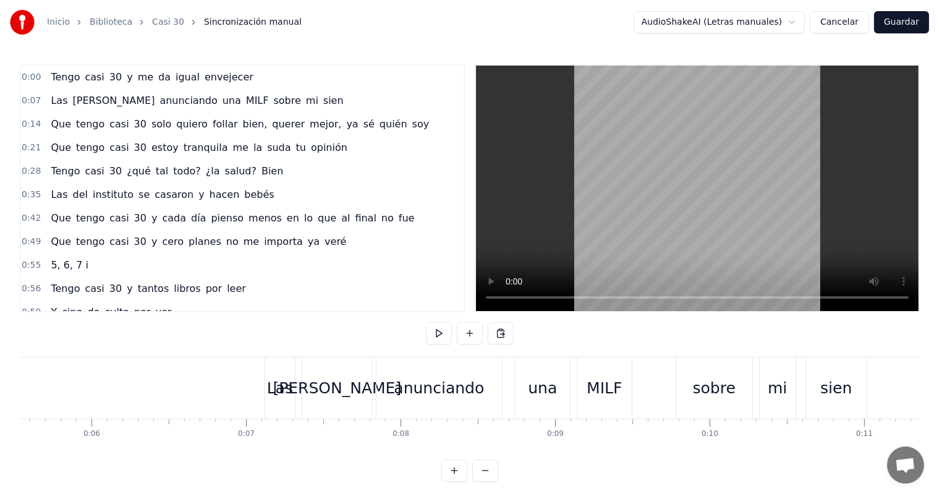
scroll to position [0, 695]
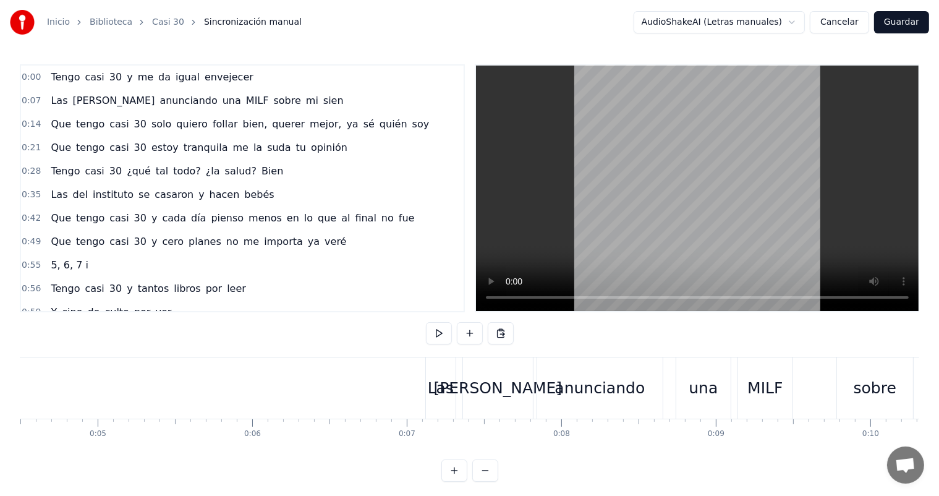
click at [403, 356] on div "0:00 Tengo casi 30 y me da igual envejecer 0:07 Las [PERSON_NAME] anunciando un…" at bounding box center [470, 272] width 900 height 417
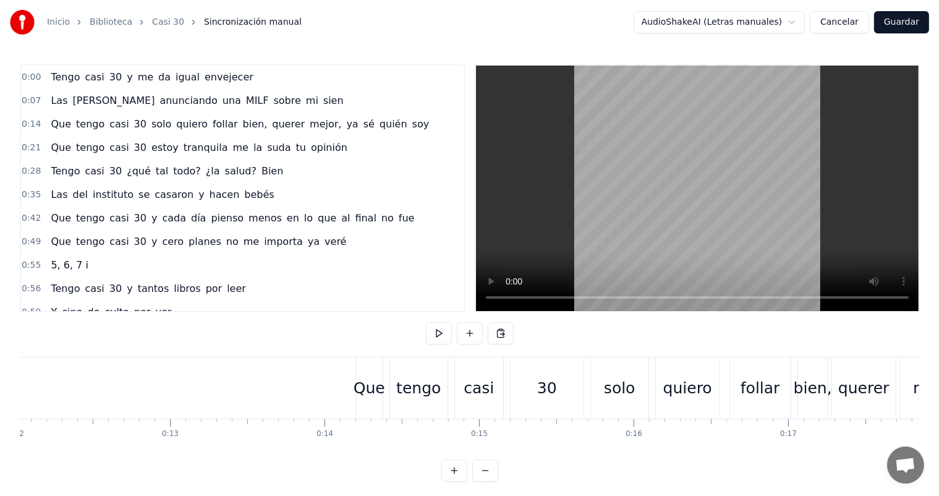
scroll to position [0, 1779]
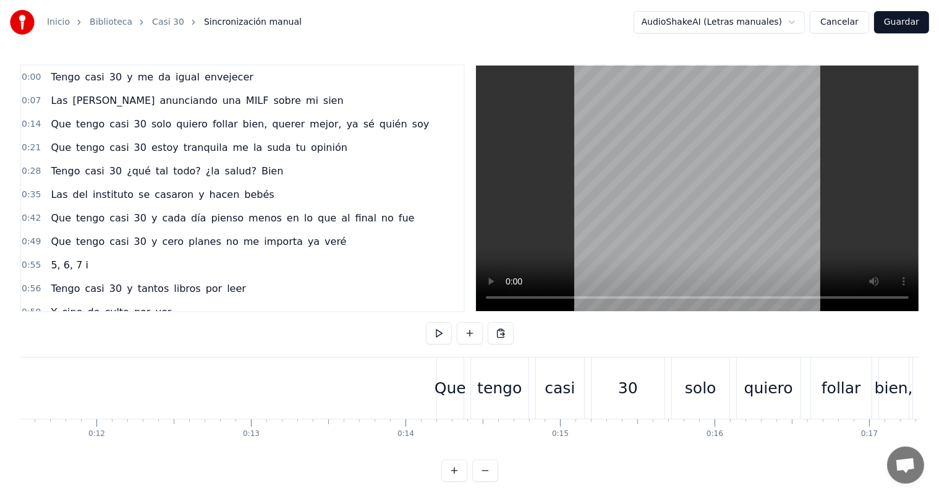
click at [404, 343] on div "0:00 Tengo casi 30 y me da igual envejecer 0:07 Las [PERSON_NAME] anunciando un…" at bounding box center [470, 272] width 900 height 417
click at [403, 352] on div "0:00 Tengo casi 30 y me da igual envejecer 0:07 Las [PERSON_NAME] anunciando un…" at bounding box center [470, 272] width 900 height 417
click at [403, 356] on div "0:00 Tengo casi 30 y me da igual envejecer 0:07 Las [PERSON_NAME] anunciando un…" at bounding box center [470, 272] width 900 height 417
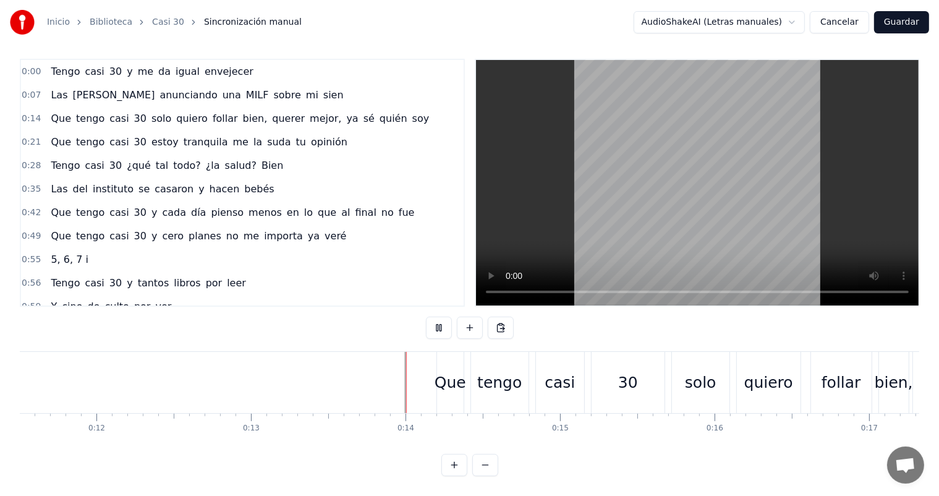
scroll to position [16, 0]
click at [680, 385] on div "solo" at bounding box center [701, 382] width 58 height 61
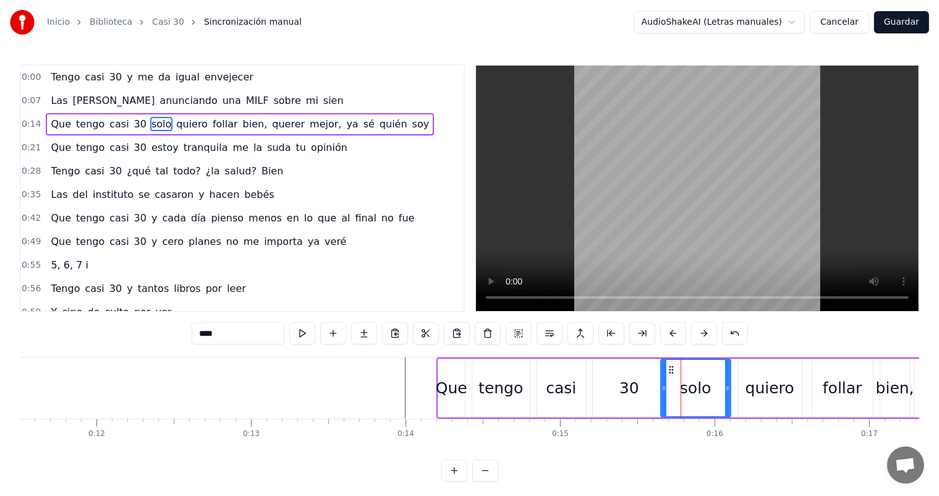
drag, startPoint x: 675, startPoint y: 388, endPoint x: 663, endPoint y: 388, distance: 12.4
click at [664, 388] on circle at bounding box center [664, 388] width 1 height 1
click at [430, 353] on div "0:00 Tengo casi 30 y me da igual envejecer 0:07 Las [PERSON_NAME] anunciando un…" at bounding box center [470, 272] width 900 height 417
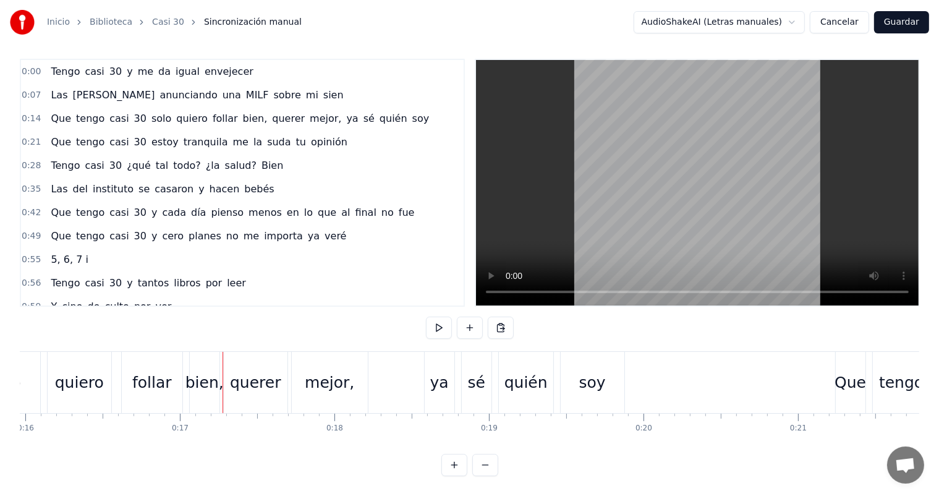
scroll to position [0, 2571]
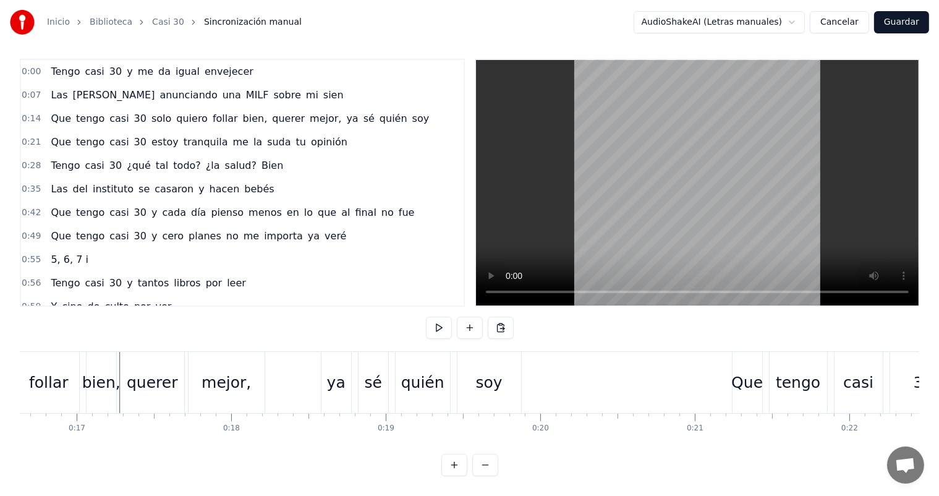
click at [105, 371] on div "bien," at bounding box center [101, 382] width 38 height 23
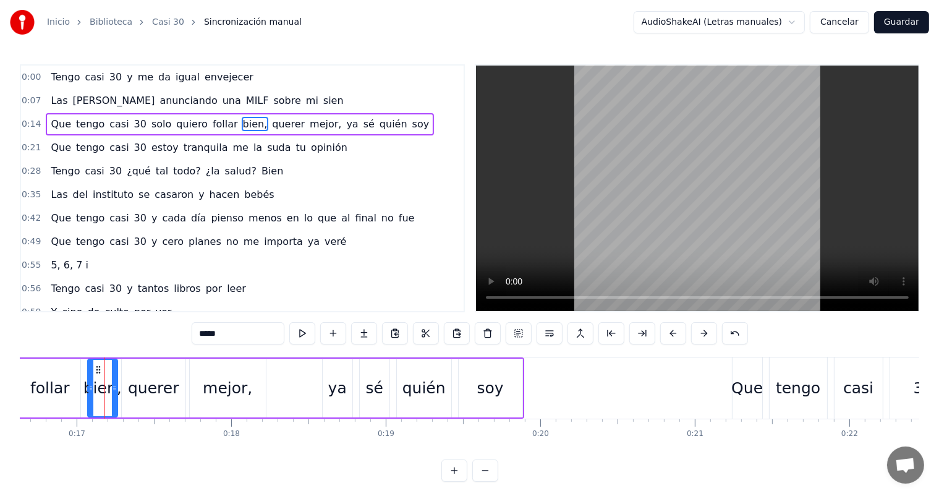
click at [166, 377] on div "querer" at bounding box center [153, 388] width 51 height 23
type input "******"
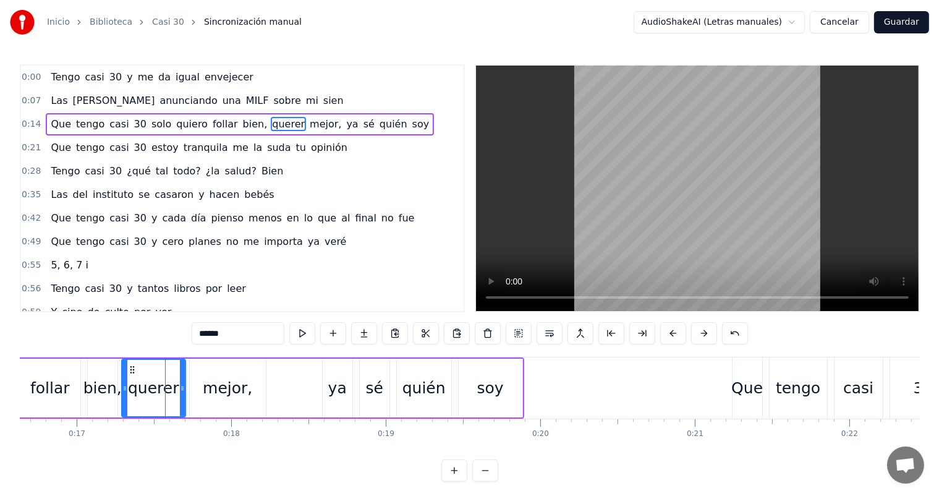
click at [166, 377] on div "querer" at bounding box center [153, 388] width 51 height 23
click at [240, 125] on div "Que tengo casi 30 solo quiero follar bien, querer mejor, ya sé quién soy" at bounding box center [240, 124] width 388 height 22
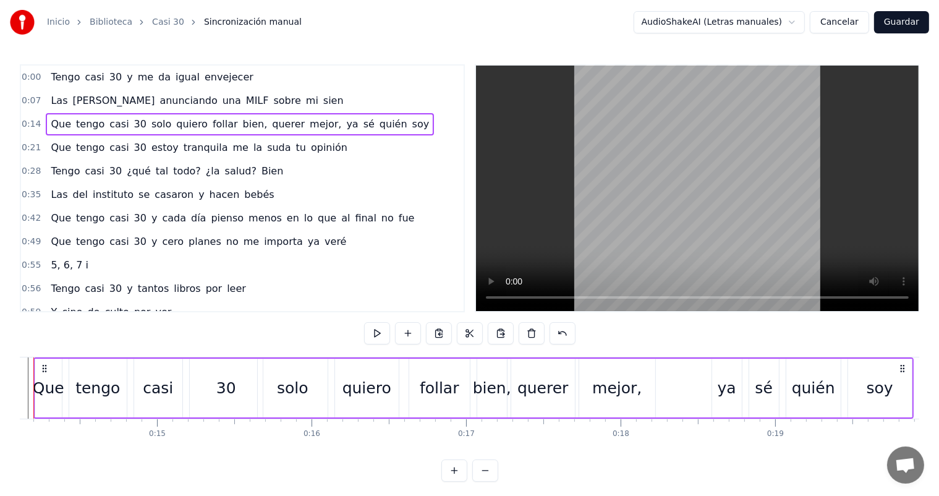
scroll to position [0, 2133]
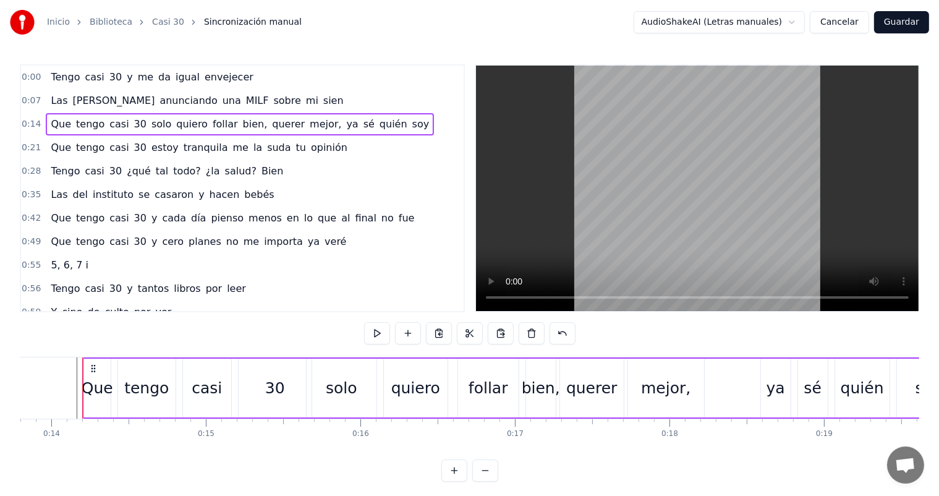
click at [239, 124] on div "Que tengo casi 30 solo quiero follar bien, querer mejor, ya sé quién soy" at bounding box center [240, 124] width 388 height 22
click at [242, 125] on span "bien," at bounding box center [255, 124] width 27 height 14
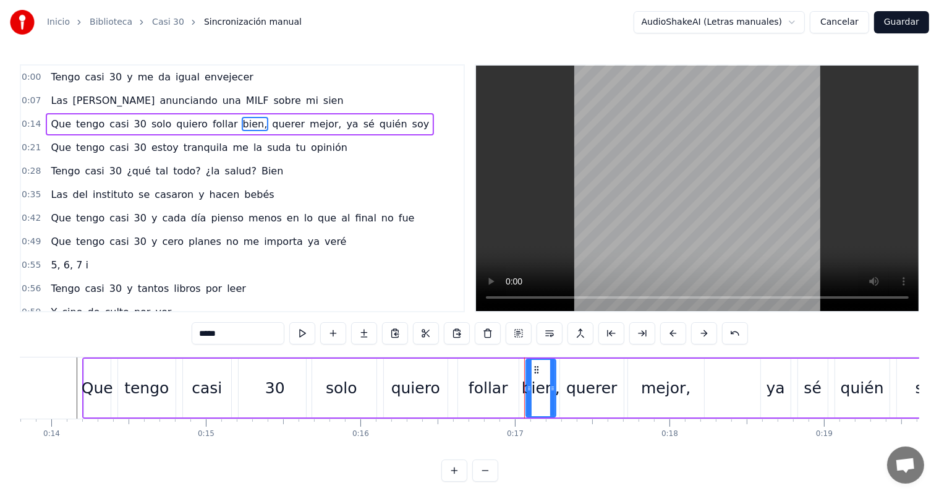
click at [271, 126] on span "querer" at bounding box center [288, 124] width 35 height 14
type input "******"
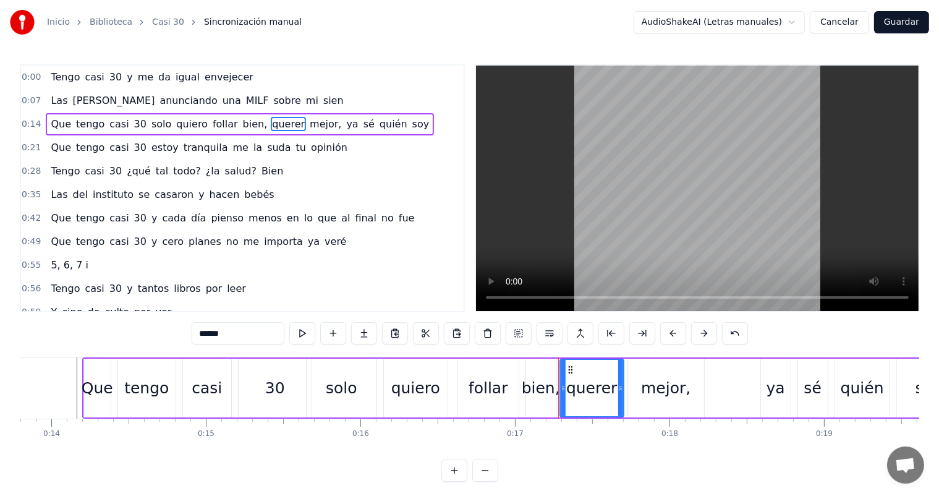
drag, startPoint x: 248, startPoint y: 123, endPoint x: 373, endPoint y: 126, distance: 125.0
click at [373, 126] on div "Que tengo casi 30 solo quiero follar bien, querer mejor, ya sé quién soy" at bounding box center [240, 124] width 388 height 22
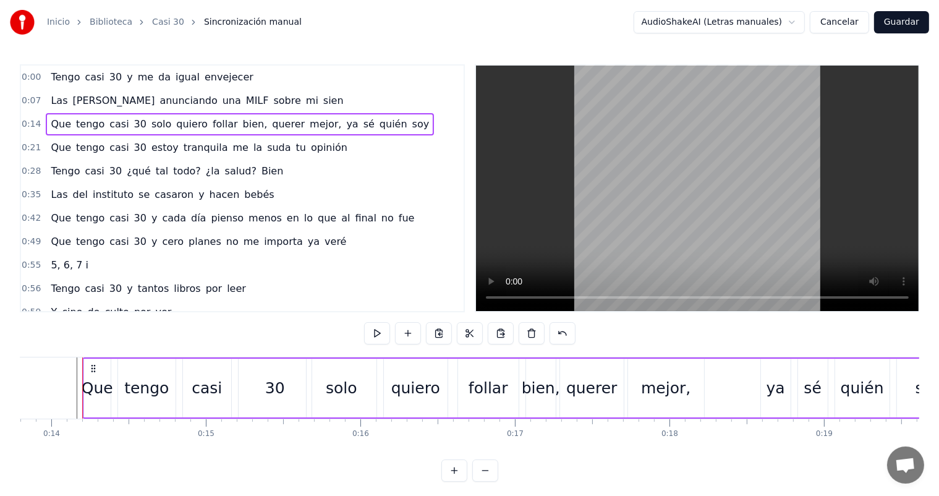
click at [720, 407] on div "Que tengo casi 30 solo quiero follar bien, querer mejor, ya sé quién soy" at bounding box center [522, 387] width 881 height 61
click at [263, 357] on div "Que tengo casi 30 solo quiero follar bien, querer mejor, ya sé quién soy" at bounding box center [522, 387] width 881 height 61
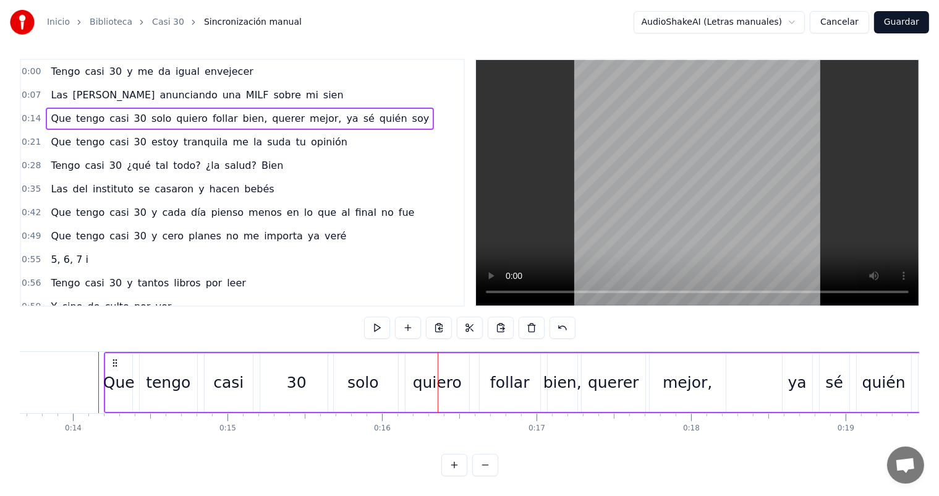
scroll to position [0, 2108]
click at [470, 317] on button at bounding box center [470, 328] width 26 height 22
click at [492, 361] on div "follar" at bounding box center [513, 382] width 61 height 59
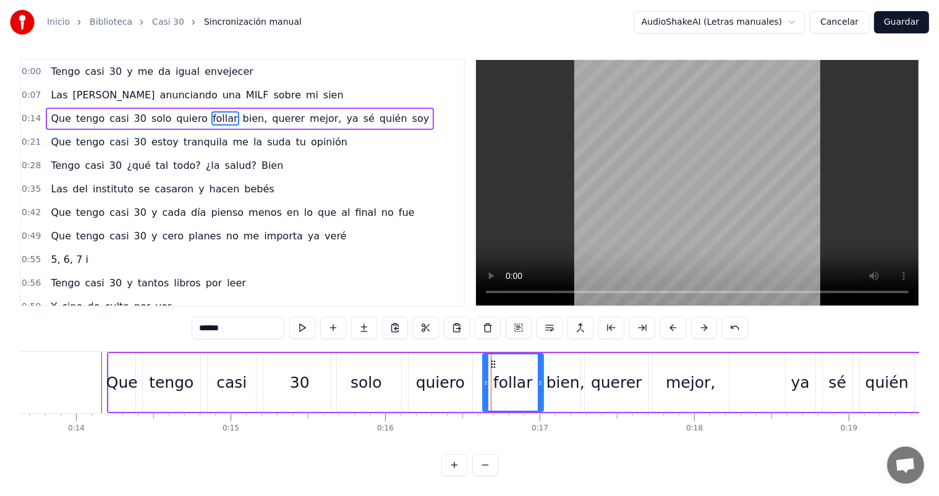
scroll to position [0, 0]
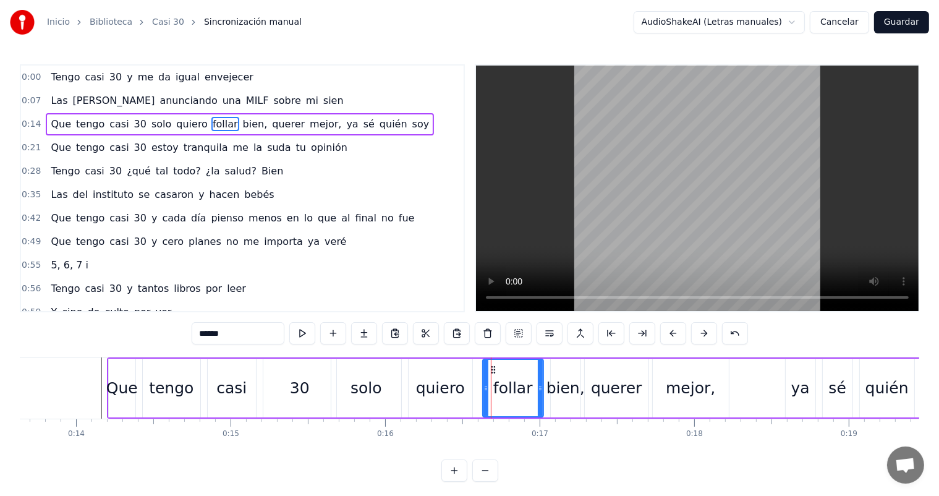
click at [568, 382] on div "bien," at bounding box center [566, 388] width 38 height 23
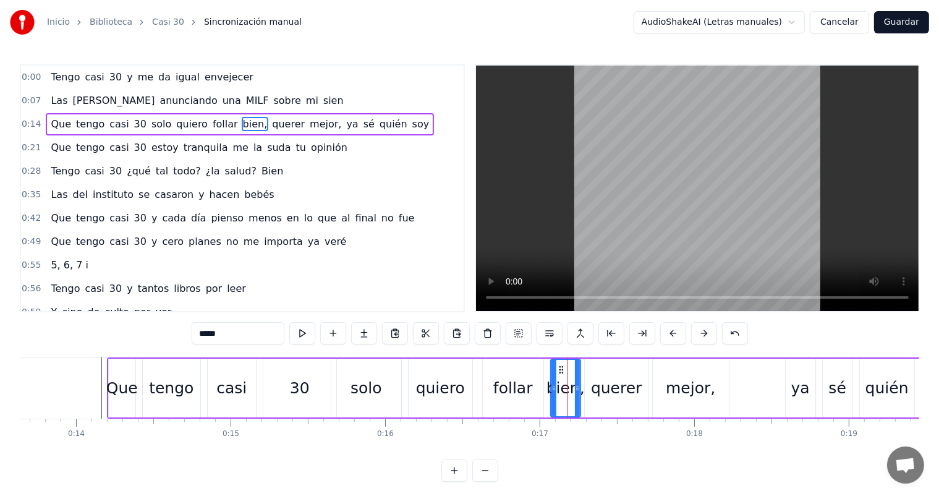
click at [594, 385] on div "querer" at bounding box center [616, 388] width 51 height 23
type input "******"
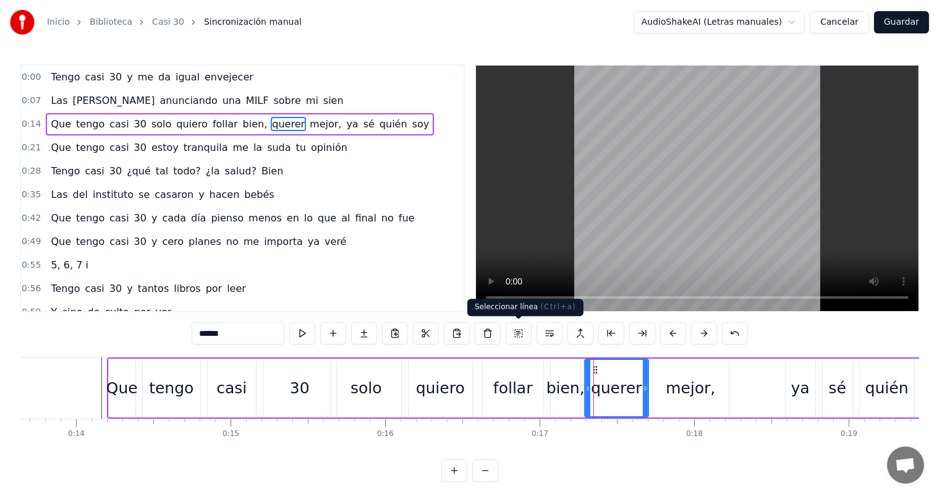
click at [516, 331] on button at bounding box center [519, 333] width 26 height 22
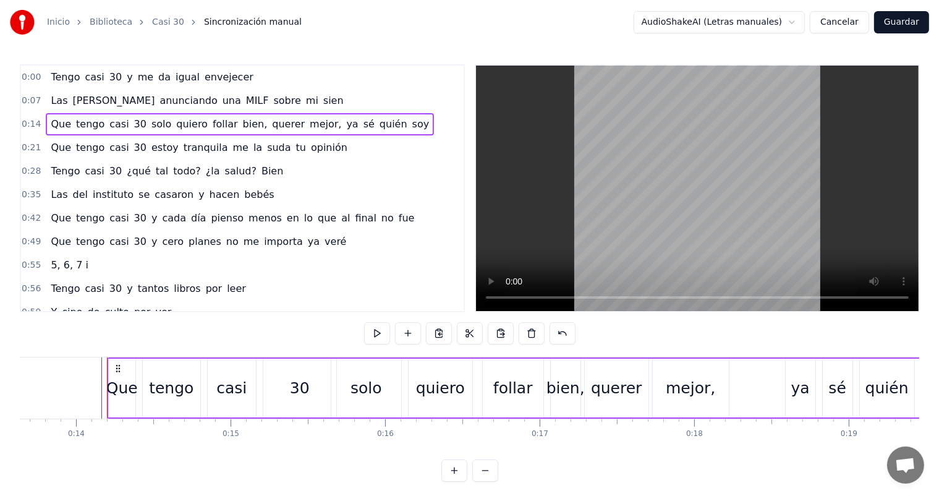
scroll to position [16, 0]
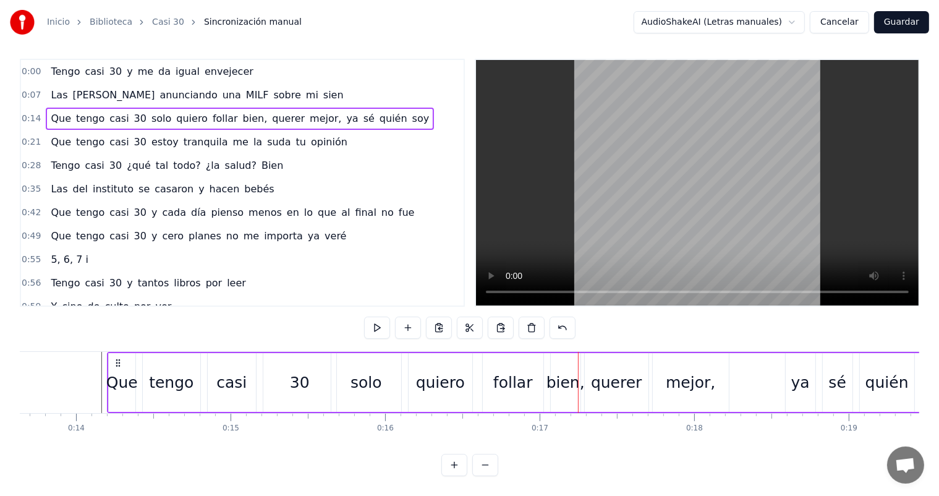
click at [362, 371] on div "solo" at bounding box center [367, 382] width 32 height 23
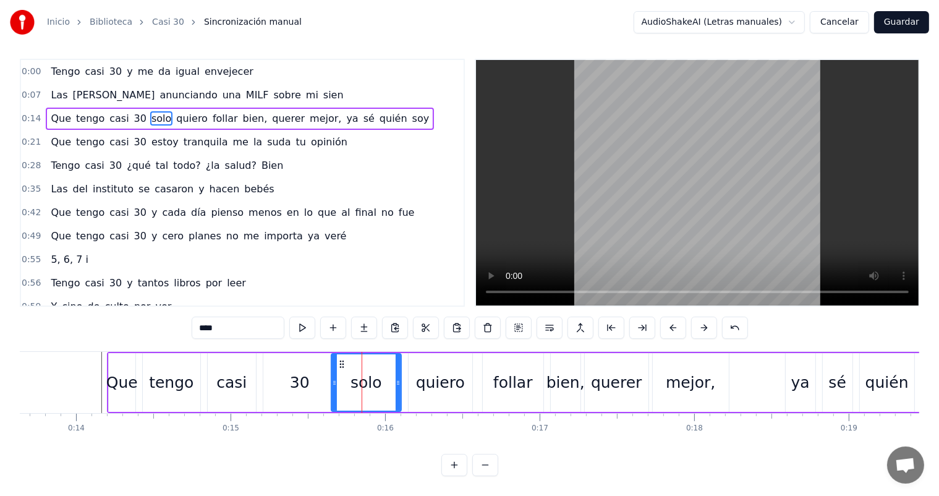
scroll to position [0, 0]
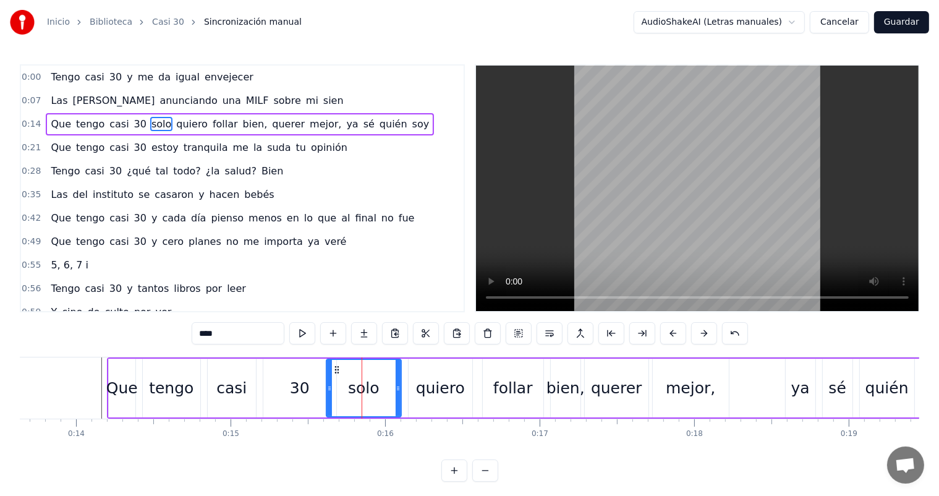
click at [327, 392] on icon at bounding box center [329, 388] width 5 height 10
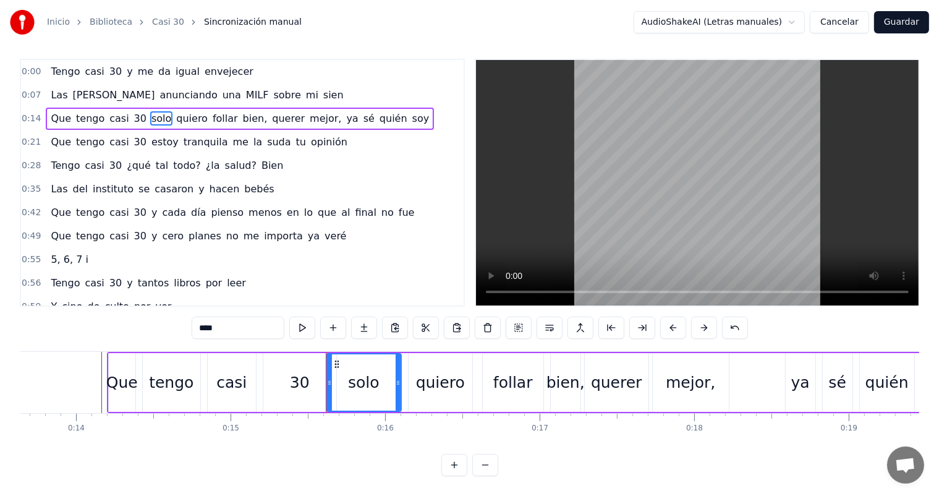
scroll to position [16, 0]
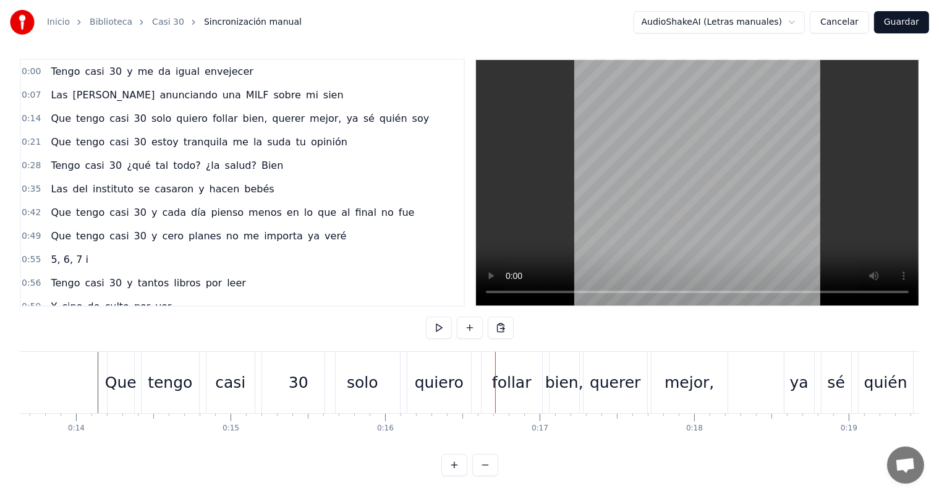
click at [370, 371] on div "solo" at bounding box center [363, 382] width 32 height 23
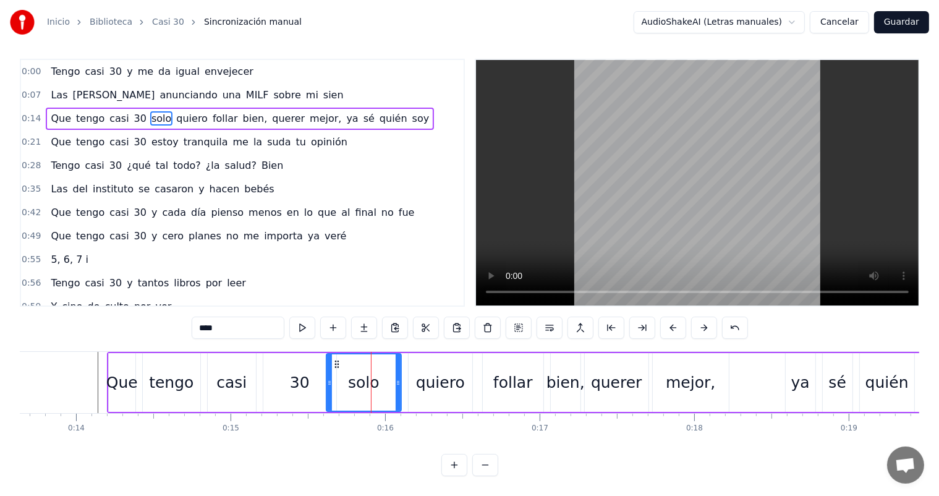
scroll to position [0, 0]
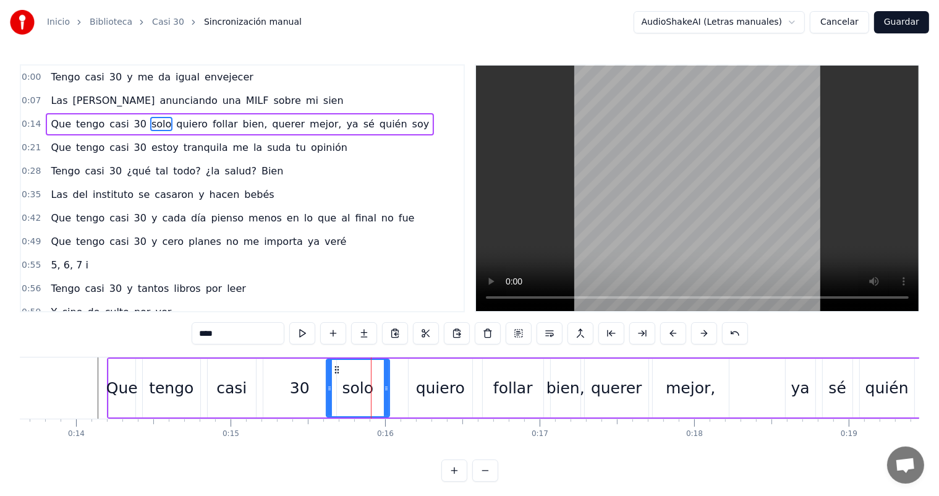
drag, startPoint x: 396, startPoint y: 393, endPoint x: 385, endPoint y: 397, distance: 12.3
click at [385, 397] on div at bounding box center [386, 388] width 5 height 56
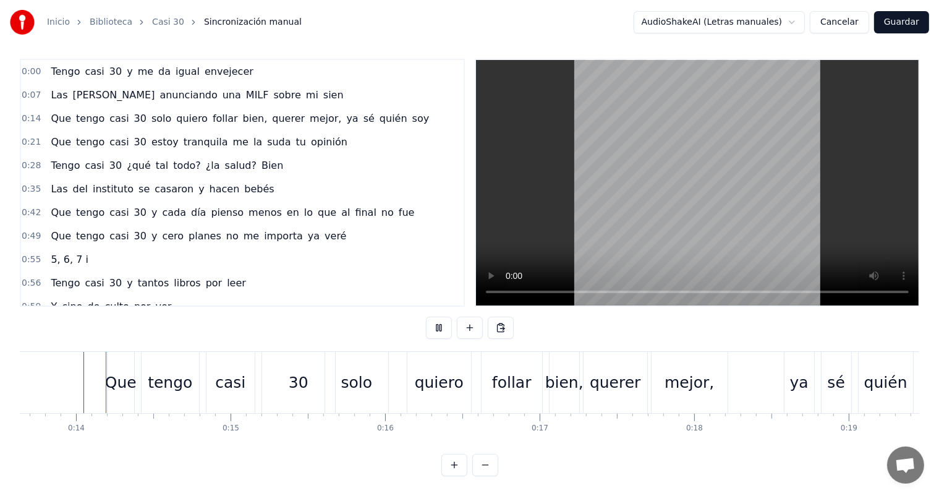
scroll to position [16, 0]
click at [616, 371] on div "querer" at bounding box center [615, 382] width 51 height 23
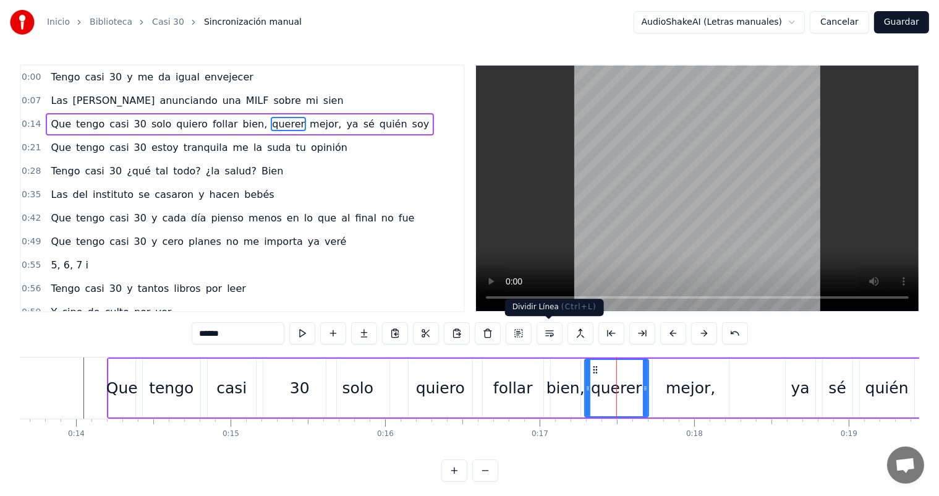
click at [552, 334] on button at bounding box center [550, 333] width 26 height 22
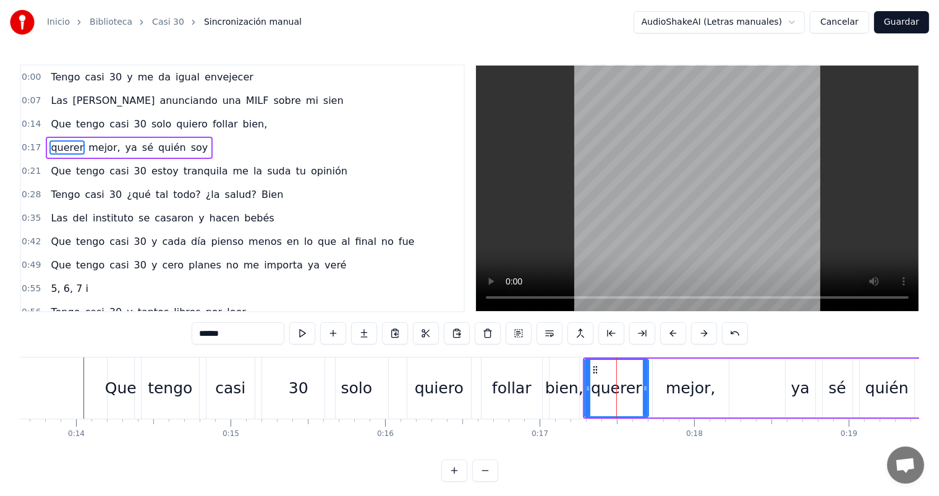
click at [671, 443] on div "Tengo casi 30 y me da igual envejecer Las [PERSON_NAME] anunciando una MILF sob…" at bounding box center [470, 403] width 900 height 93
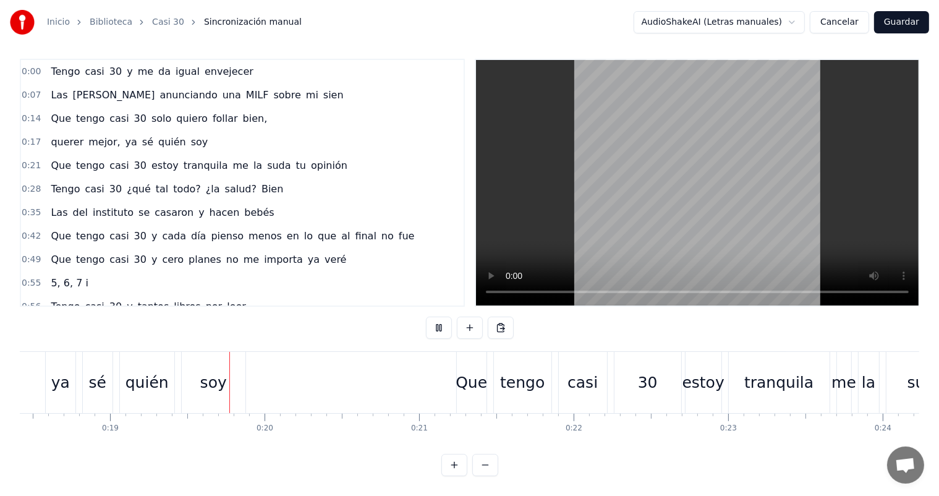
scroll to position [0, 2885]
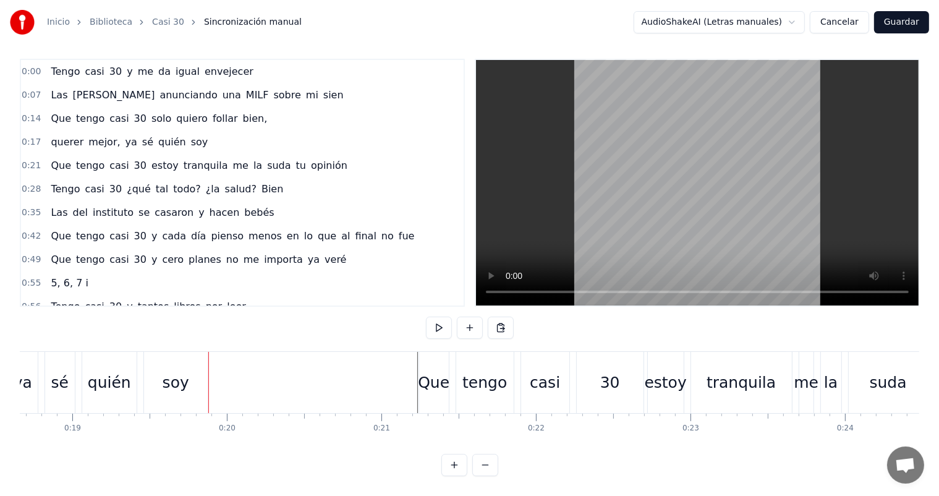
click at [446, 371] on div "Que" at bounding box center [434, 382] width 32 height 23
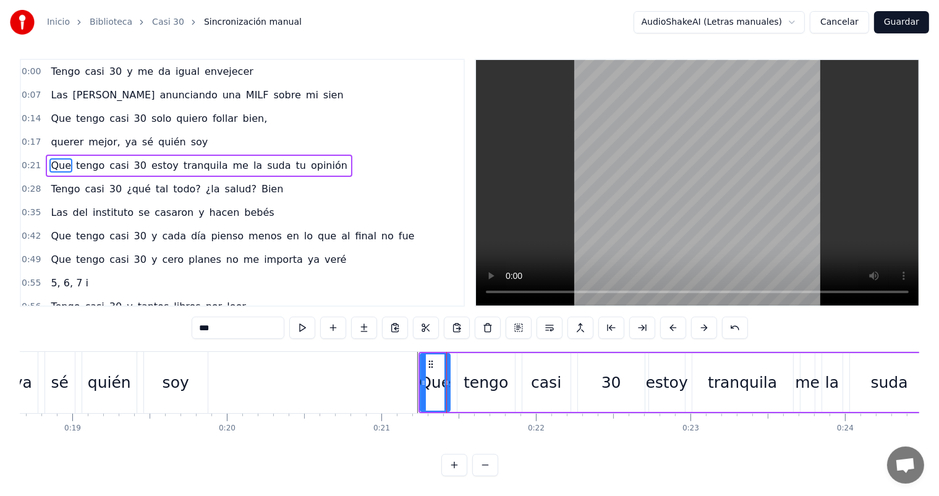
scroll to position [0, 0]
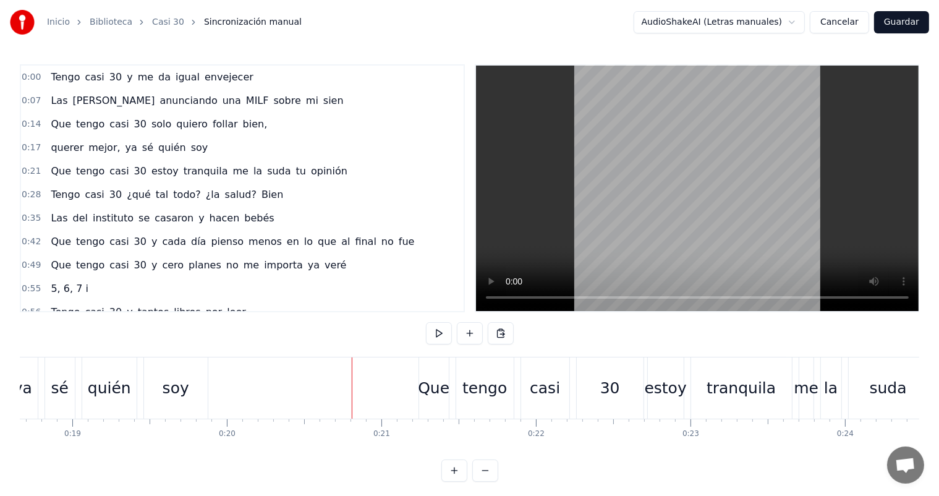
click at [893, 27] on button "Guardar" at bounding box center [901, 22] width 55 height 22
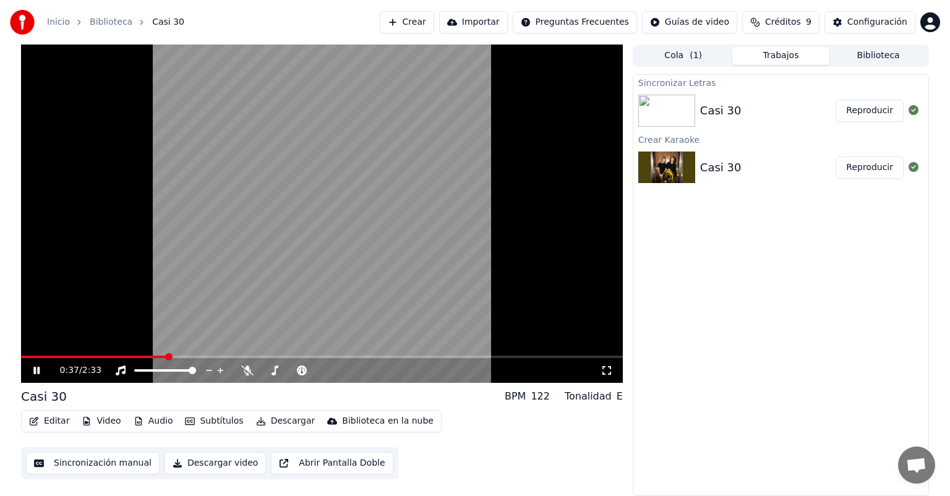
click at [105, 465] on button "Sincronización manual" at bounding box center [93, 463] width 134 height 22
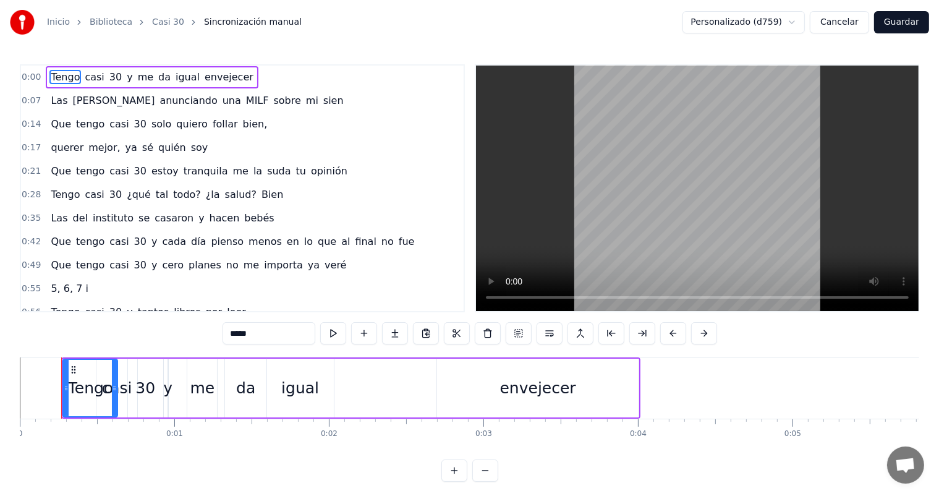
click at [710, 354] on div "0:00 Tengo casi 30 y me da igual envejecer 0:07 Las [PERSON_NAME] anunciando un…" at bounding box center [470, 272] width 900 height 417
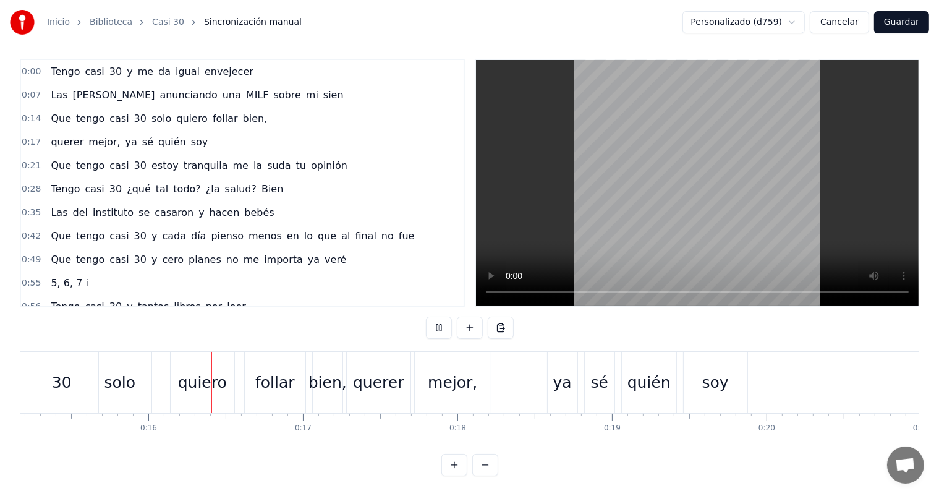
scroll to position [0, 2360]
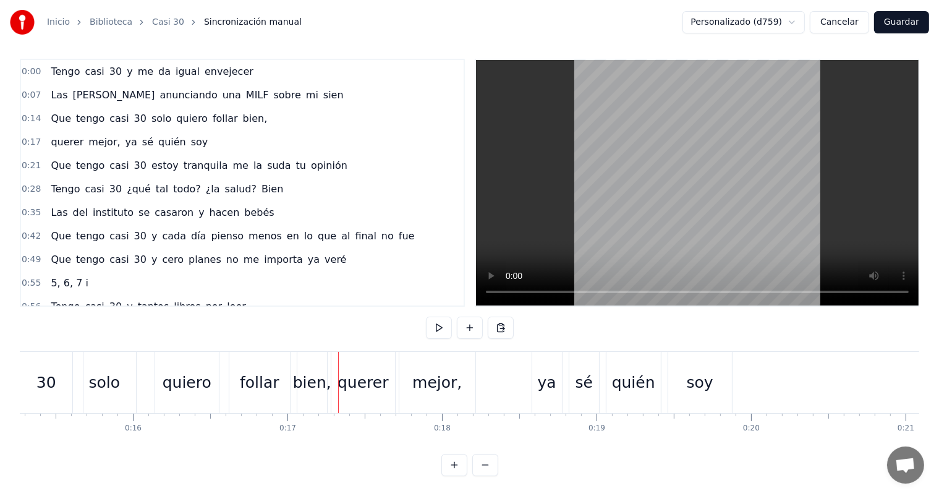
click at [132, 108] on div "Que tengo casi 30 solo quiero follar bien," at bounding box center [159, 119] width 226 height 22
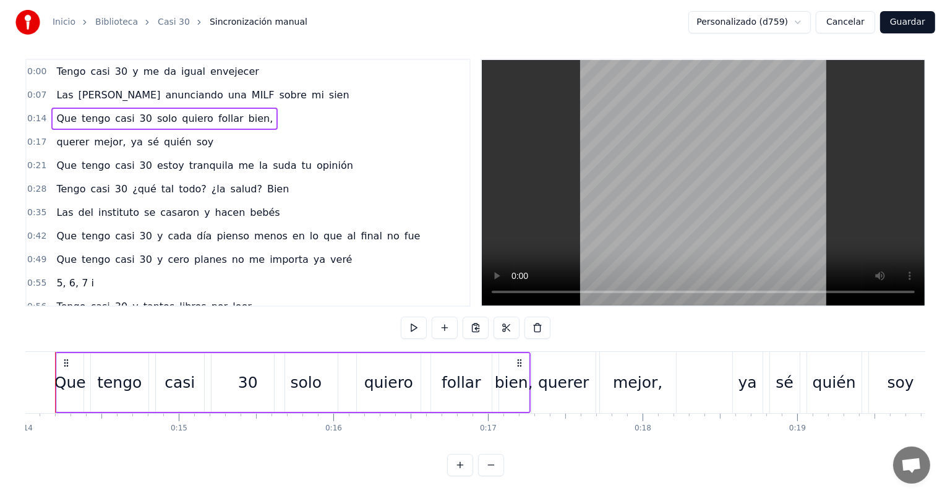
scroll to position [0, 2133]
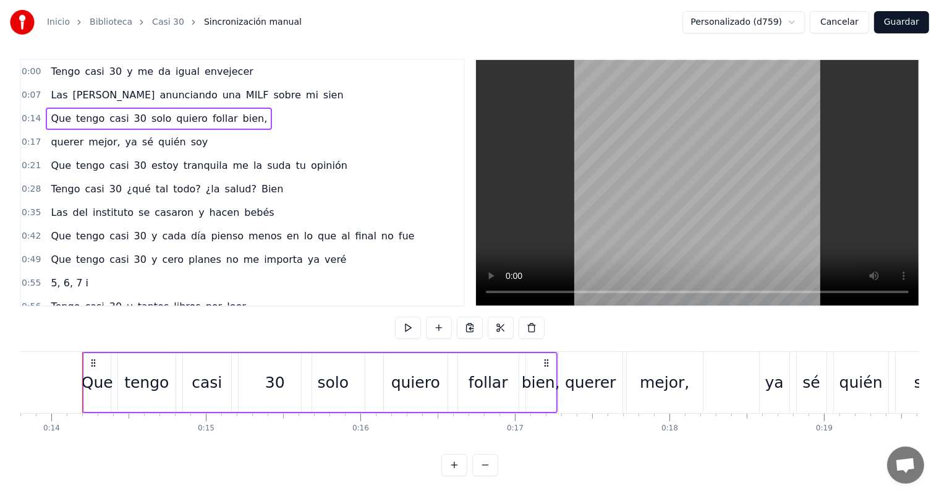
click at [30, 113] on span "0:14" at bounding box center [31, 119] width 19 height 12
click at [37, 130] on div "0:17 querer mejor, ya sé quién soy" at bounding box center [242, 141] width 443 height 23
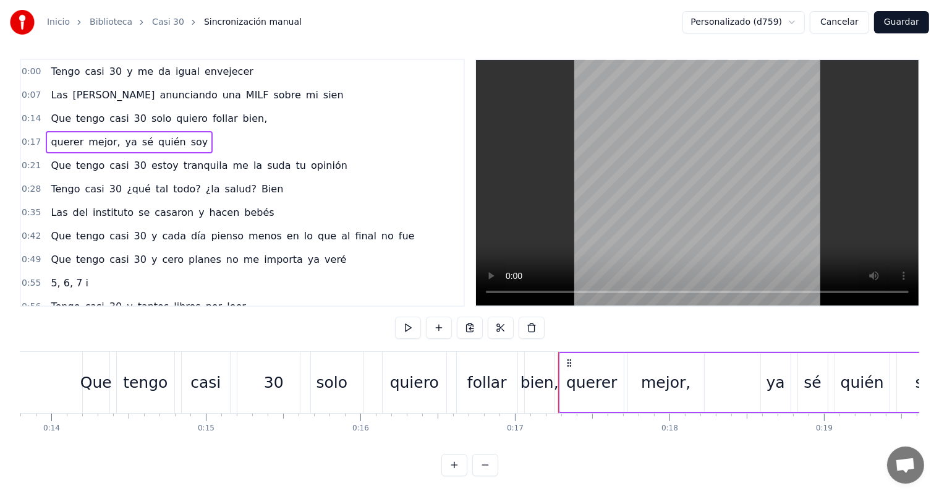
click at [777, 28] on html "Inicio Biblioteca Casi 30 Sincronización manual Personalizado (d759) Cancelar G…" at bounding box center [469, 245] width 939 height 502
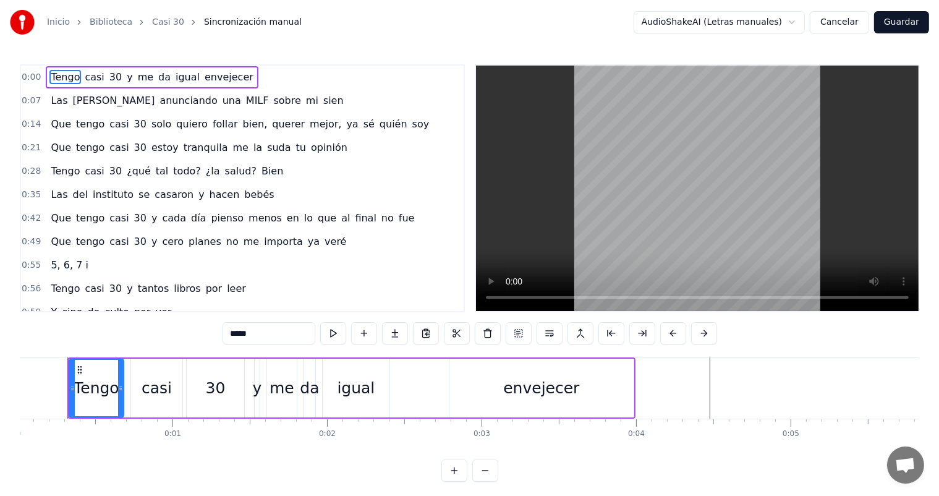
scroll to position [0, 0]
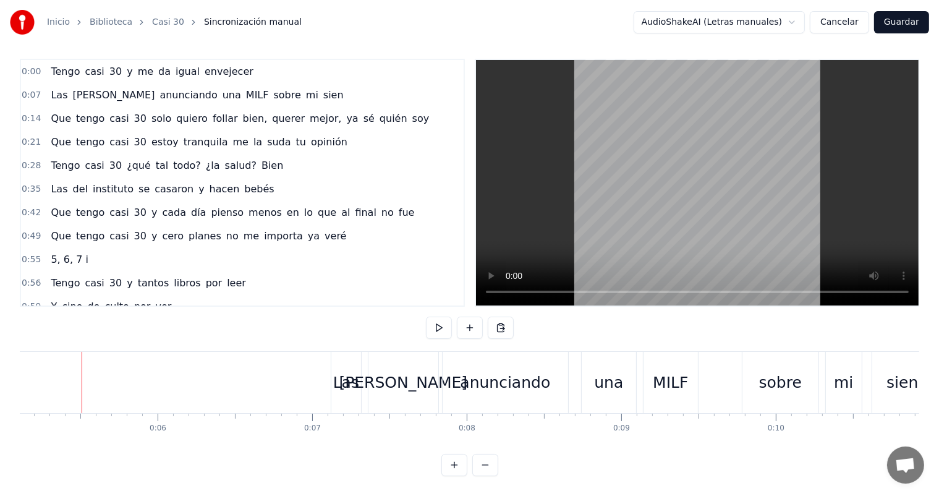
scroll to position [0, 789]
click at [615, 371] on div "una" at bounding box center [609, 382] width 29 height 23
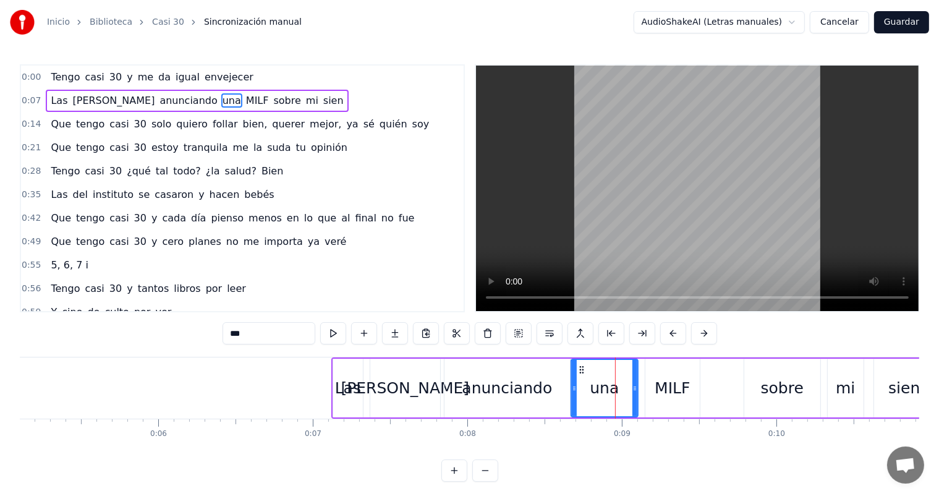
drag, startPoint x: 584, startPoint y: 387, endPoint x: 571, endPoint y: 387, distance: 12.4
click at [572, 387] on icon at bounding box center [574, 388] width 5 height 10
click at [630, 391] on icon at bounding box center [629, 388] width 5 height 10
click at [668, 392] on div "MILF" at bounding box center [672, 388] width 35 height 23
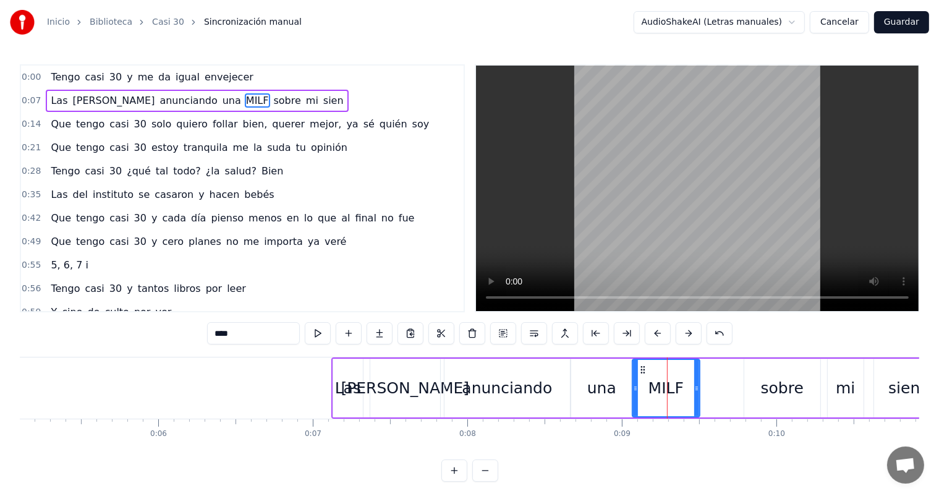
drag, startPoint x: 647, startPoint y: 388, endPoint x: 634, endPoint y: 388, distance: 13.0
click at [634, 388] on icon at bounding box center [635, 388] width 5 height 10
drag, startPoint x: 697, startPoint y: 390, endPoint x: 689, endPoint y: 390, distance: 8.0
click at [689, 390] on icon at bounding box center [688, 388] width 5 height 10
click at [794, 402] on div "sobre" at bounding box center [783, 388] width 76 height 59
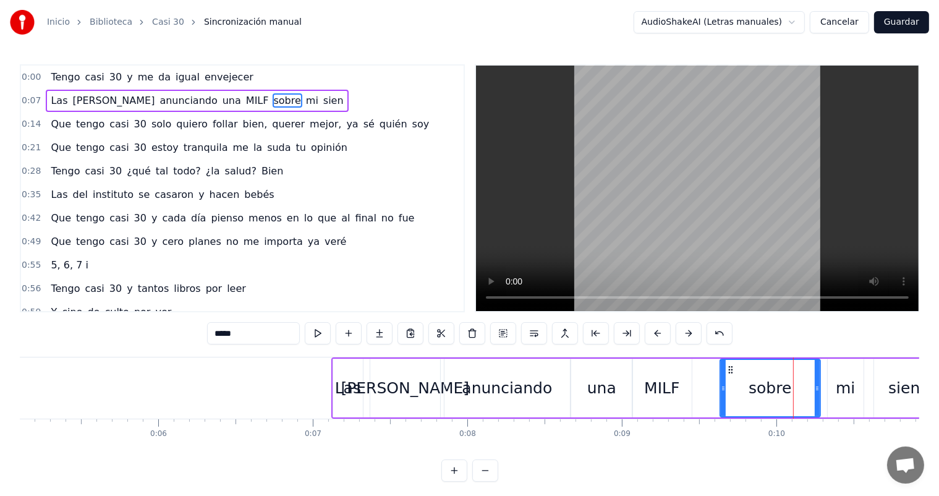
drag, startPoint x: 746, startPoint y: 393, endPoint x: 722, endPoint y: 391, distance: 24.2
click at [722, 391] on div at bounding box center [723, 388] width 5 height 56
drag, startPoint x: 818, startPoint y: 388, endPoint x: 809, endPoint y: 388, distance: 8.7
click at [809, 388] on icon at bounding box center [808, 388] width 5 height 10
click at [847, 389] on div "mi" at bounding box center [845, 388] width 19 height 23
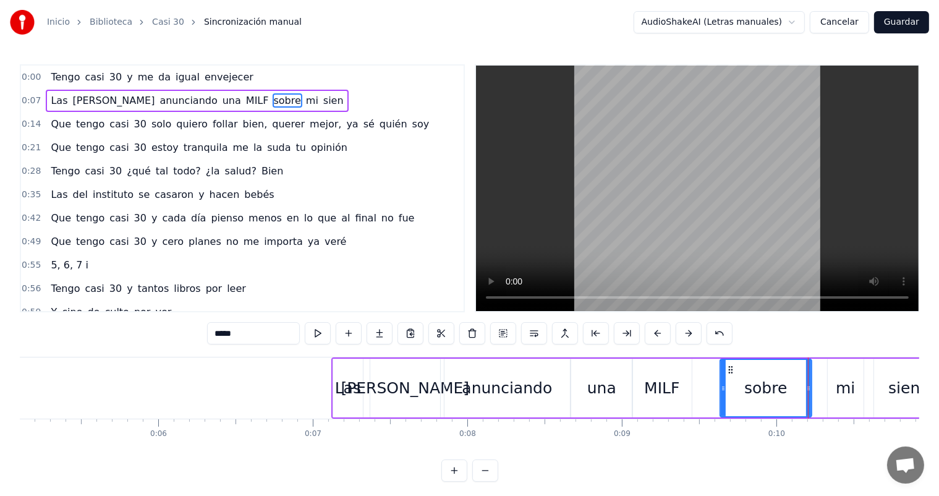
type input "**"
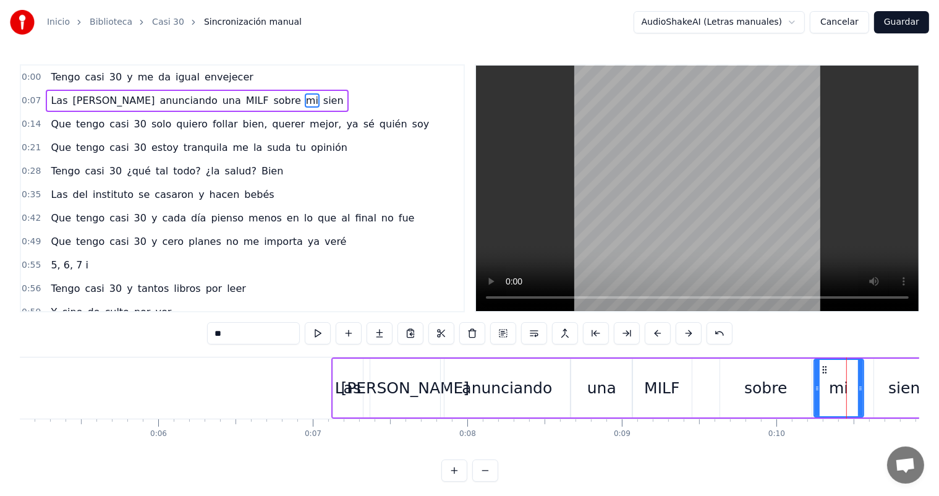
drag, startPoint x: 829, startPoint y: 387, endPoint x: 816, endPoint y: 386, distance: 13.7
click at [816, 386] on icon at bounding box center [817, 388] width 5 height 10
click at [312, 352] on div "0:00 Tengo casi 30 y me da igual envejecer 0:07 Las [PERSON_NAME] anunciando un…" at bounding box center [470, 272] width 900 height 417
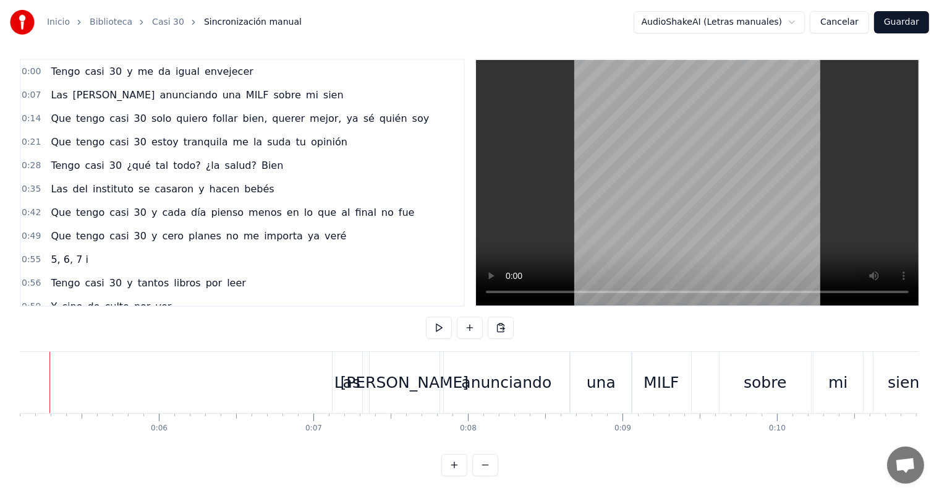
scroll to position [0, 756]
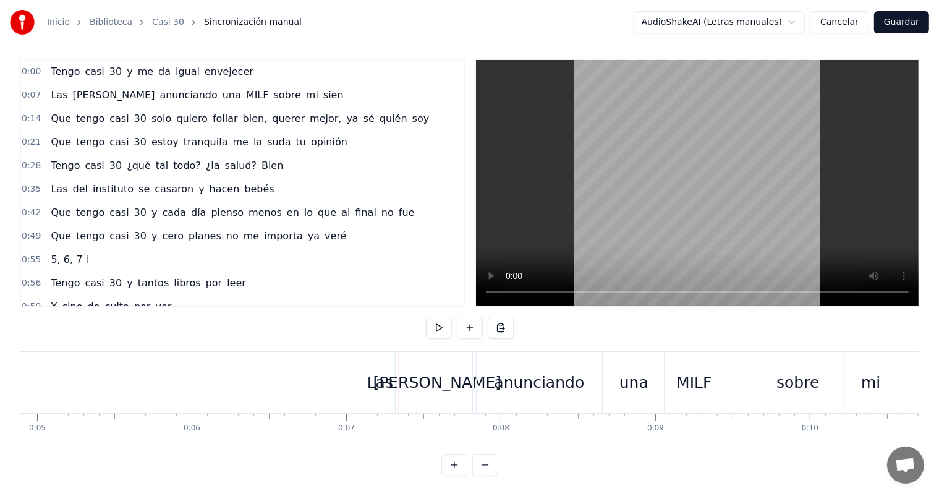
click at [438, 374] on div "[PERSON_NAME]" at bounding box center [438, 382] width 129 height 23
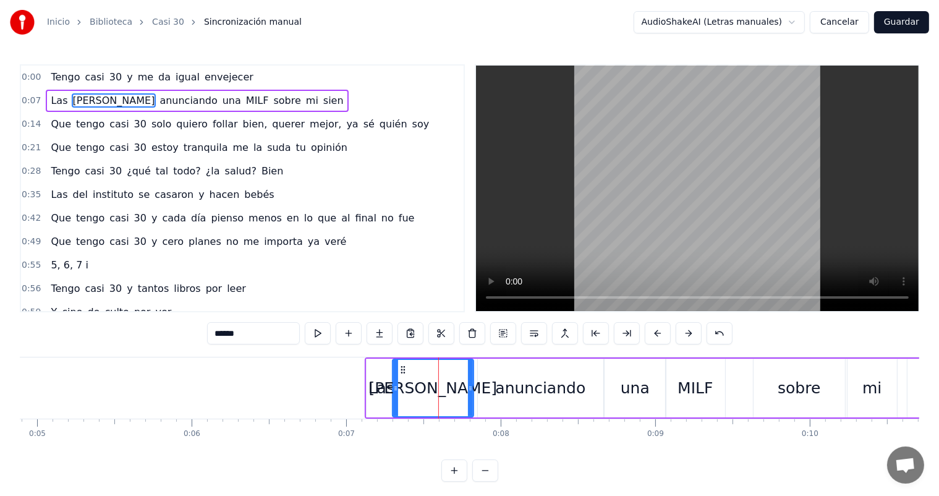
drag, startPoint x: 407, startPoint y: 388, endPoint x: 396, endPoint y: 388, distance: 11.1
click at [396, 388] on icon at bounding box center [395, 388] width 5 height 10
drag, startPoint x: 471, startPoint y: 391, endPoint x: 456, endPoint y: 391, distance: 15.5
click at [456, 391] on icon at bounding box center [455, 388] width 5 height 10
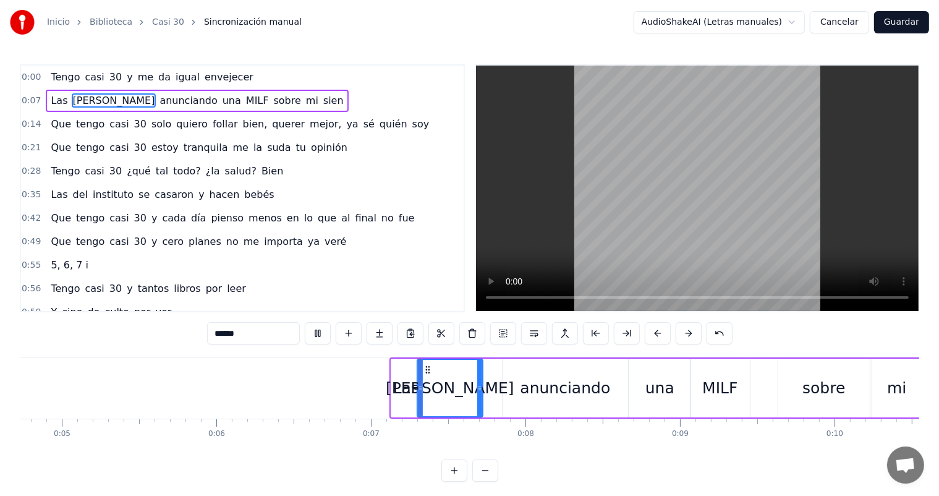
scroll to position [16, 0]
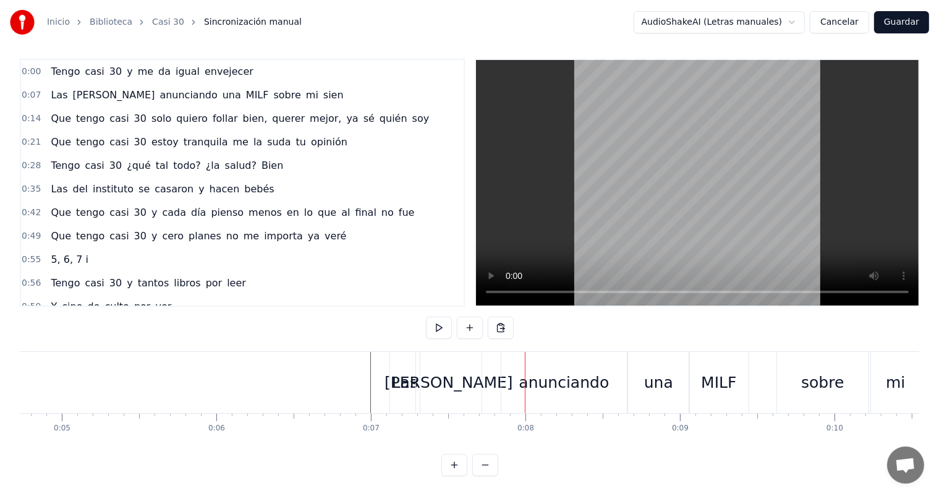
click at [529, 374] on div "anunciando" at bounding box center [564, 382] width 90 height 23
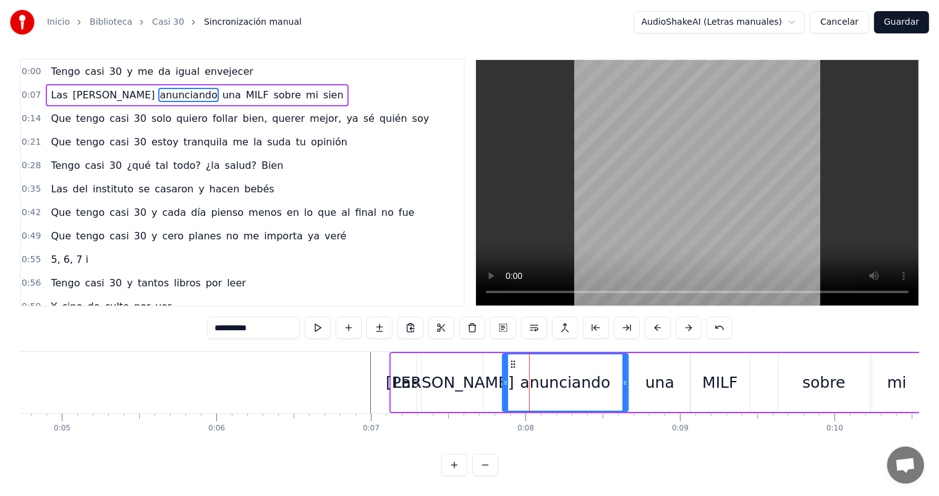
scroll to position [0, 0]
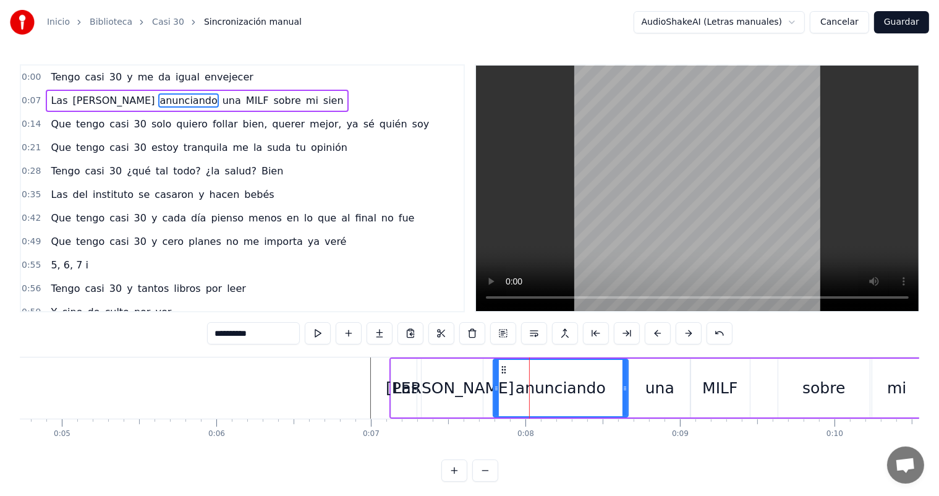
drag, startPoint x: 506, startPoint y: 389, endPoint x: 497, endPoint y: 389, distance: 9.3
click at [497, 389] on icon at bounding box center [496, 388] width 5 height 10
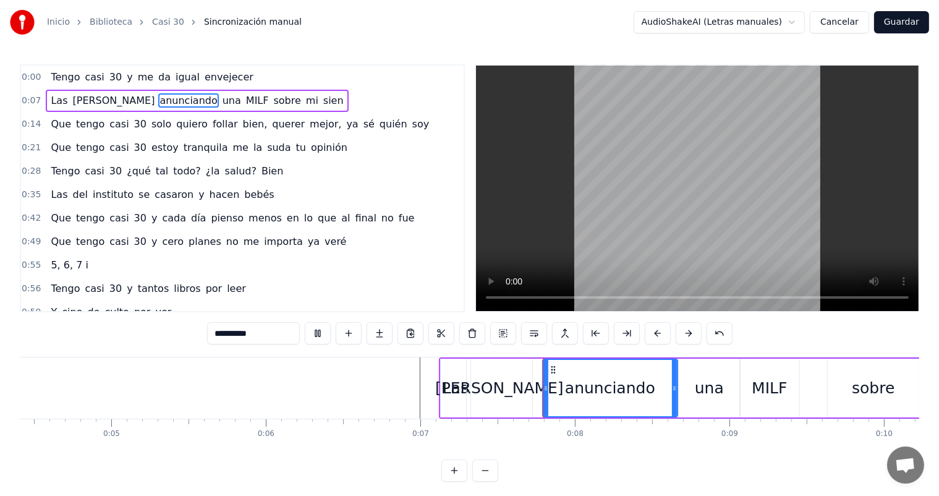
scroll to position [16, 0]
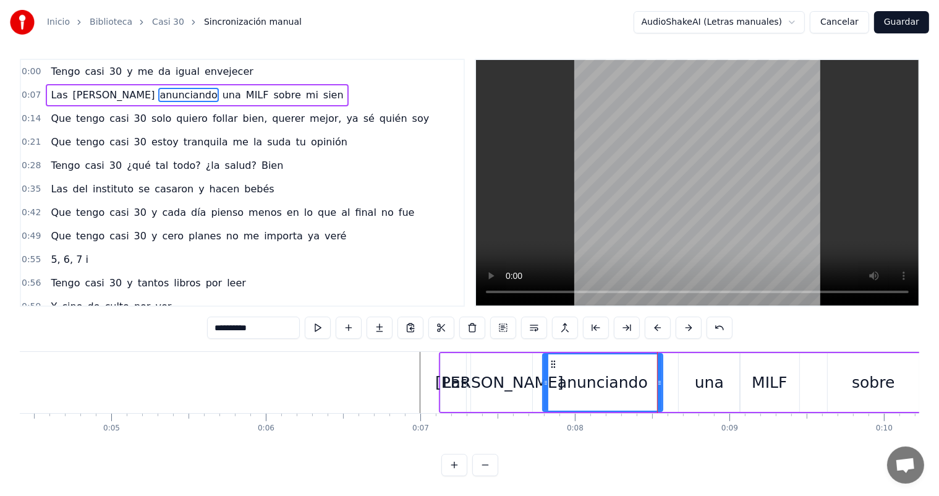
drag, startPoint x: 673, startPoint y: 375, endPoint x: 658, endPoint y: 375, distance: 14.9
click at [658, 378] on icon at bounding box center [659, 383] width 5 height 10
click at [698, 377] on div "una" at bounding box center [709, 382] width 29 height 23
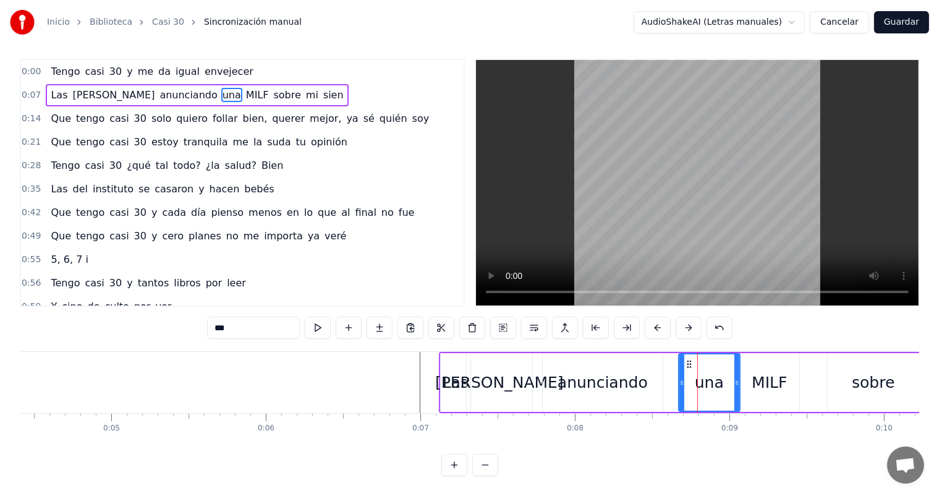
scroll to position [0, 0]
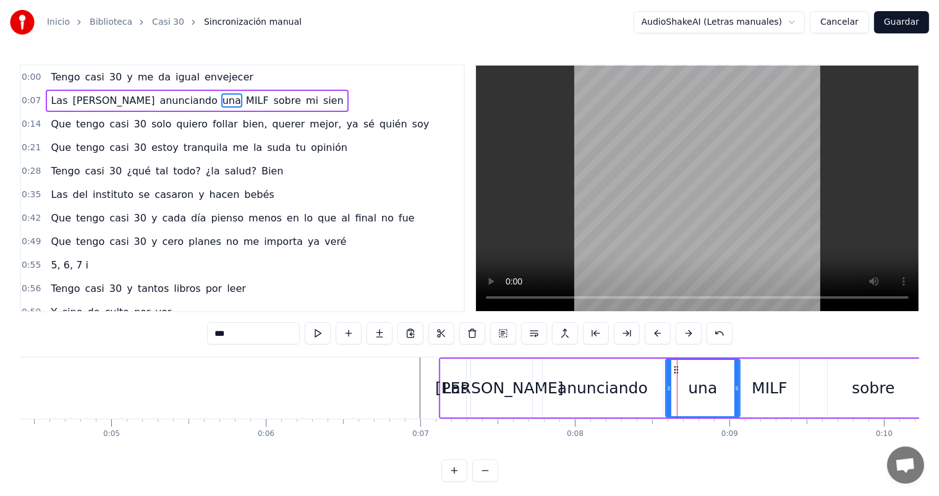
drag, startPoint x: 683, startPoint y: 383, endPoint x: 670, endPoint y: 385, distance: 13.1
click at [670, 385] on icon at bounding box center [669, 388] width 5 height 10
drag, startPoint x: 736, startPoint y: 390, endPoint x: 715, endPoint y: 391, distance: 21.1
click at [715, 391] on icon at bounding box center [716, 388] width 5 height 10
click at [766, 389] on div "MILF" at bounding box center [769, 388] width 35 height 23
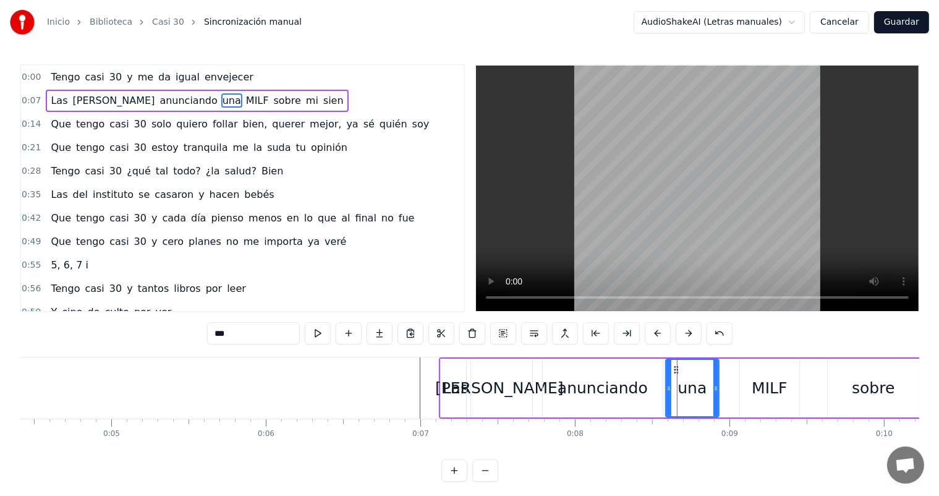
type input "****"
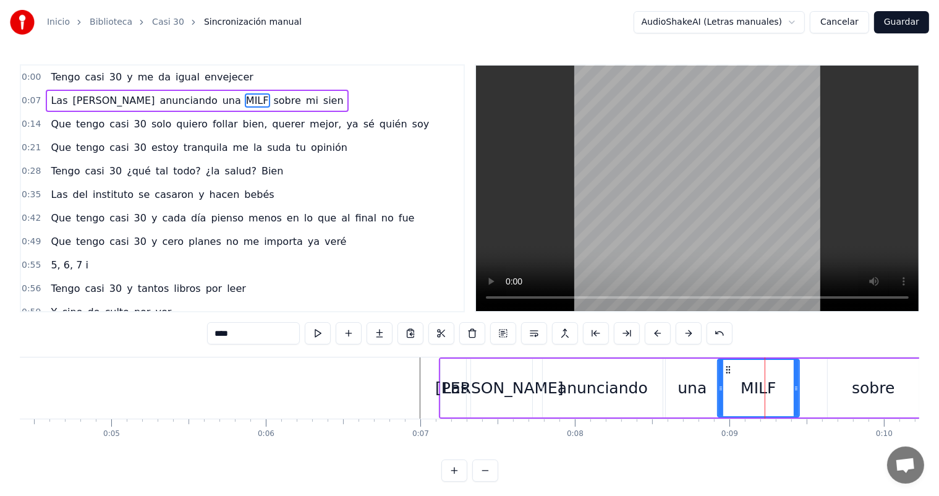
drag, startPoint x: 742, startPoint y: 391, endPoint x: 720, endPoint y: 392, distance: 22.3
click at [720, 392] on icon at bounding box center [721, 388] width 5 height 10
click at [413, 352] on div "0:00 Tengo casi 30 y me da igual envejecer 0:07 Las [PERSON_NAME] anunciando un…" at bounding box center [470, 272] width 900 height 417
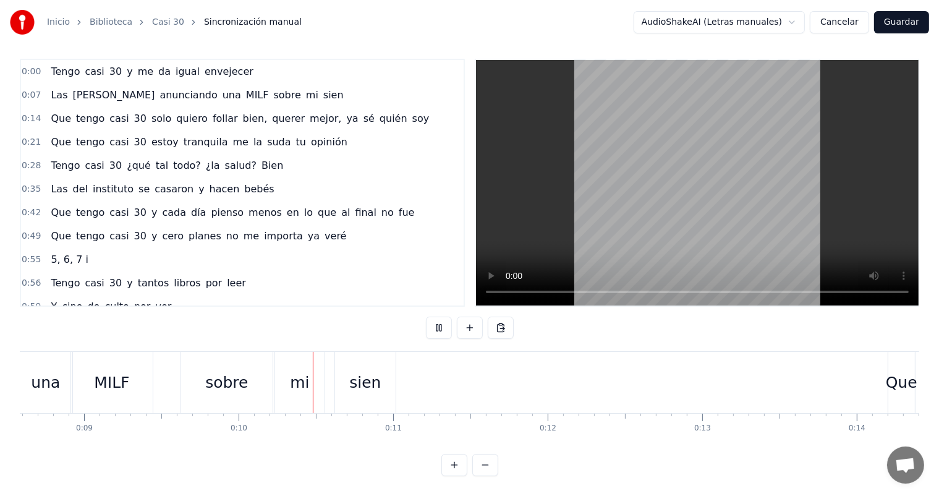
scroll to position [0, 1482]
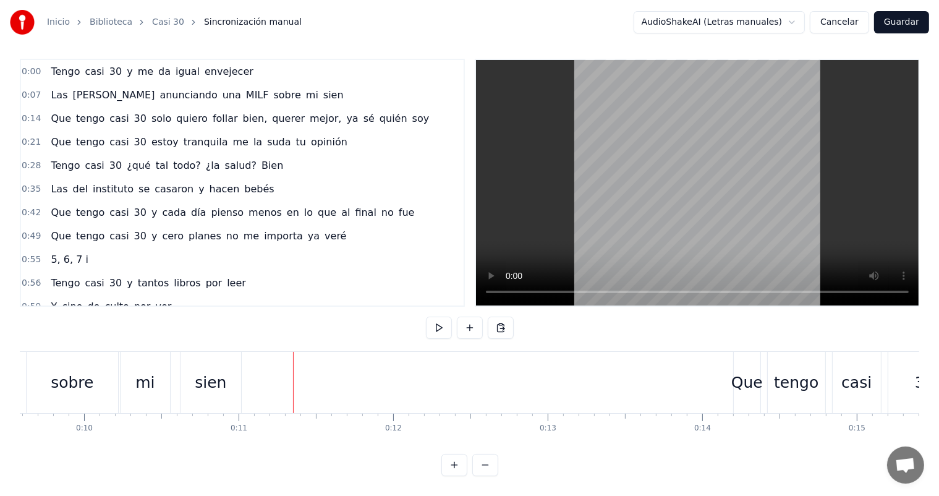
click at [220, 371] on div "sien" at bounding box center [211, 382] width 32 height 23
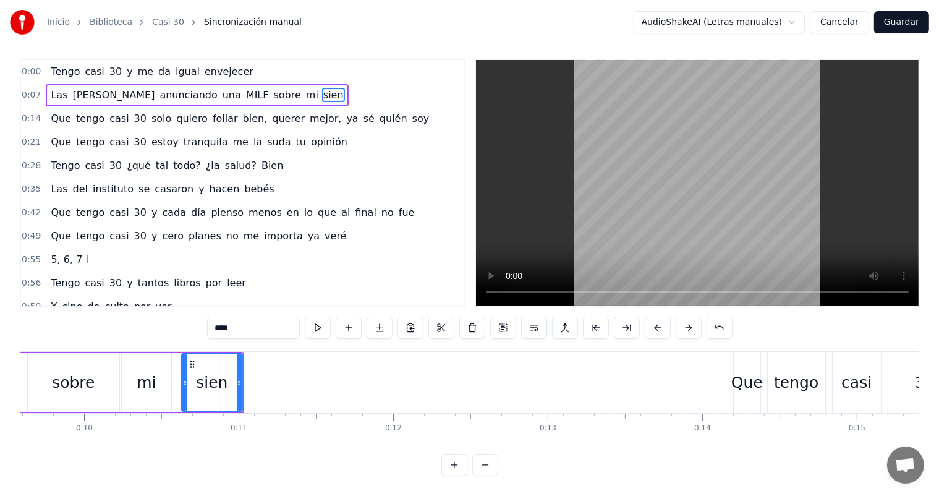
scroll to position [0, 0]
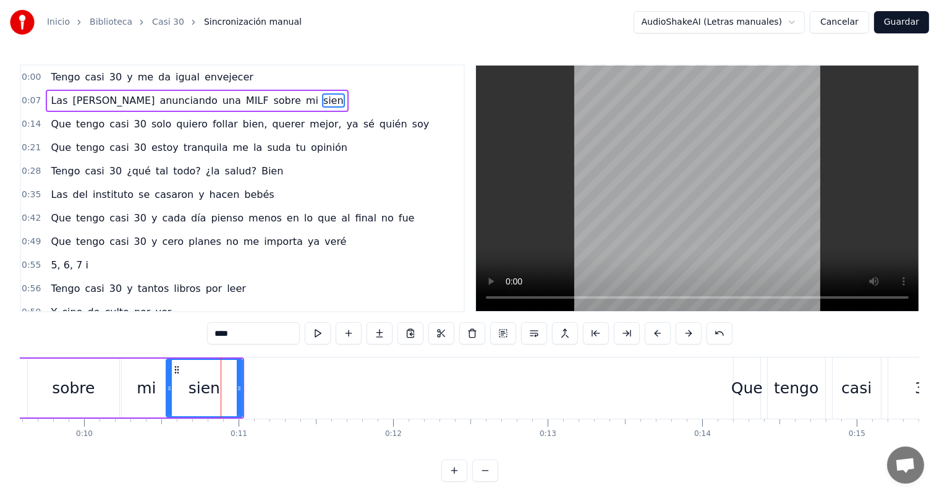
drag, startPoint x: 184, startPoint y: 391, endPoint x: 168, endPoint y: 388, distance: 15.7
click at [168, 388] on icon at bounding box center [169, 388] width 5 height 10
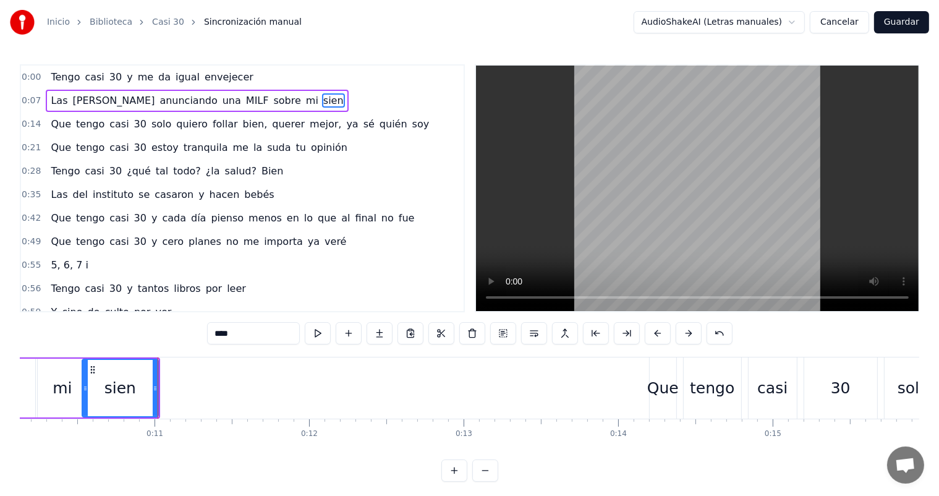
click at [158, 99] on span "anunciando" at bounding box center [188, 100] width 60 height 14
type input "**********"
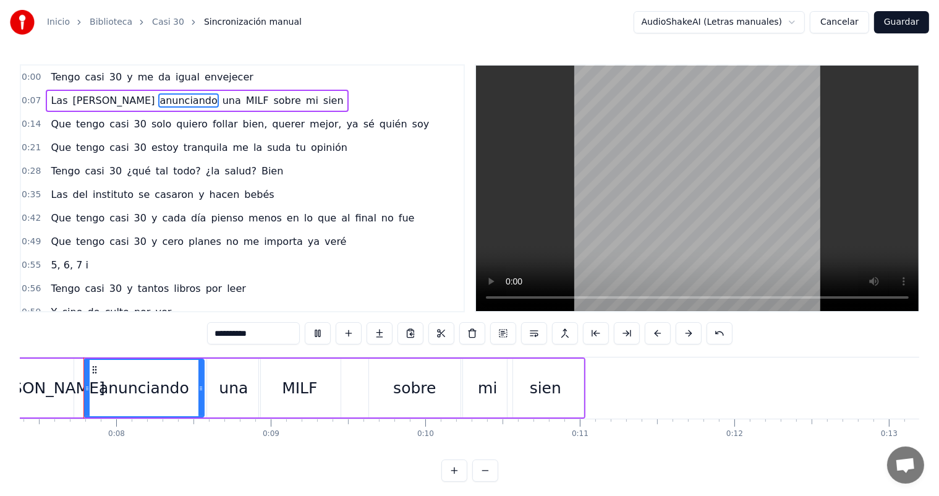
scroll to position [215, 0]
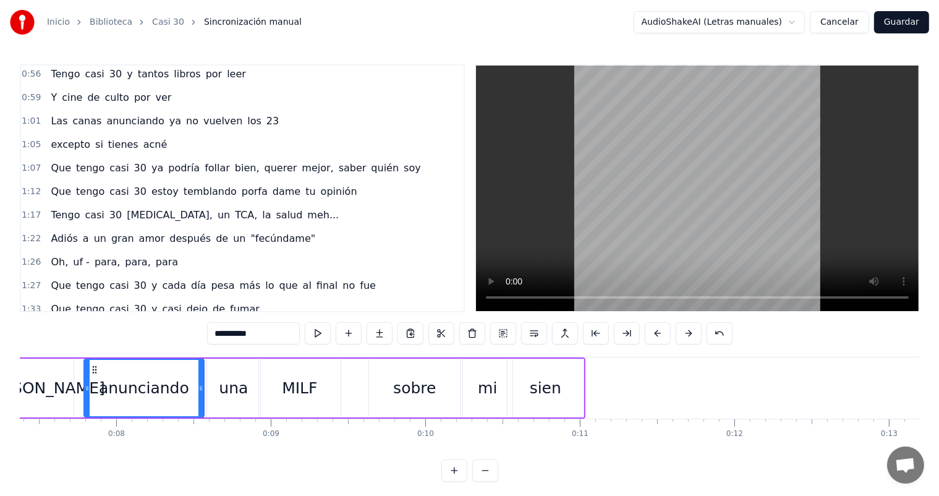
click at [70, 355] on div "0:00 Tengo casi 30 y me da igual envejecer 0:07 Las [PERSON_NAME] anunciando un…" at bounding box center [470, 272] width 900 height 417
click at [70, 347] on div "0:00 Tengo casi 30 y me da igual envejecer 0:07 Las [PERSON_NAME] anunciando un…" at bounding box center [470, 272] width 900 height 417
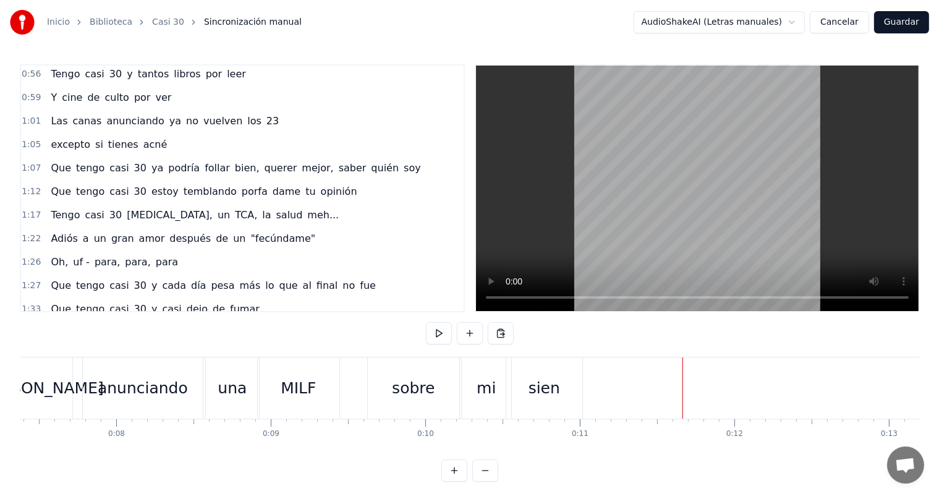
click at [30, 345] on div "0:00 Tengo casi 30 y me da igual envejecer 0:07 Las [PERSON_NAME] anunciando un…" at bounding box center [470, 272] width 900 height 417
click at [36, 355] on div "0:00 Tengo casi 30 y me da igual envejecer 0:07 Las [PERSON_NAME] anunciando un…" at bounding box center [470, 272] width 900 height 417
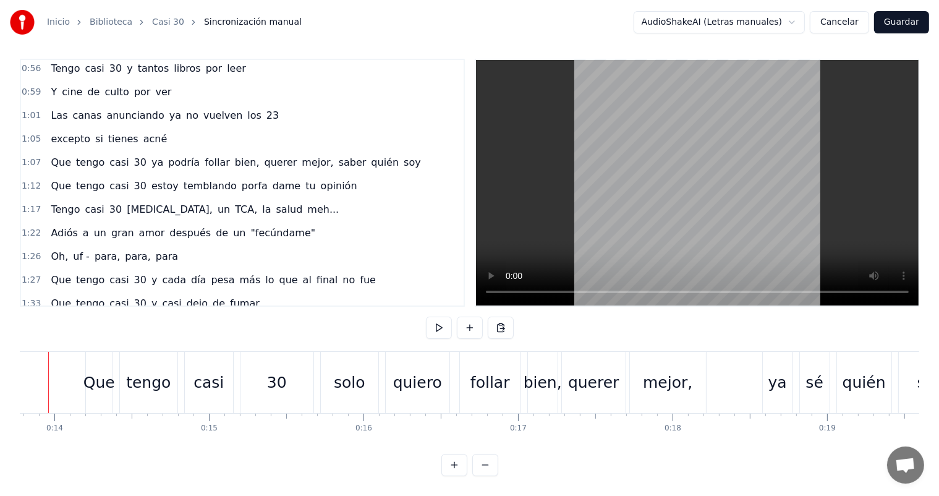
scroll to position [0, 2096]
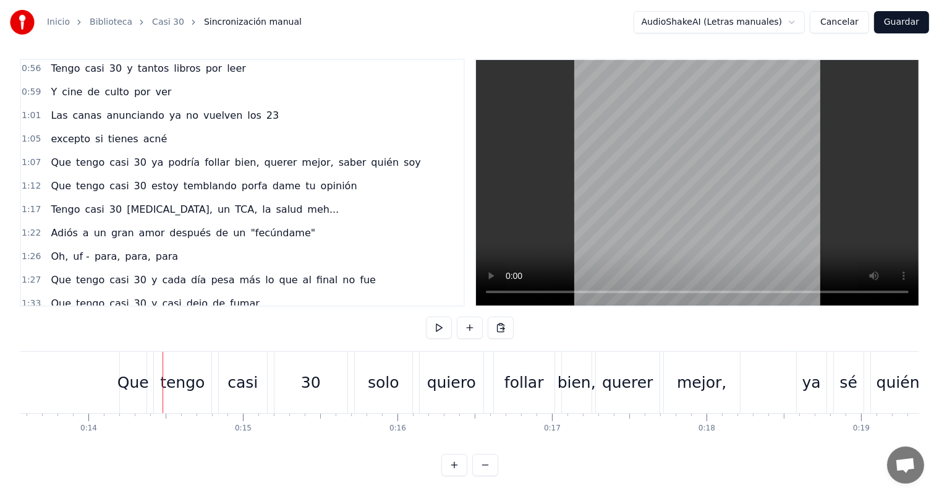
click at [134, 371] on div "Que" at bounding box center [133, 382] width 32 height 23
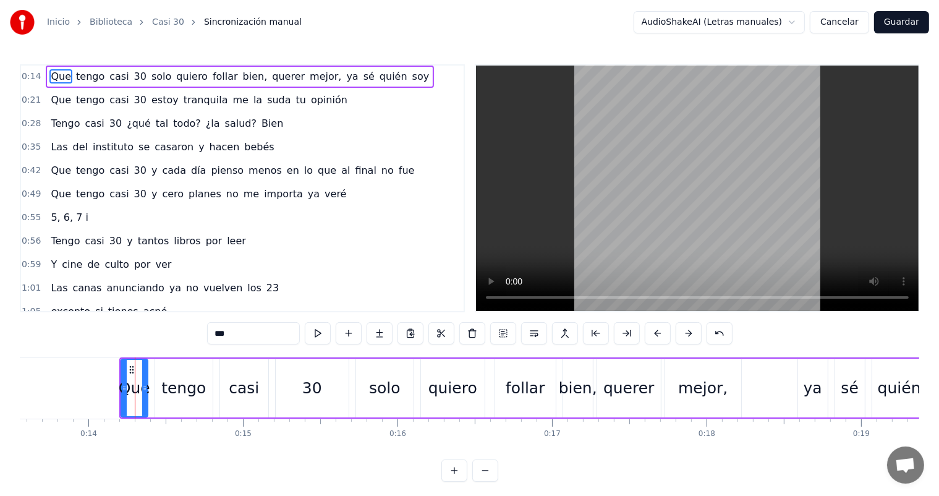
scroll to position [0, 0]
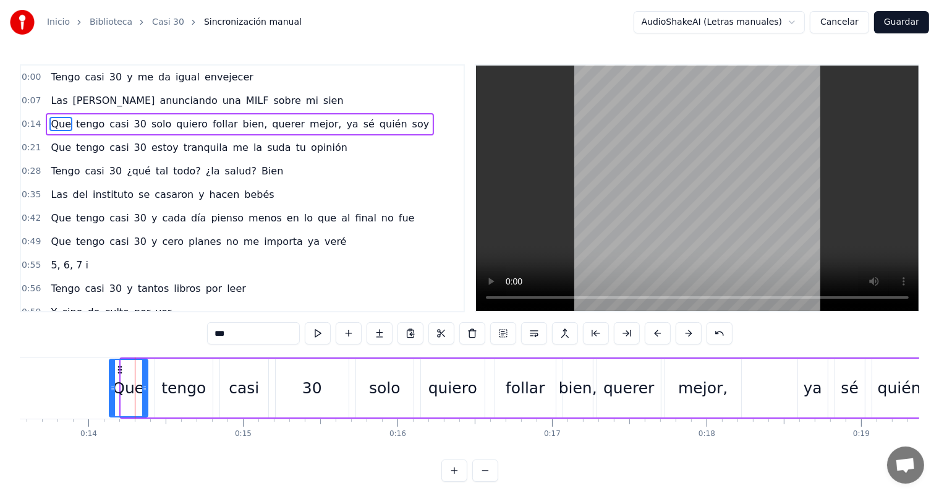
drag, startPoint x: 121, startPoint y: 390, endPoint x: 109, endPoint y: 390, distance: 11.7
click at [110, 390] on icon at bounding box center [112, 388] width 5 height 10
click at [163, 390] on div "tengo" at bounding box center [183, 388] width 45 height 23
type input "*****"
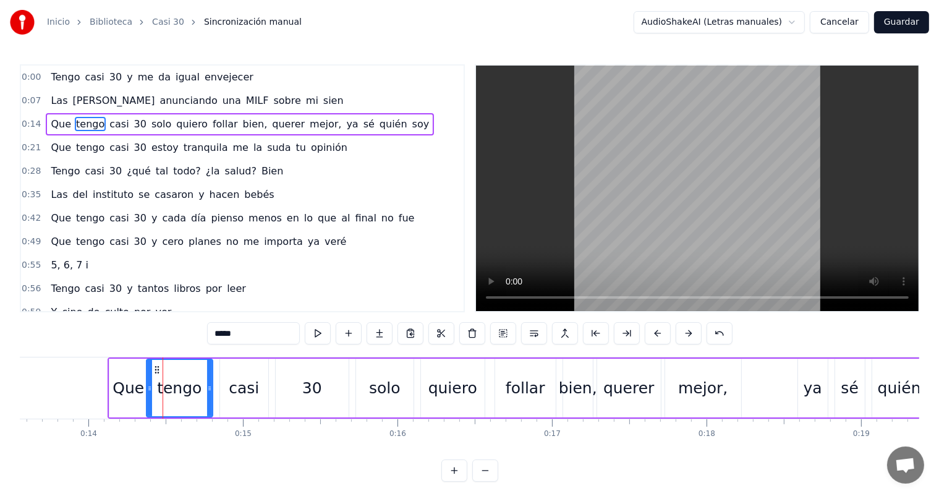
drag, startPoint x: 155, startPoint y: 390, endPoint x: 146, endPoint y: 390, distance: 8.7
click at [147, 390] on icon at bounding box center [149, 388] width 5 height 10
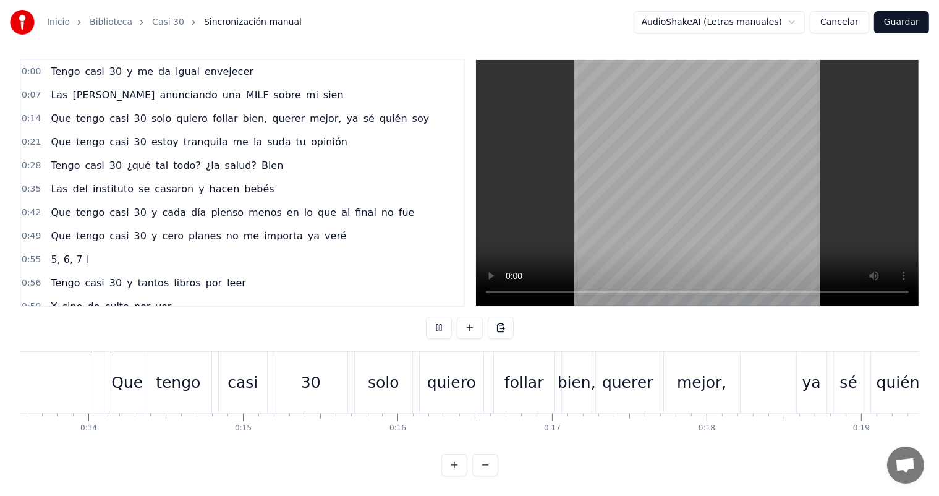
scroll to position [16, 0]
click at [228, 377] on div "casi" at bounding box center [243, 382] width 48 height 61
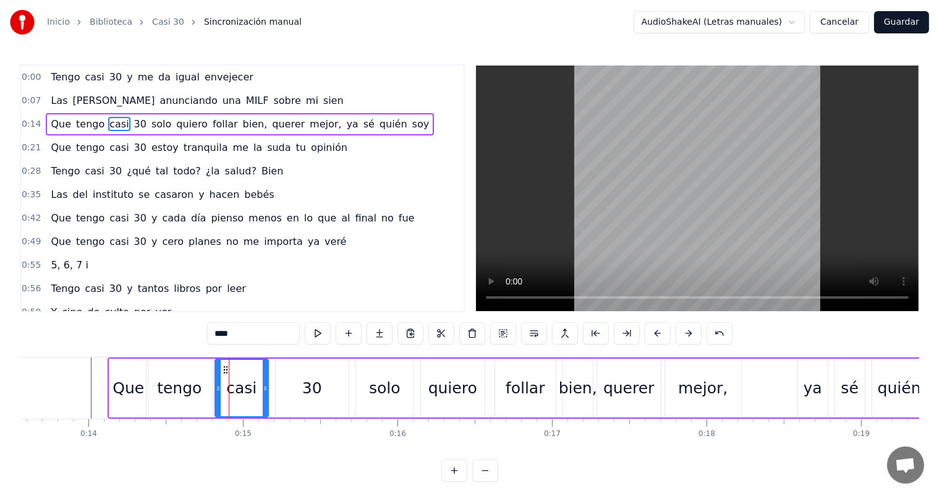
click at [216, 385] on icon at bounding box center [218, 388] width 5 height 10
click at [289, 382] on div "30" at bounding box center [312, 388] width 73 height 59
type input "**"
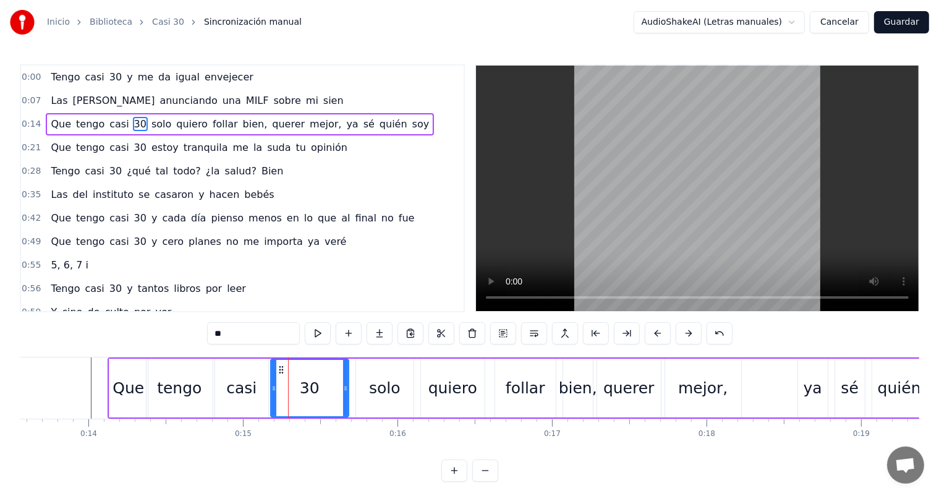
click at [271, 391] on div at bounding box center [273, 388] width 5 height 56
click at [88, 353] on div "0:00 Tengo casi 30 y me da igual envejecer 0:07 Las [PERSON_NAME] anunciando un…" at bounding box center [470, 272] width 900 height 417
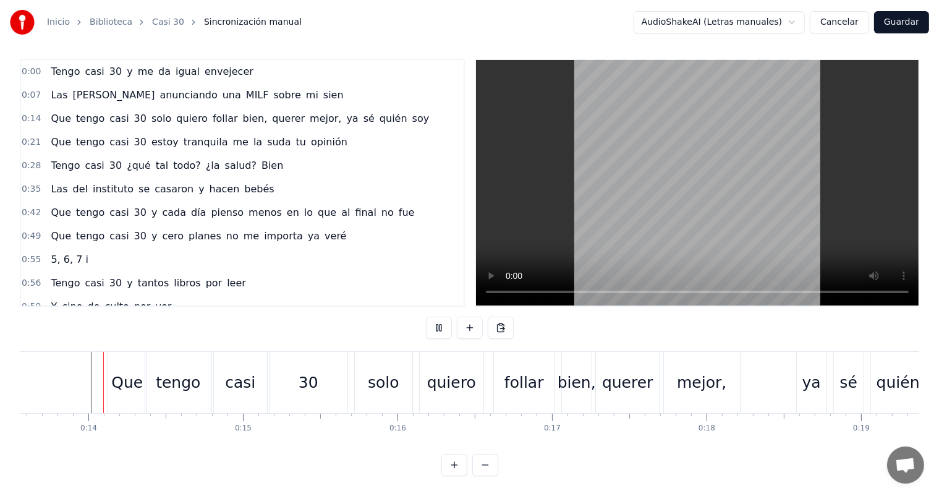
scroll to position [16, 0]
click at [377, 371] on div "solo" at bounding box center [384, 382] width 32 height 23
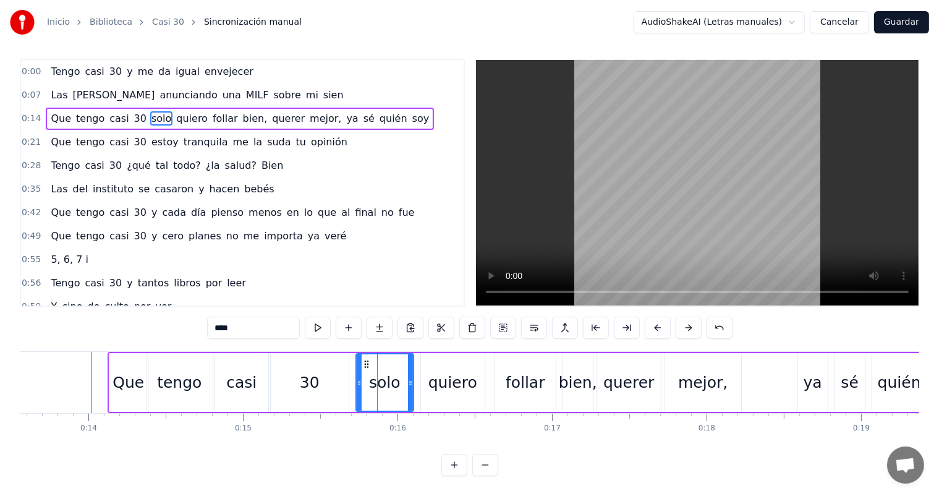
scroll to position [0, 0]
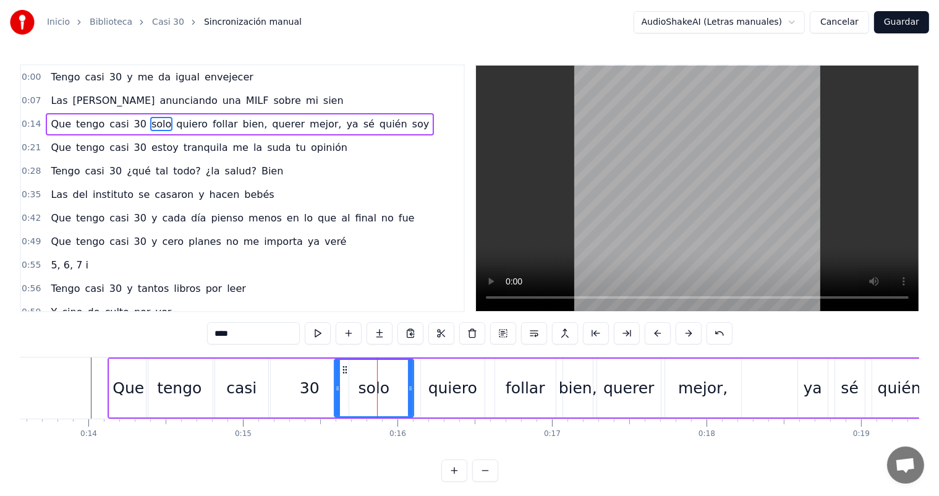
drag, startPoint x: 356, startPoint y: 386, endPoint x: 334, endPoint y: 385, distance: 21.7
click at [335, 385] on icon at bounding box center [337, 388] width 5 height 10
click at [85, 354] on div "0:00 Tengo casi 30 y me da igual envejecer 0:07 Las [PERSON_NAME] anunciando un…" at bounding box center [470, 272] width 900 height 417
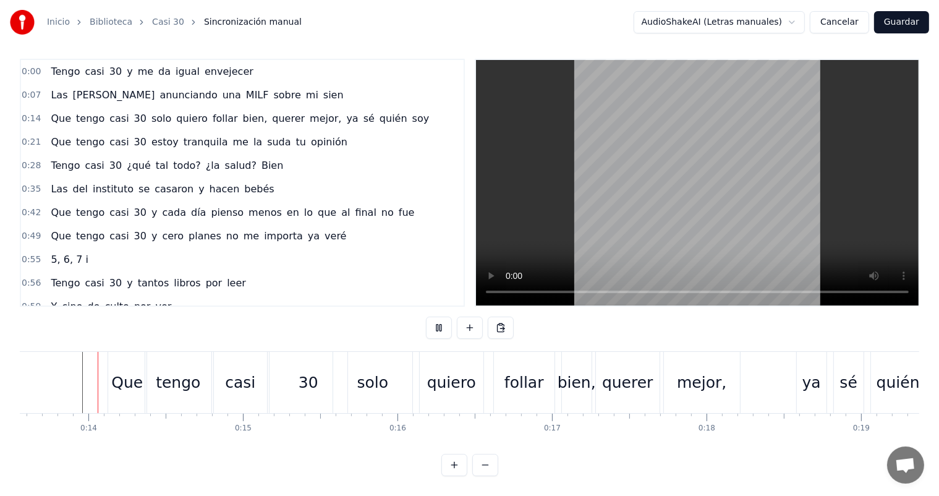
scroll to position [16, 0]
click at [351, 374] on div "solo" at bounding box center [372, 382] width 79 height 61
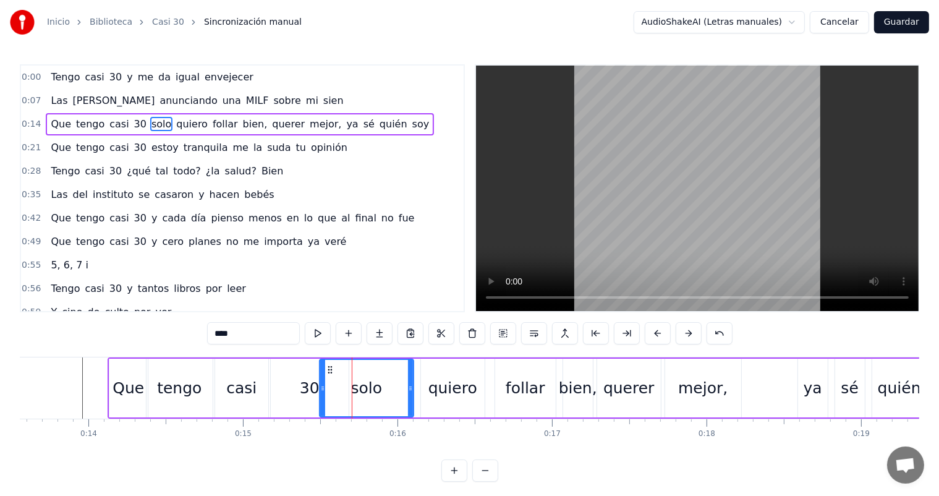
drag, startPoint x: 336, startPoint y: 380, endPoint x: 322, endPoint y: 379, distance: 14.9
click at [322, 379] on div at bounding box center [322, 388] width 5 height 56
click at [77, 351] on div "0:00 Tengo casi 30 y me da igual envejecer 0:07 Las [PERSON_NAME] anunciando un…" at bounding box center [470, 272] width 900 height 417
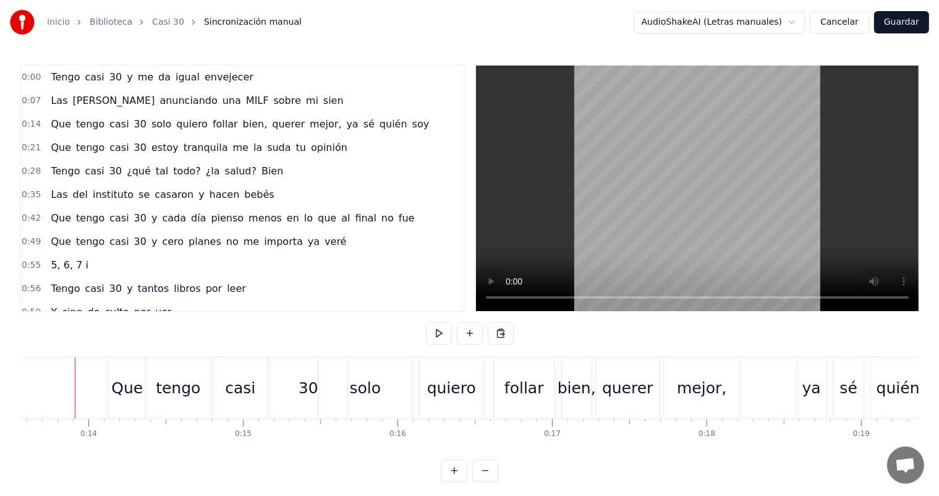
scroll to position [0, 2088]
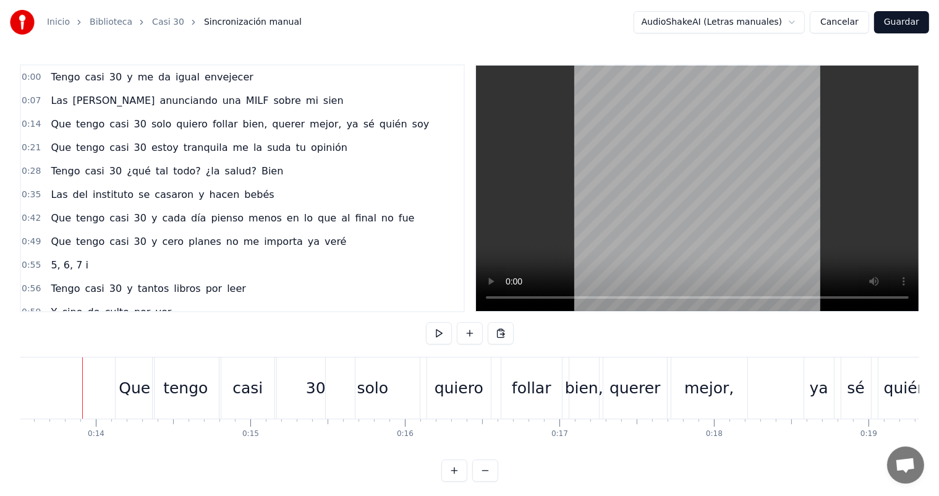
click at [72, 356] on div "0:00 Tengo casi 30 y me da igual envejecer 0:07 Las [PERSON_NAME] anunciando un…" at bounding box center [470, 272] width 900 height 417
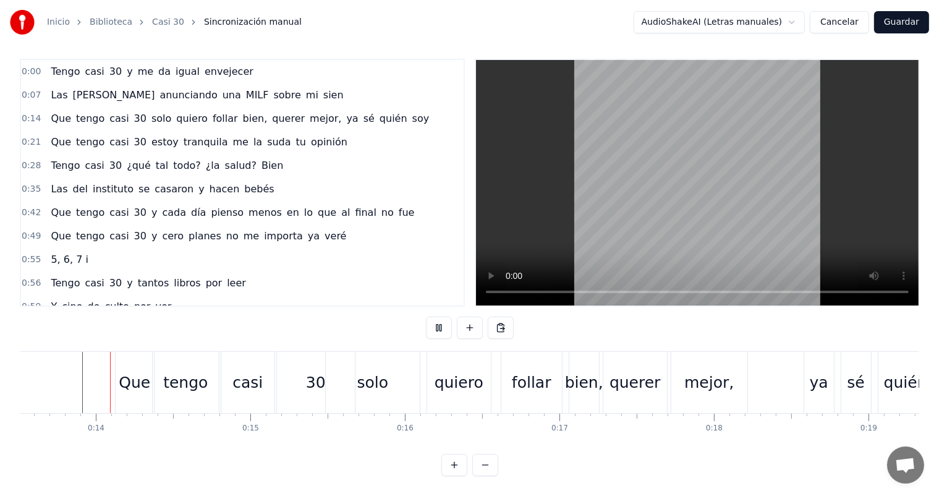
scroll to position [16, 0]
click at [376, 371] on div "solo" at bounding box center [373, 382] width 32 height 23
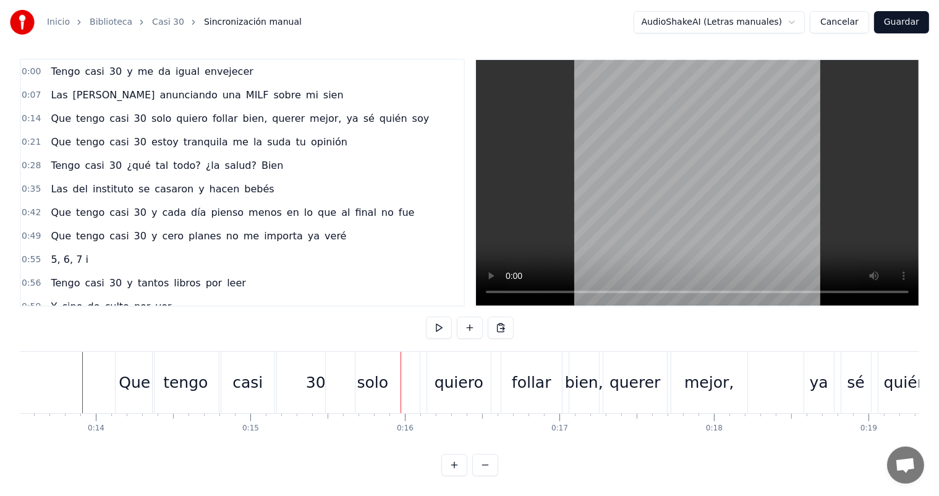
click at [364, 371] on div "solo" at bounding box center [373, 382] width 32 height 23
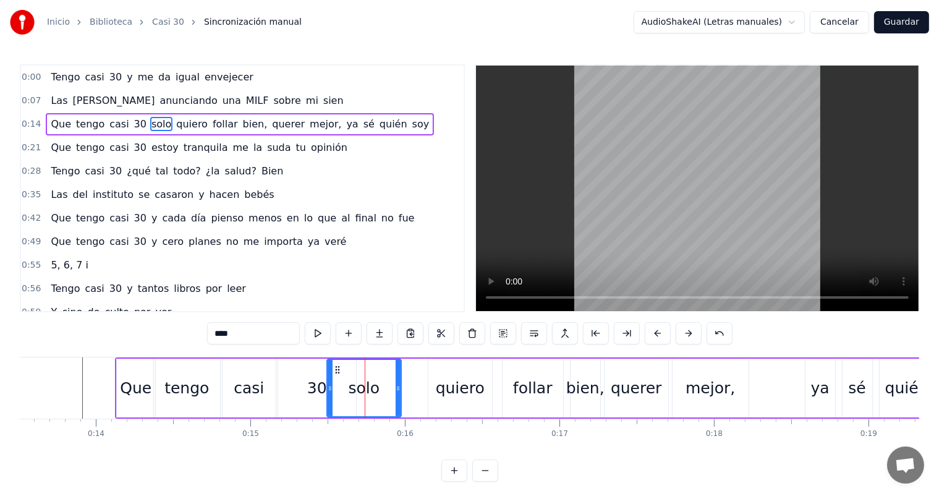
drag, startPoint x: 418, startPoint y: 395, endPoint x: 398, endPoint y: 394, distance: 19.8
click at [398, 394] on div at bounding box center [398, 388] width 5 height 56
click at [443, 395] on div "quiero" at bounding box center [460, 388] width 49 height 23
type input "******"
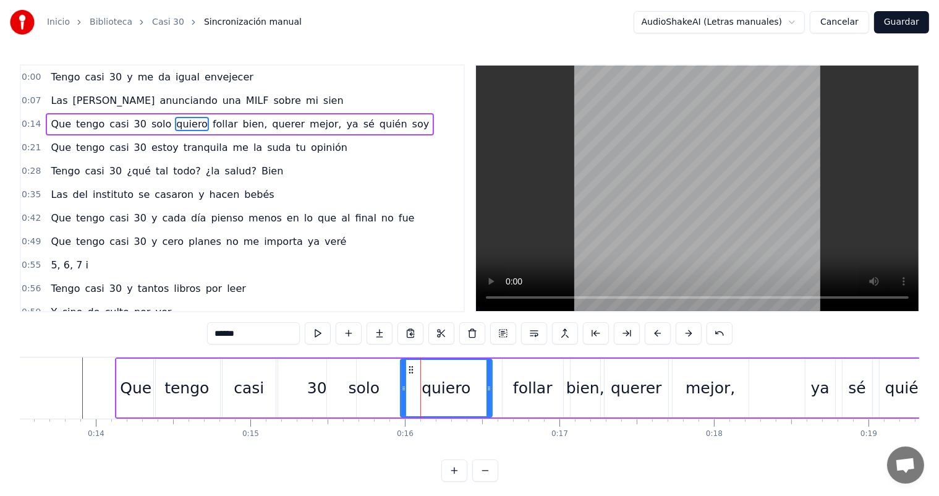
drag, startPoint x: 430, startPoint y: 394, endPoint x: 402, endPoint y: 391, distance: 27.9
click at [402, 391] on div at bounding box center [403, 388] width 5 height 56
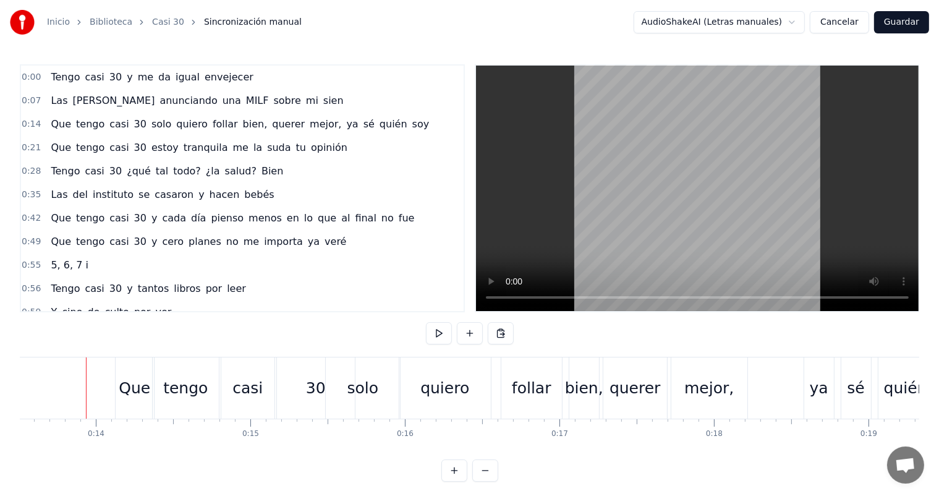
scroll to position [16, 0]
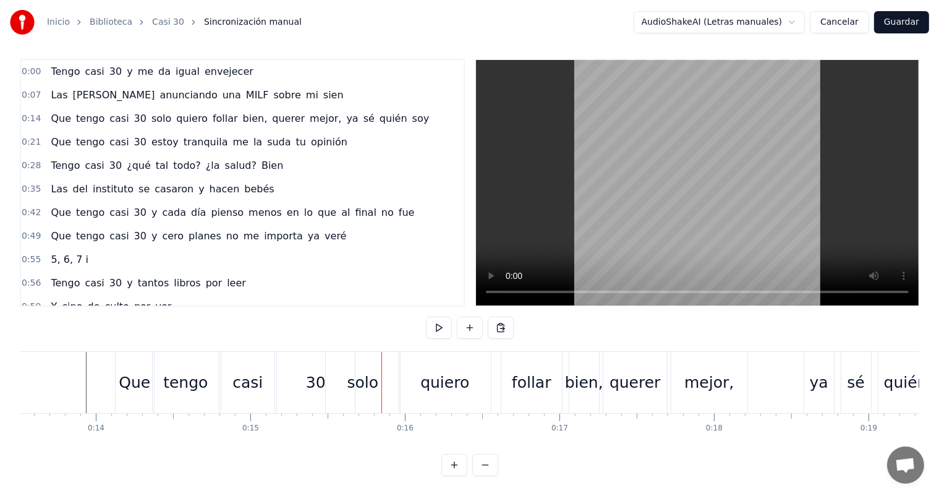
click at [354, 395] on div "solo" at bounding box center [363, 382] width 74 height 61
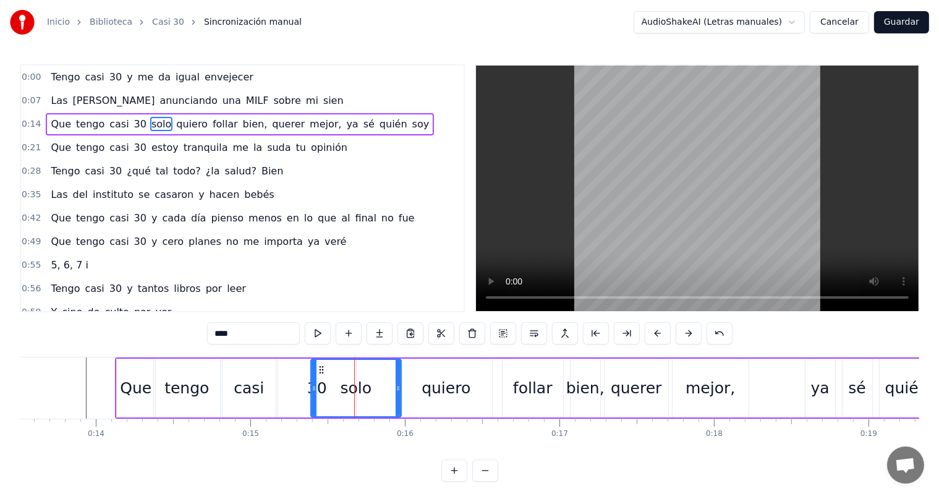
drag, startPoint x: 328, startPoint y: 389, endPoint x: 312, endPoint y: 387, distance: 16.2
click at [312, 387] on icon at bounding box center [314, 388] width 5 height 10
click at [68, 349] on div "0:00 Tengo casi 30 y me da igual envejecer 0:07 Las [PERSON_NAME] anunciando un…" at bounding box center [470, 272] width 900 height 417
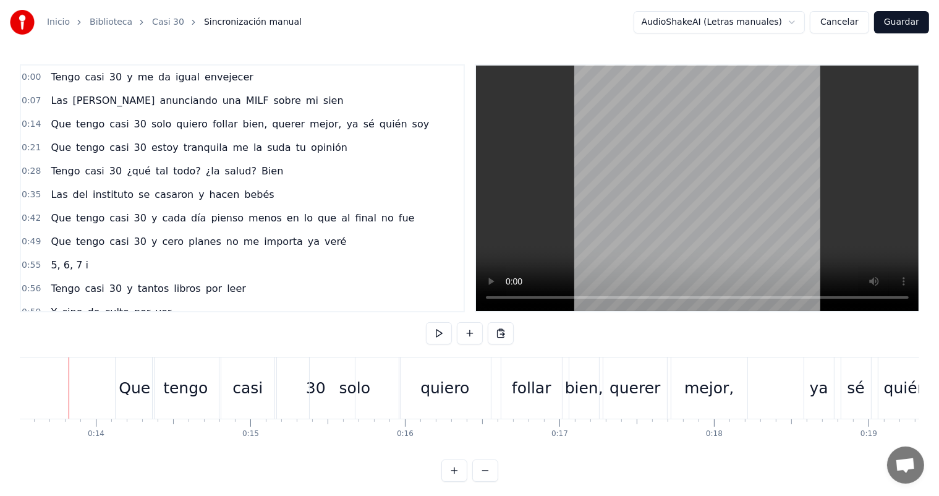
scroll to position [0, 2075]
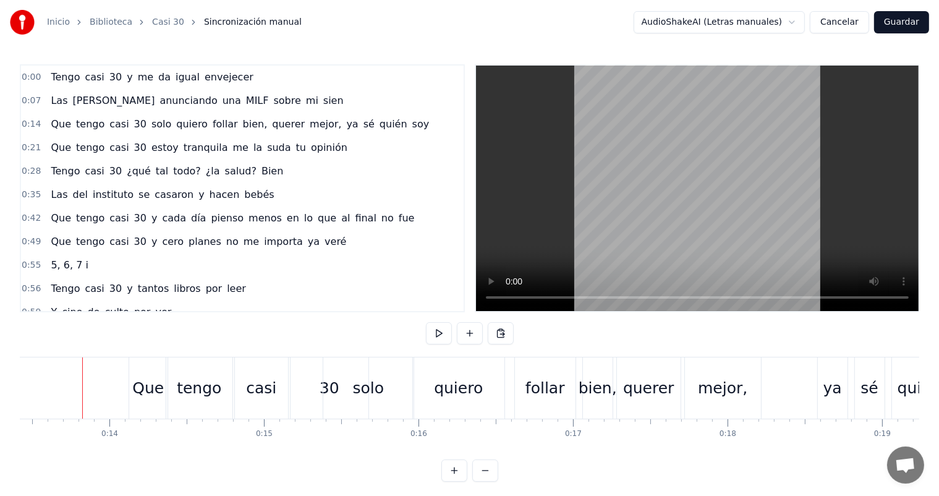
click at [67, 355] on div "0:00 Tengo casi 30 y me da igual envejecer 0:07 Las [PERSON_NAME] anunciando un…" at bounding box center [470, 272] width 900 height 417
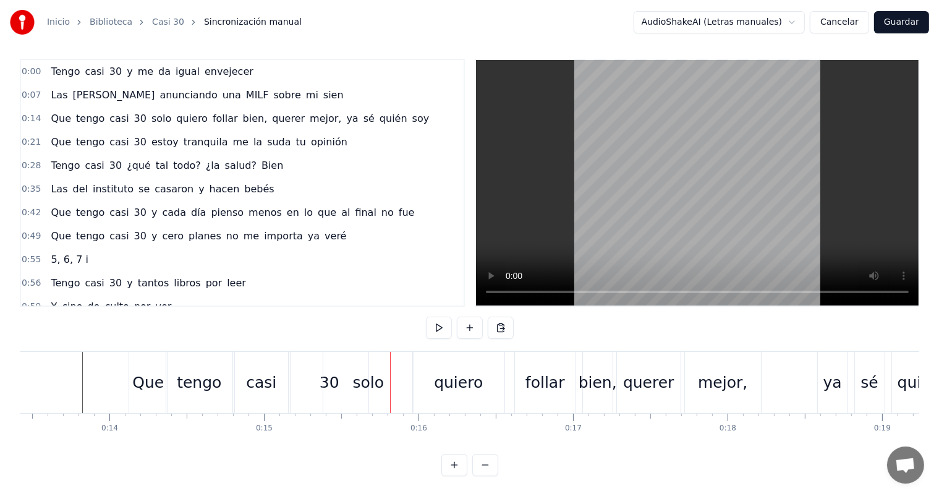
click at [326, 372] on div "solo" at bounding box center [368, 382] width 90 height 61
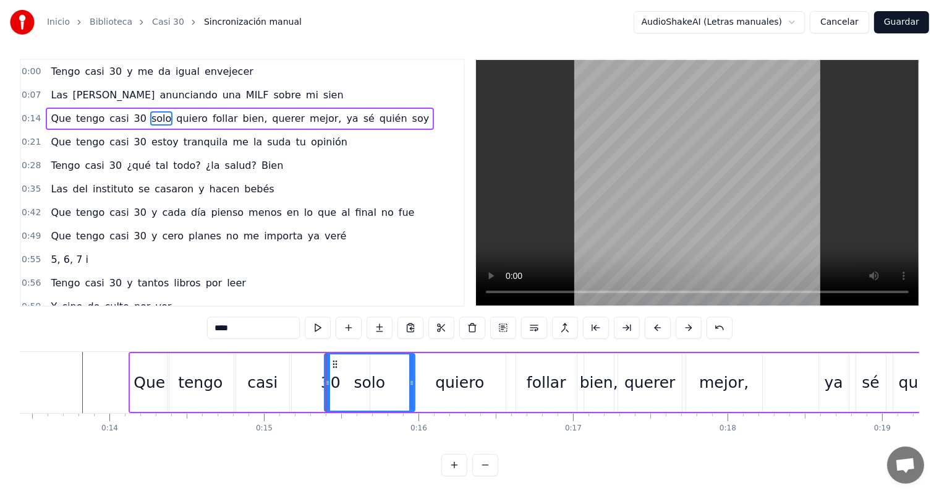
scroll to position [0, 0]
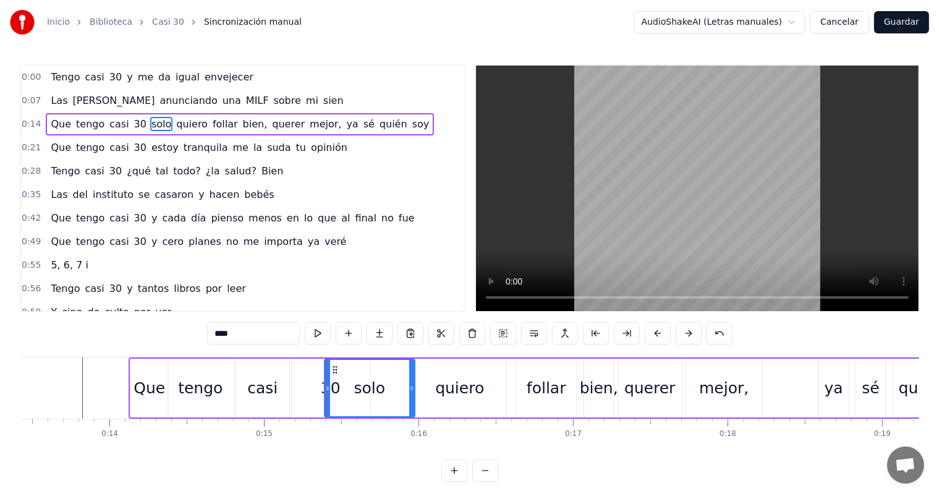
click at [317, 392] on div "30" at bounding box center [331, 388] width 78 height 59
type input "**"
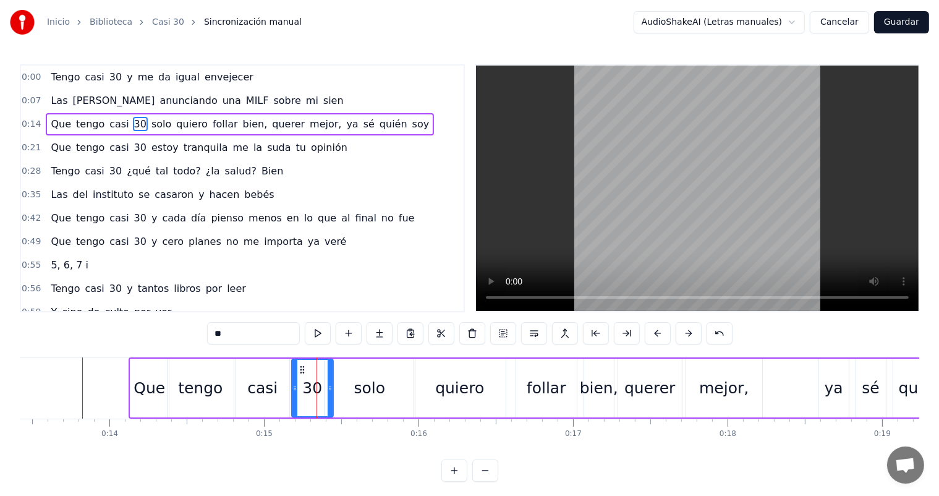
drag, startPoint x: 367, startPoint y: 396, endPoint x: 331, endPoint y: 392, distance: 36.7
click at [331, 392] on div at bounding box center [330, 388] width 5 height 56
click at [94, 352] on div "0:00 Tengo casi 30 y me da igual envejecer 0:07 Las [PERSON_NAME] anunciando un…" at bounding box center [470, 272] width 900 height 417
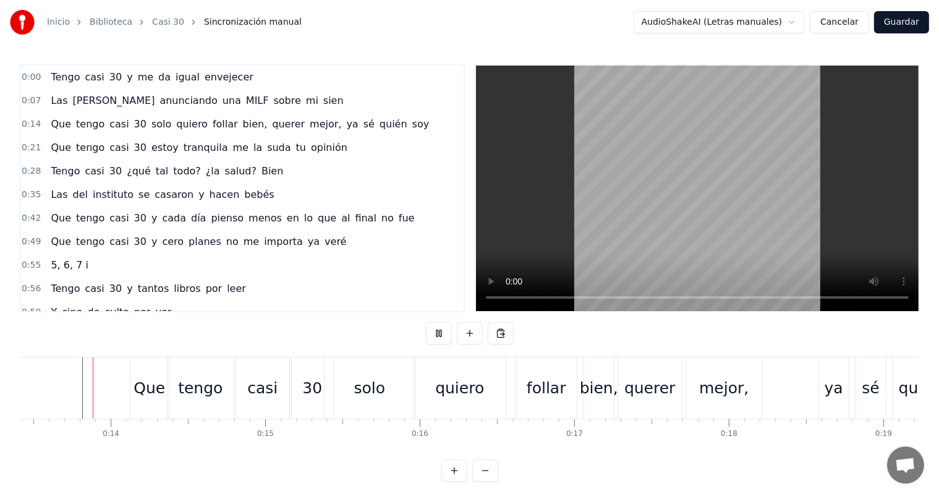
scroll to position [16, 0]
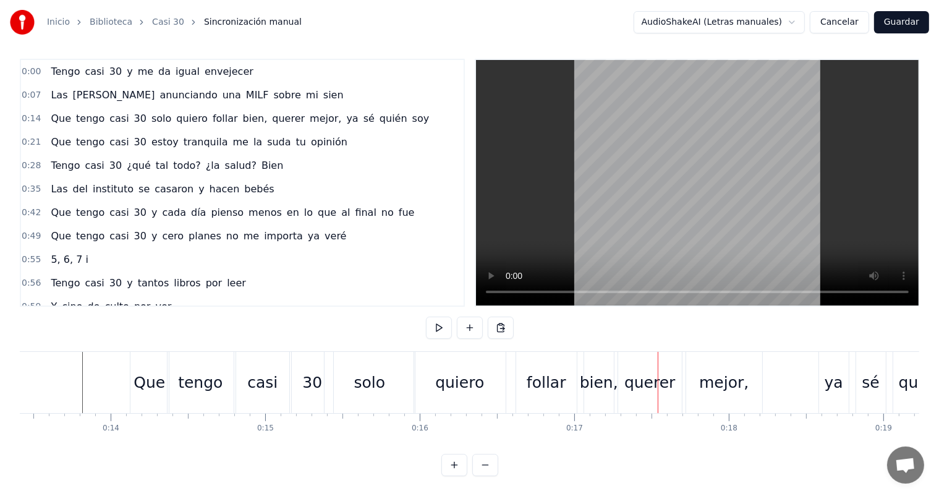
click at [589, 380] on div "bien," at bounding box center [599, 382] width 38 height 23
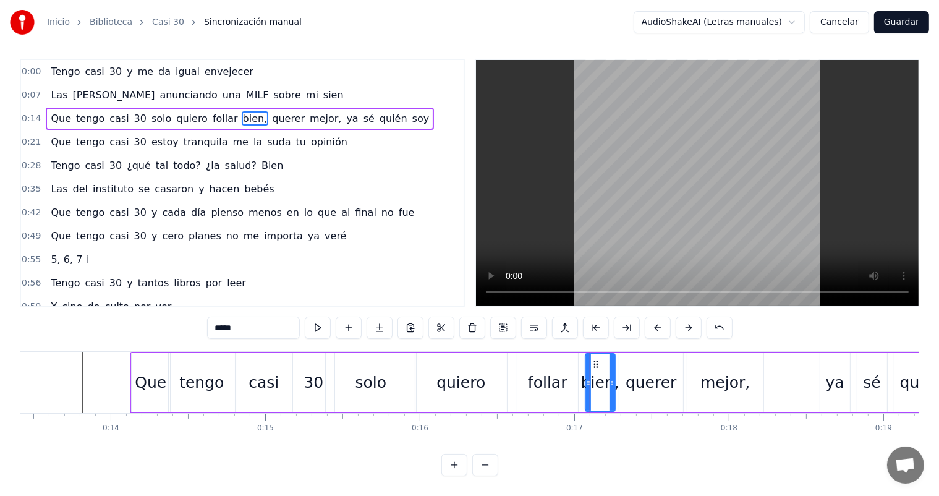
scroll to position [0, 0]
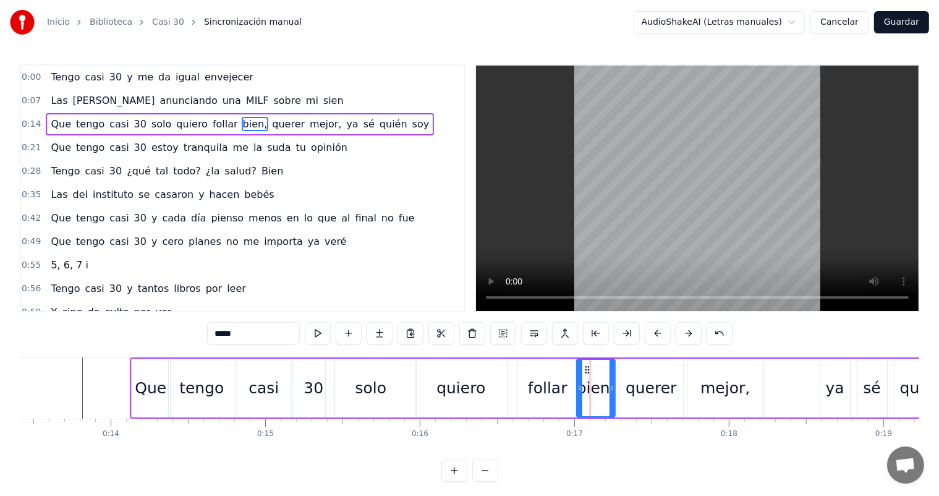
drag, startPoint x: 586, startPoint y: 393, endPoint x: 577, endPoint y: 393, distance: 8.7
click at [578, 393] on div at bounding box center [580, 388] width 5 height 56
click at [550, 390] on div "follar" at bounding box center [548, 388] width 40 height 23
type input "******"
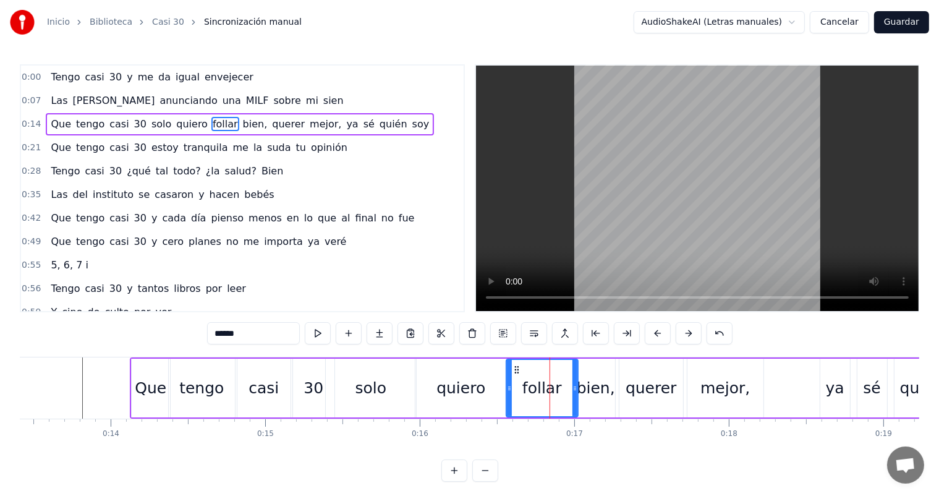
drag, startPoint x: 521, startPoint y: 387, endPoint x: 510, endPoint y: 386, distance: 11.2
click at [510, 386] on icon at bounding box center [509, 388] width 5 height 10
click at [570, 397] on div at bounding box center [568, 388] width 5 height 56
click at [109, 351] on div "0:00 Tengo casi 30 y me da igual envejecer 0:07 Las [PERSON_NAME] anunciando un…" at bounding box center [470, 272] width 900 height 417
click at [92, 354] on div "0:00 Tengo casi 30 y me da igual envejecer 0:07 Las [PERSON_NAME] anunciando un…" at bounding box center [470, 272] width 900 height 417
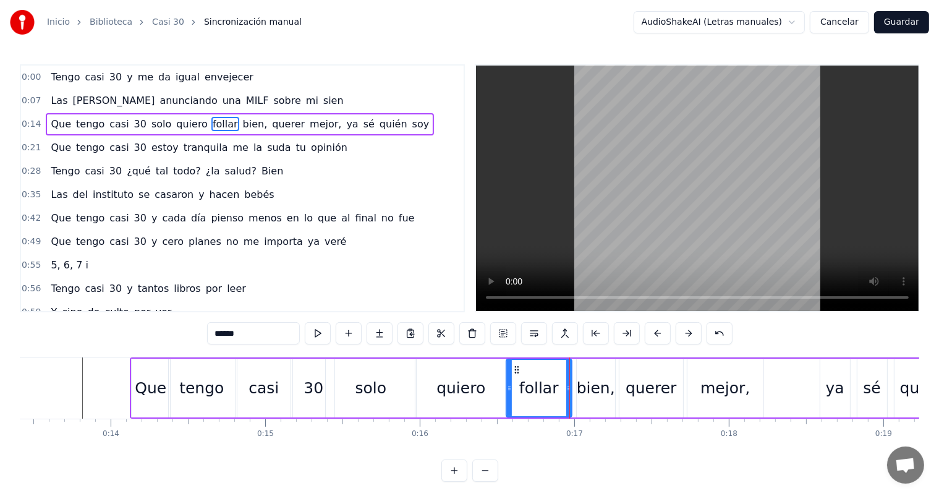
click at [92, 354] on div "0:00 Tengo casi 30 y me da igual envejecer 0:07 Las [PERSON_NAME] anunciando un…" at bounding box center [470, 272] width 900 height 417
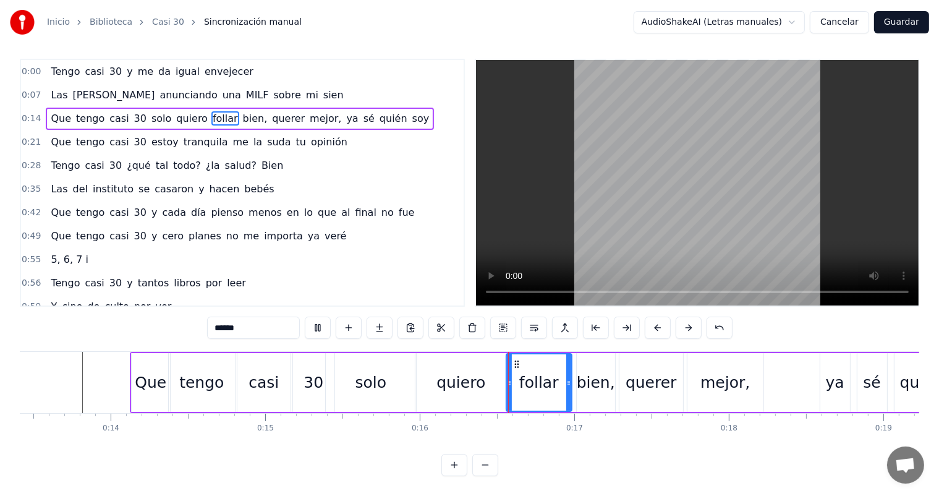
scroll to position [16, 0]
click at [81, 338] on div "0:00 Tengo casi 30 y me da igual envejecer 0:07 Las [PERSON_NAME] anunciando un…" at bounding box center [470, 267] width 900 height 417
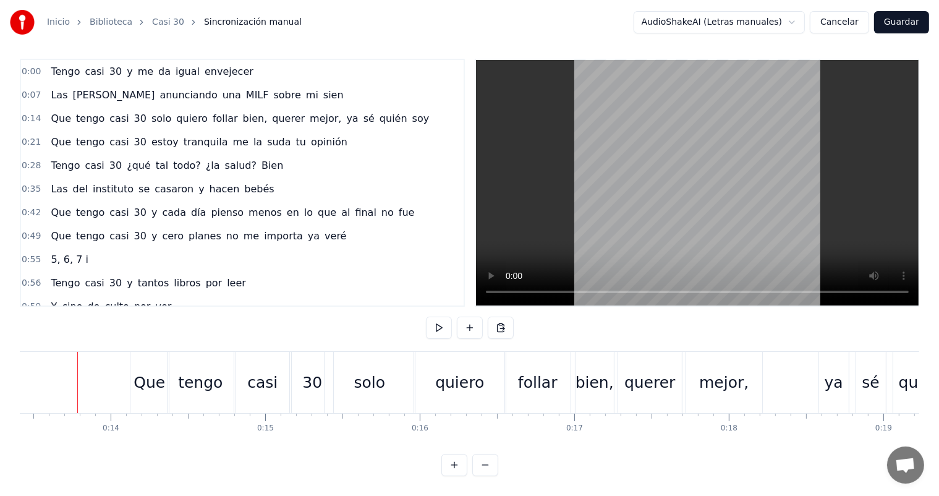
scroll to position [0, 2069]
click at [586, 372] on div "bien," at bounding box center [600, 382] width 38 height 23
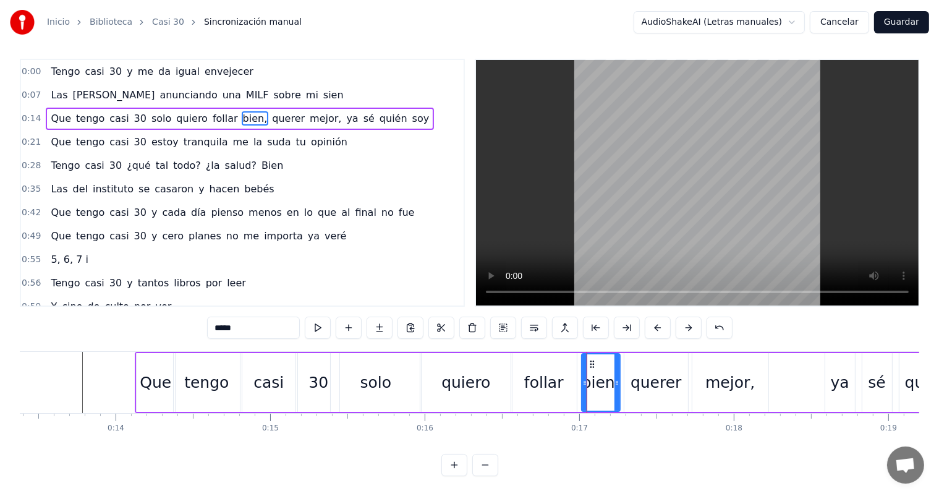
scroll to position [0, 0]
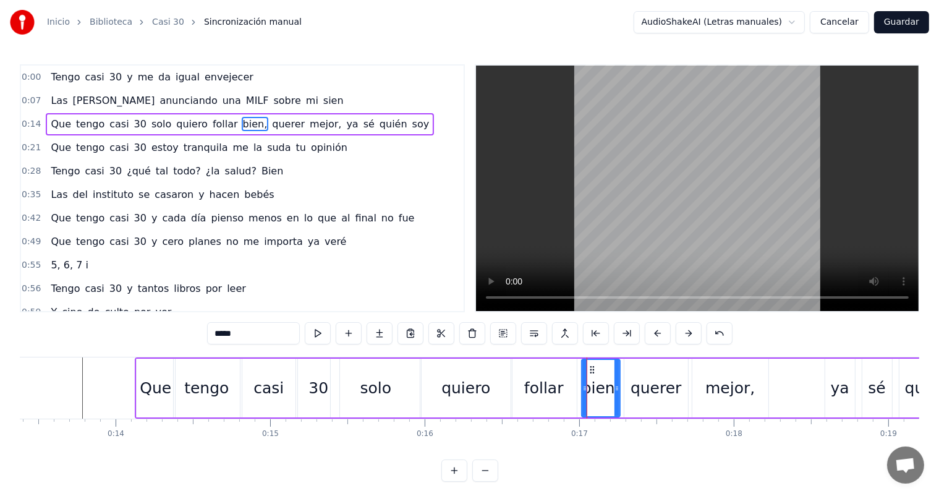
click at [562, 390] on div "follar" at bounding box center [544, 388] width 66 height 59
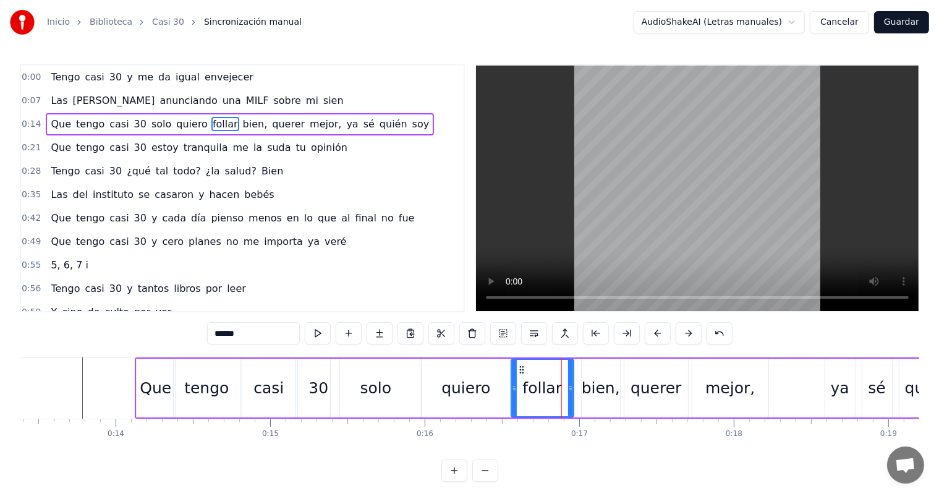
click at [568, 394] on div at bounding box center [570, 388] width 5 height 56
click at [592, 395] on div "bien," at bounding box center [601, 388] width 38 height 23
type input "*****"
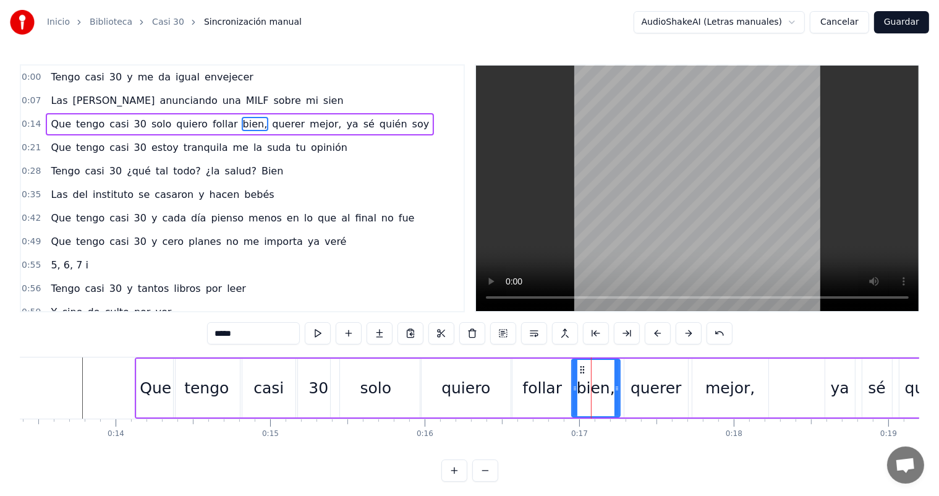
drag, startPoint x: 584, startPoint y: 395, endPoint x: 574, endPoint y: 393, distance: 10.0
click at [574, 393] on div at bounding box center [575, 388] width 5 height 56
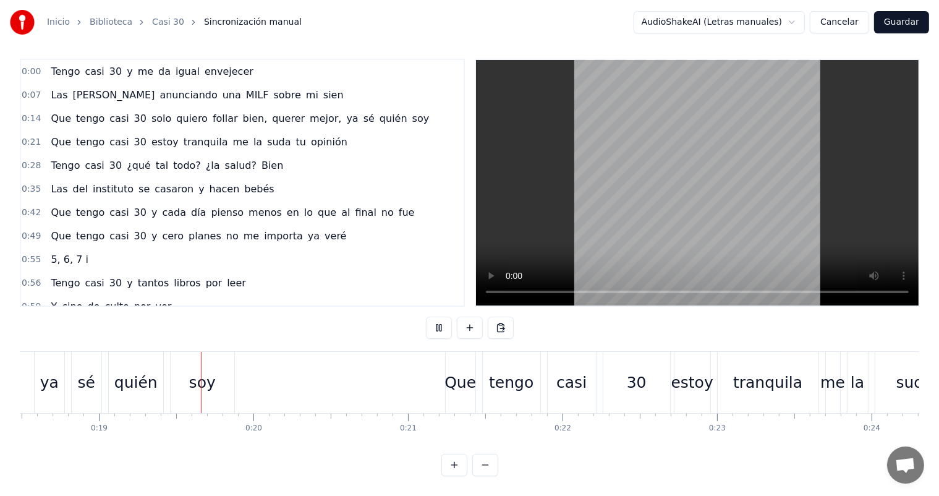
scroll to position [0, 2878]
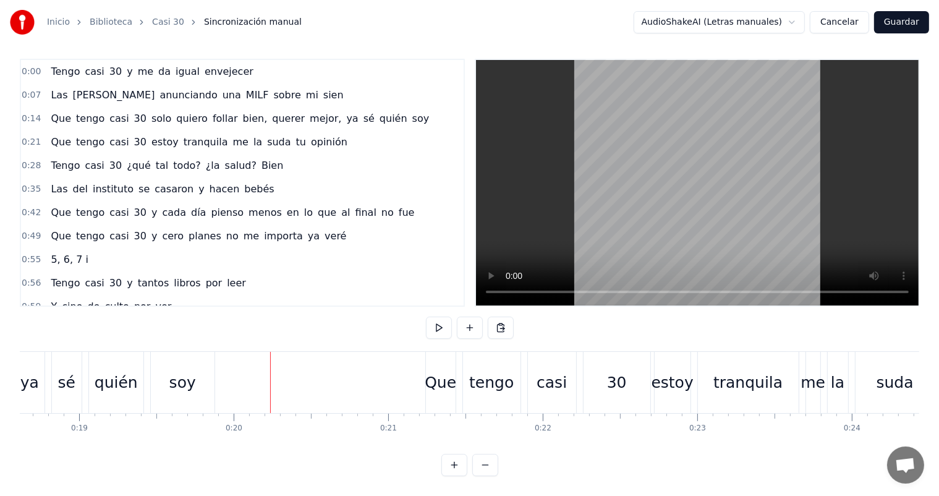
click at [900, 33] on button "Guardar" at bounding box center [901, 22] width 55 height 22
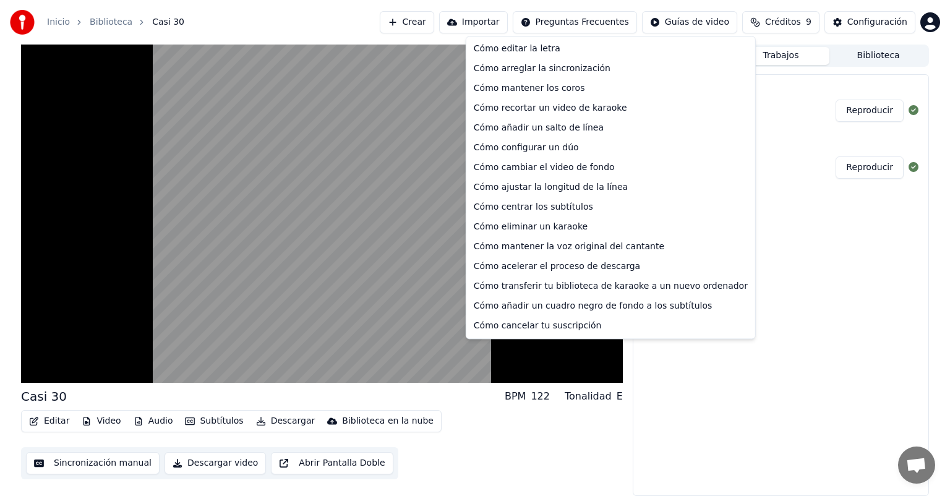
click at [594, 15] on html "Inicio Biblioteca Casi 30 Crear Importar Preguntas Frecuentes Guías de video Cr…" at bounding box center [475, 248] width 950 height 496
click at [558, 62] on div "Cómo arreglar la sincronización" at bounding box center [611, 69] width 284 height 20
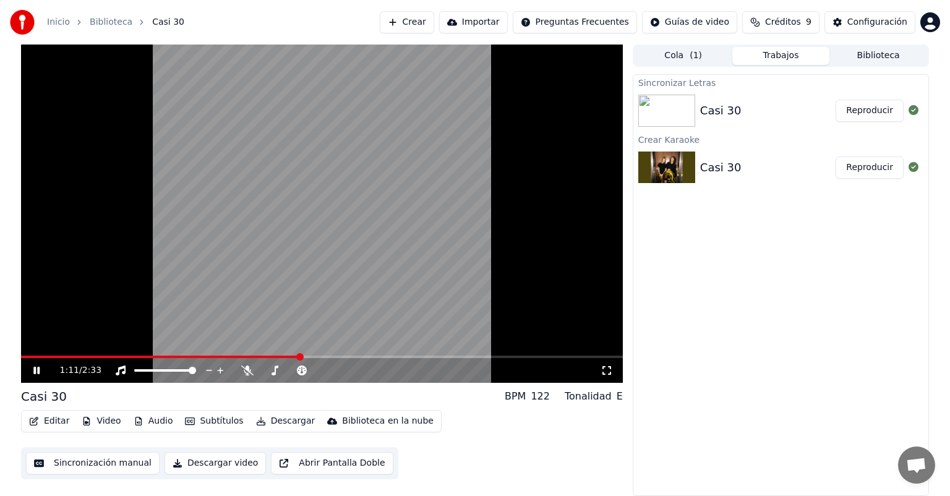
click at [346, 202] on video at bounding box center [322, 214] width 602 height 338
click at [108, 465] on button "Sincronización manual" at bounding box center [93, 463] width 134 height 22
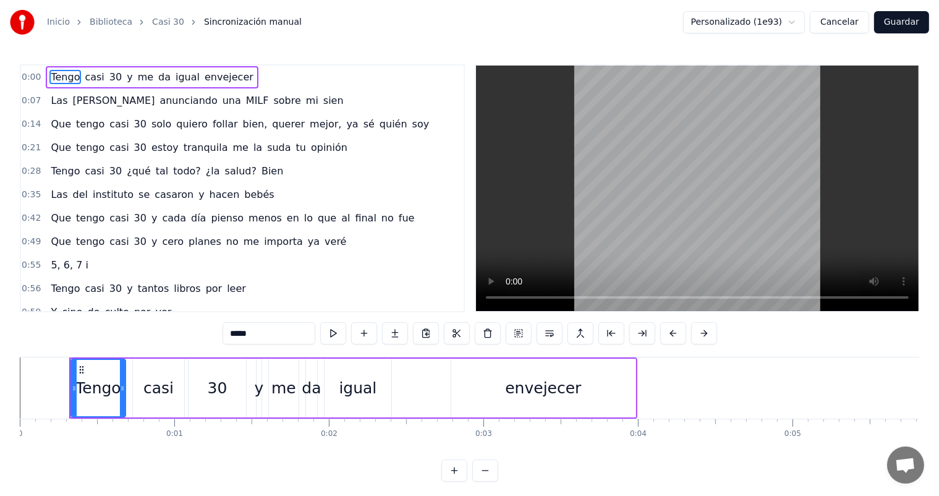
click at [678, 356] on div "0:00 Tengo casi 30 y me da igual envejecer 0:07 Las [PERSON_NAME] anunciando un…" at bounding box center [470, 272] width 900 height 417
click at [672, 351] on div "0:00 Tengo casi 30 y me da igual envejecer 0:07 Las [PERSON_NAME] anunciando un…" at bounding box center [470, 272] width 900 height 417
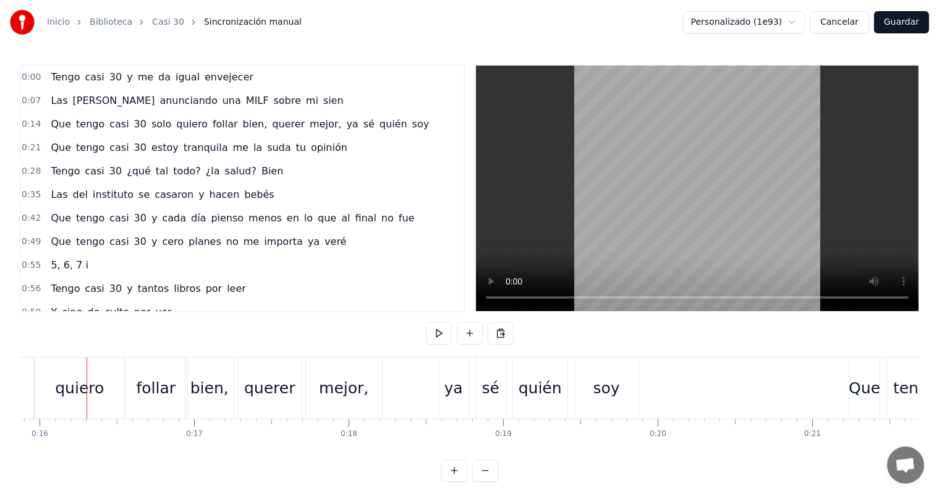
scroll to position [0, 2458]
click at [250, 390] on div "querer" at bounding box center [265, 388] width 51 height 23
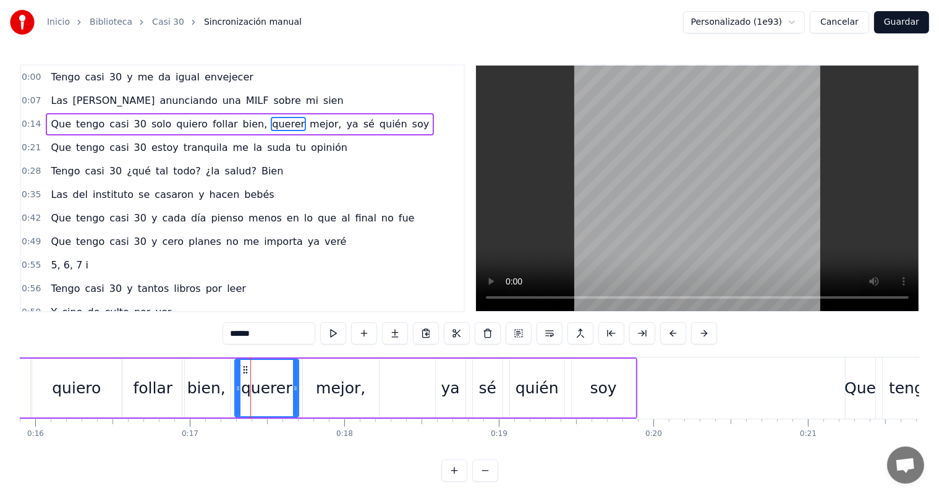
click at [231, 357] on div "Que tengo casi 30 solo quiero follar bien, querer mejor, ya sé quién soy" at bounding box center [191, 387] width 892 height 61
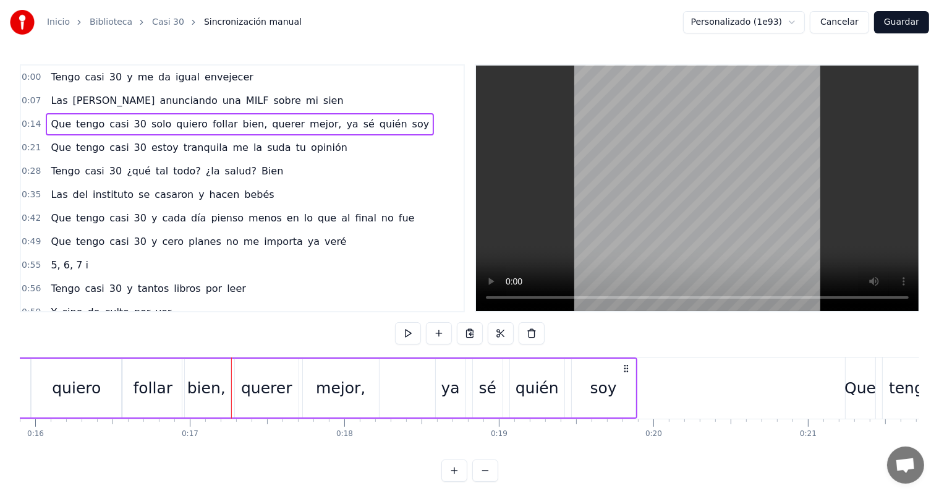
click at [624, 366] on icon at bounding box center [626, 369] width 10 height 10
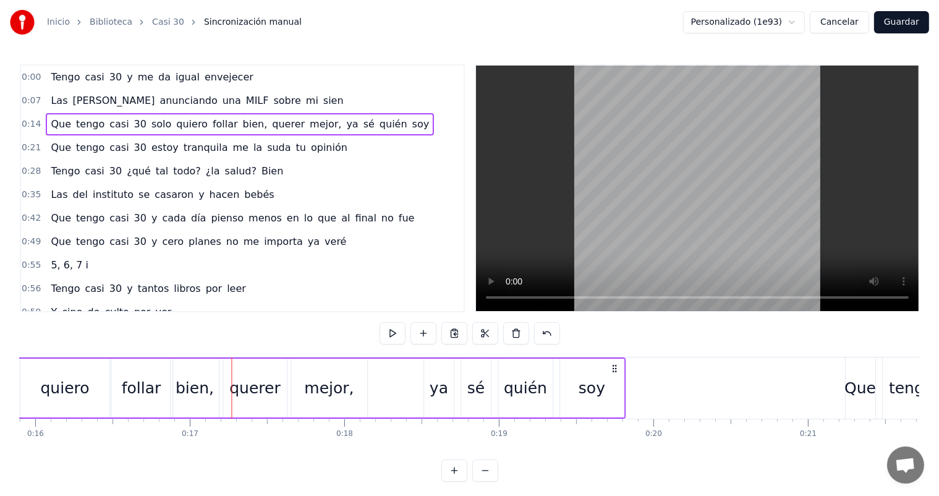
drag, startPoint x: 624, startPoint y: 366, endPoint x: 612, endPoint y: 366, distance: 11.7
click at [612, 366] on icon at bounding box center [615, 369] width 10 height 10
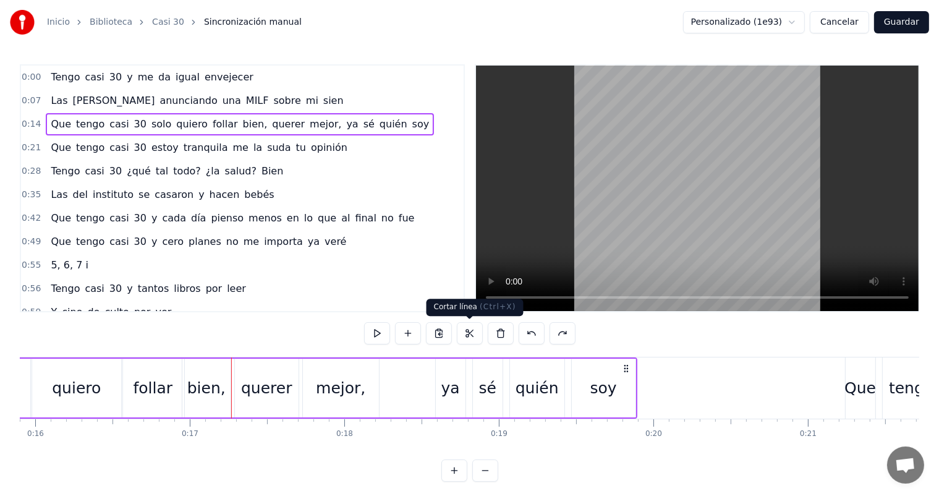
click at [468, 331] on button at bounding box center [470, 333] width 26 height 22
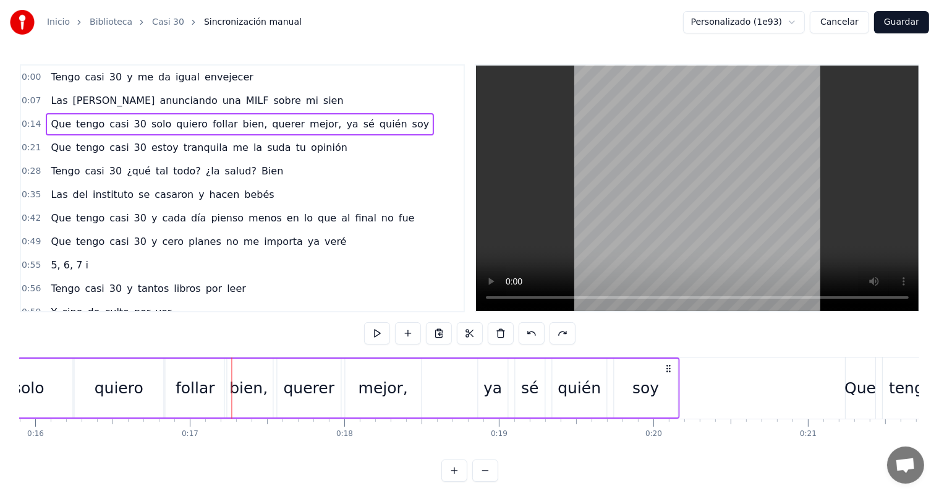
drag, startPoint x: 626, startPoint y: 366, endPoint x: 668, endPoint y: 371, distance: 42.3
click at [668, 371] on icon at bounding box center [669, 369] width 10 height 10
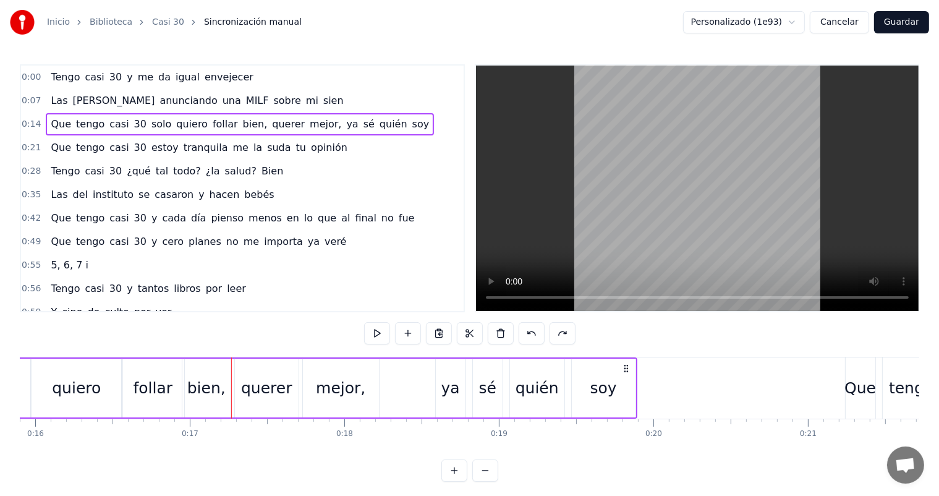
click at [271, 124] on span "querer" at bounding box center [288, 124] width 35 height 14
